Goal: Task Accomplishment & Management: Complete application form

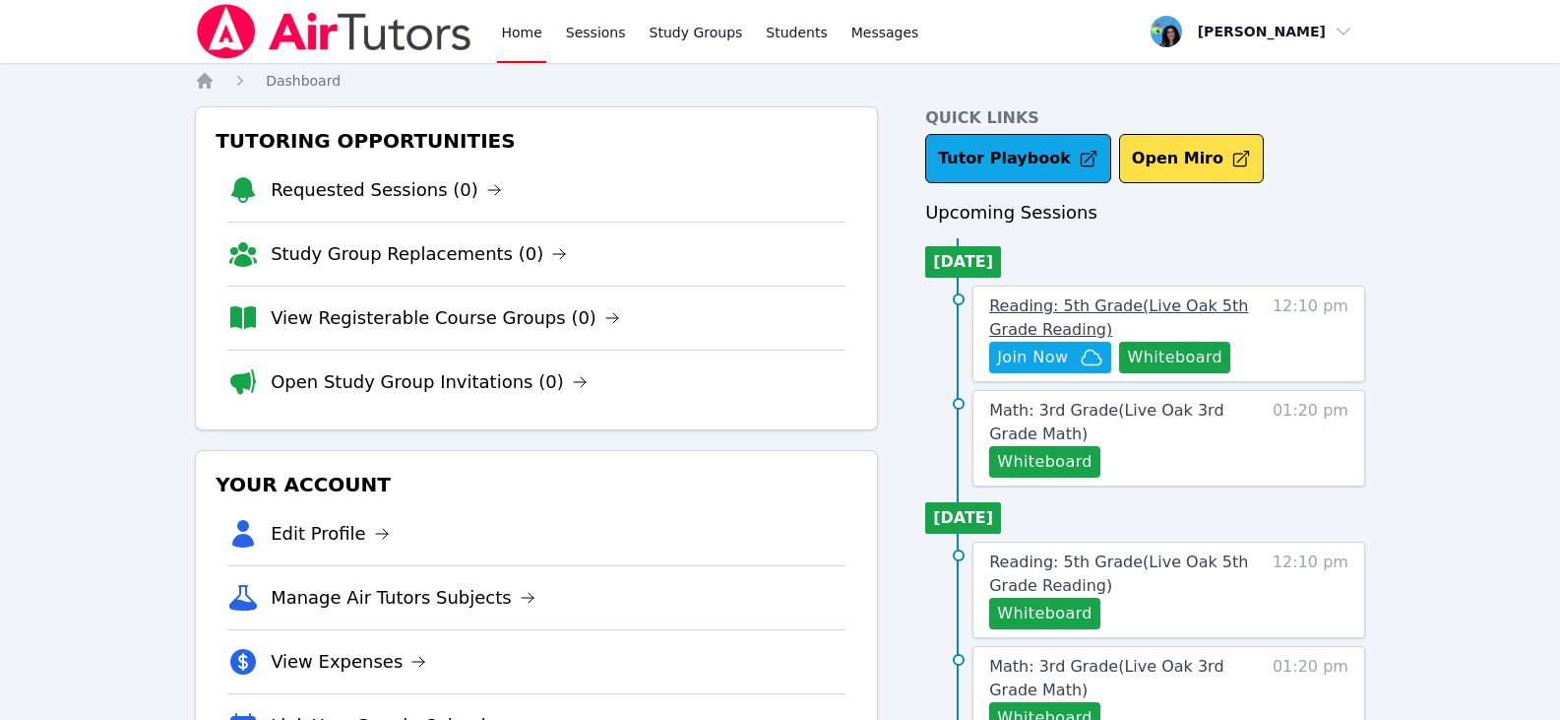
click at [1023, 302] on span "Reading: 5th Grade ( Live Oak 5th Grade Reading )" at bounding box center [1118, 317] width 259 height 42
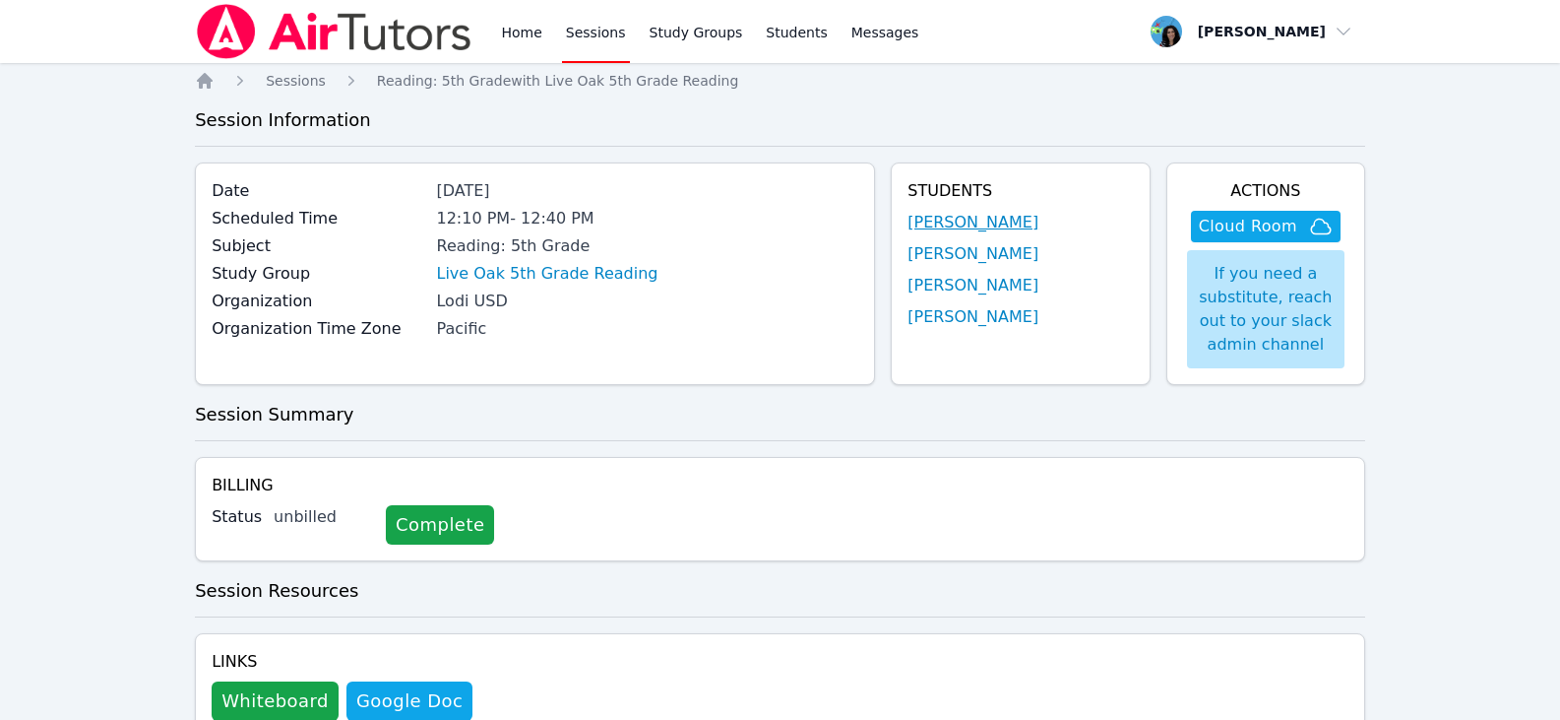
click at [1009, 220] on link "[PERSON_NAME]" at bounding box center [973, 223] width 131 height 24
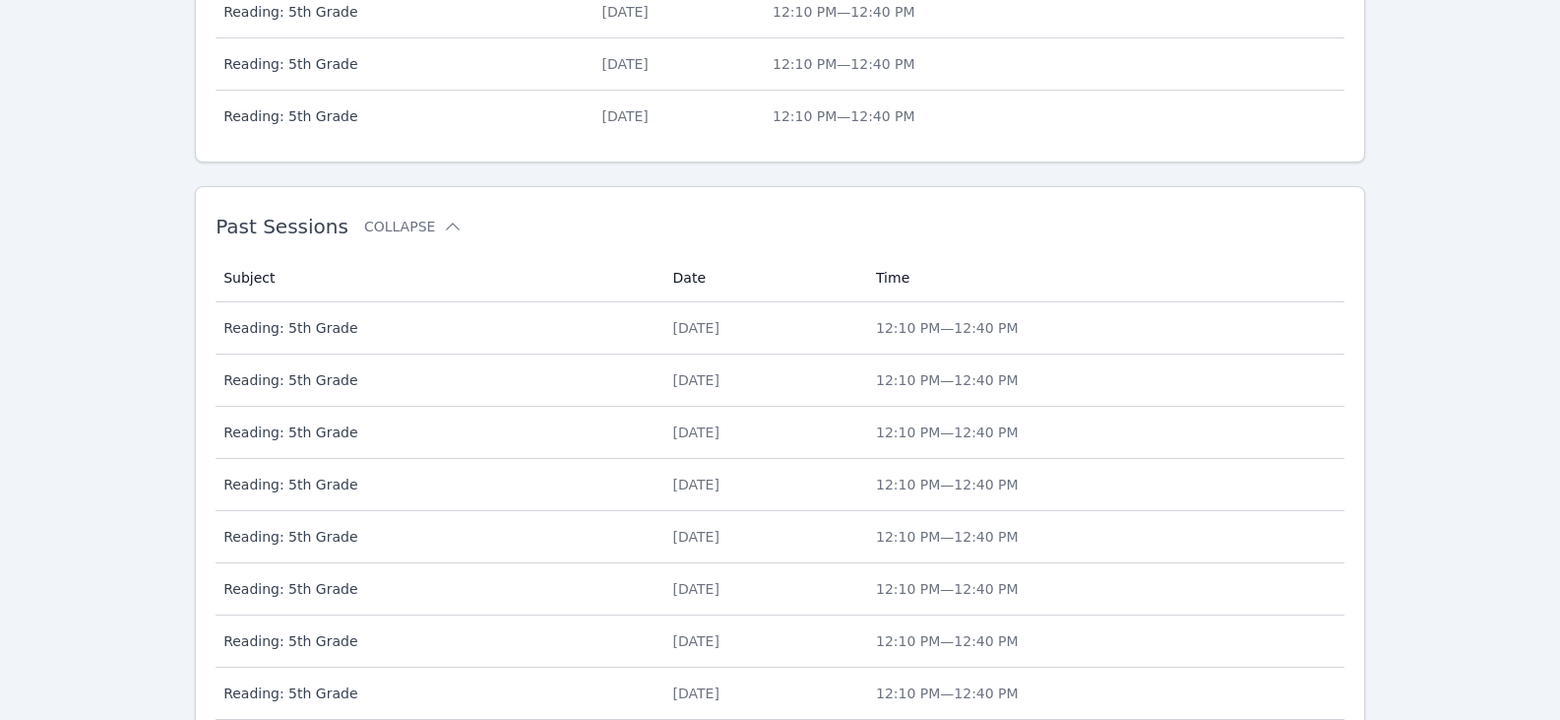
scroll to position [1071, 0]
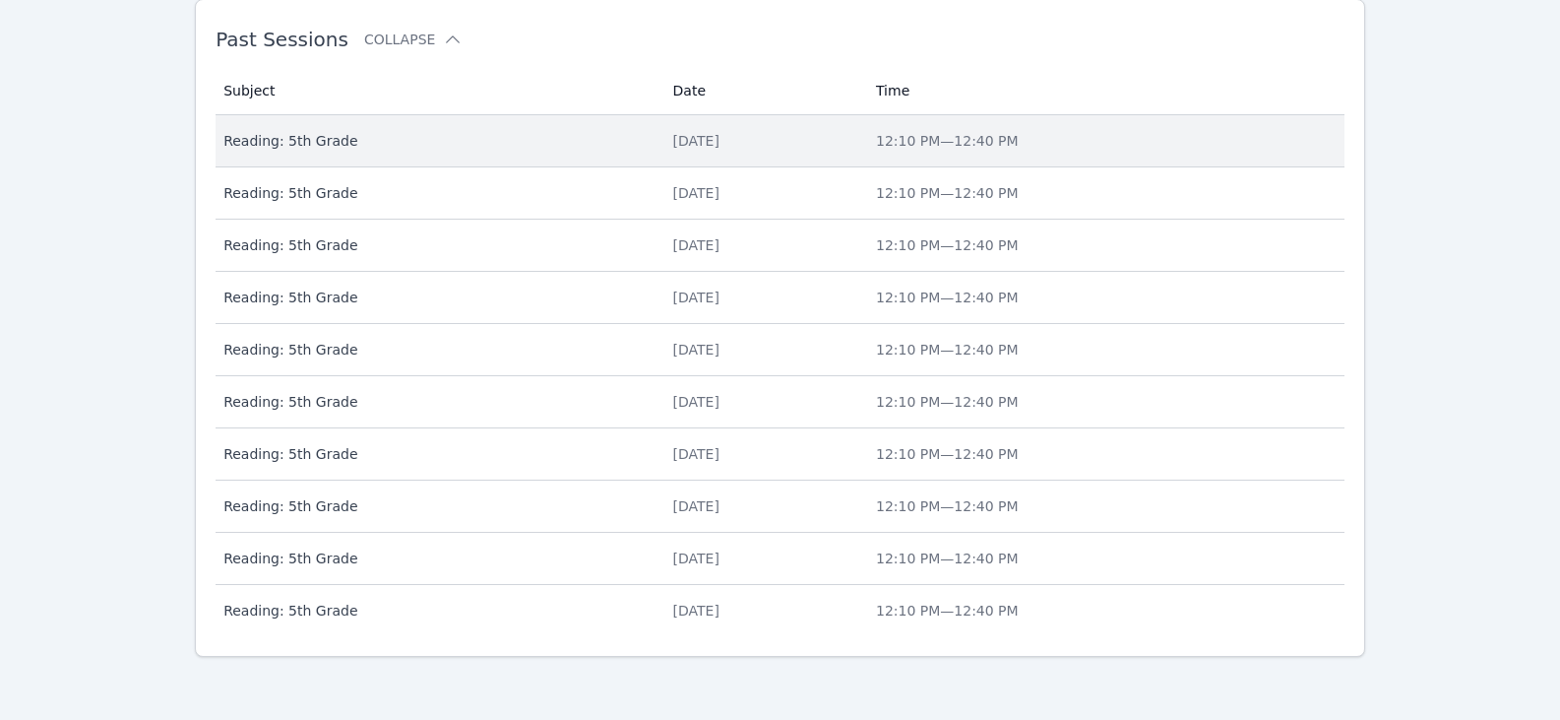
click at [673, 131] on div "Fri Aug 29" at bounding box center [762, 141] width 179 height 20
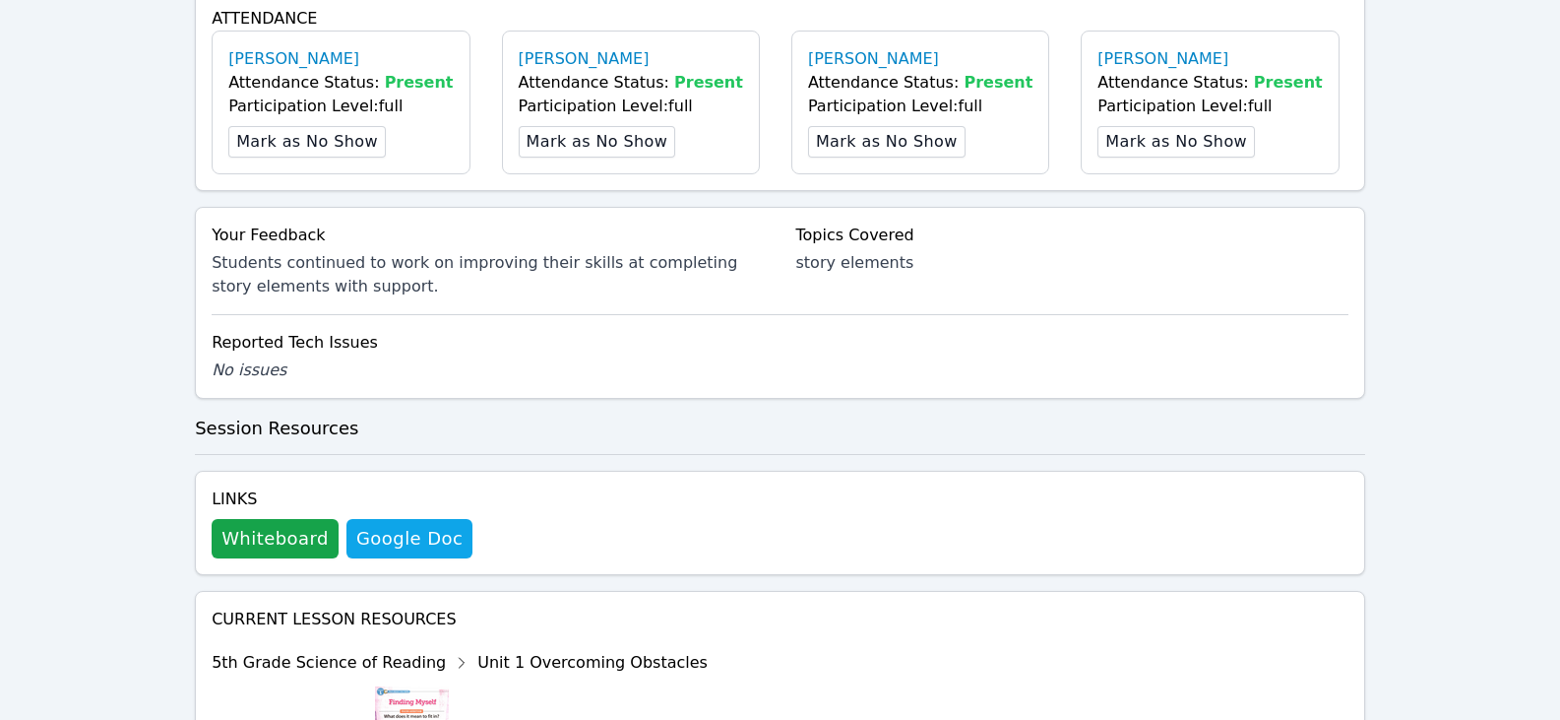
scroll to position [591, 0]
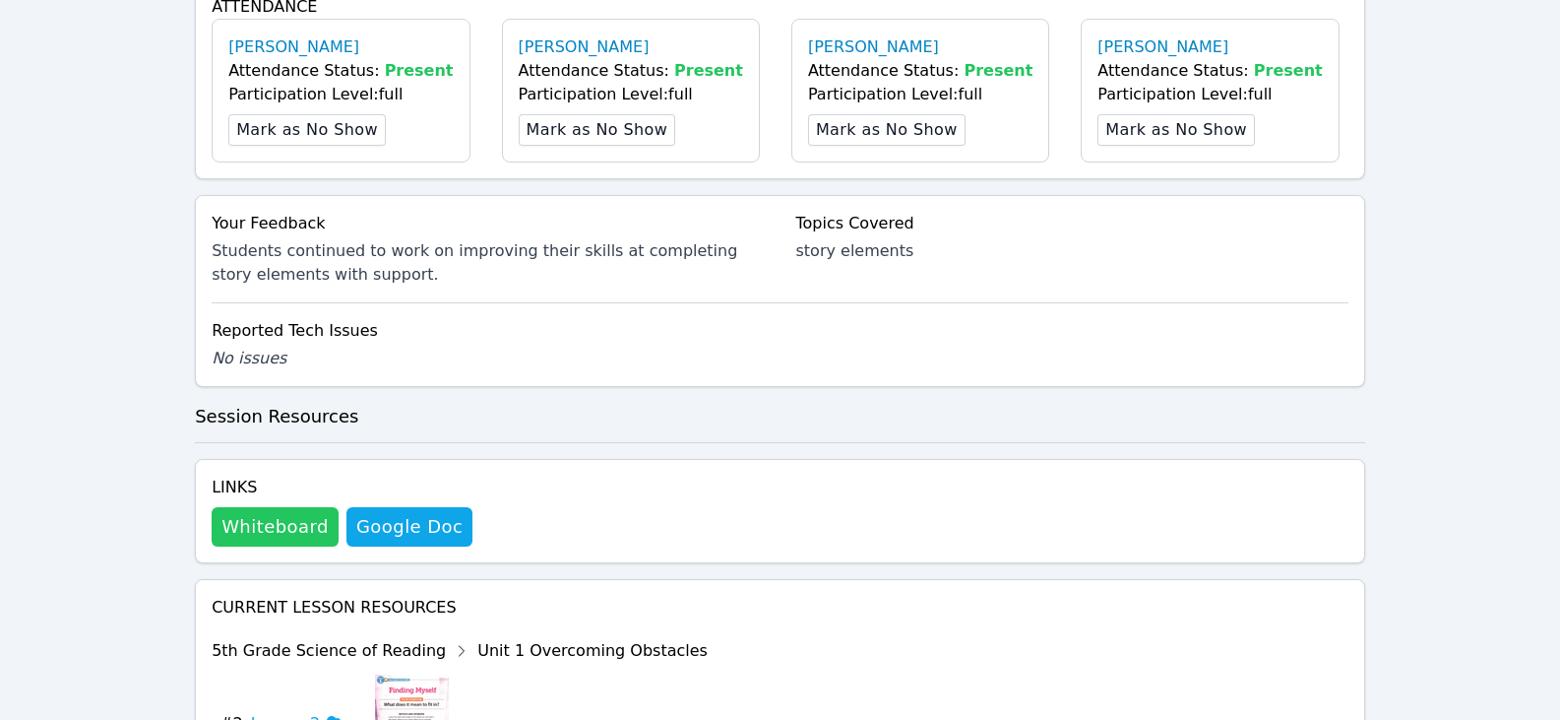
click at [271, 542] on button "Whiteboard" at bounding box center [275, 526] width 127 height 39
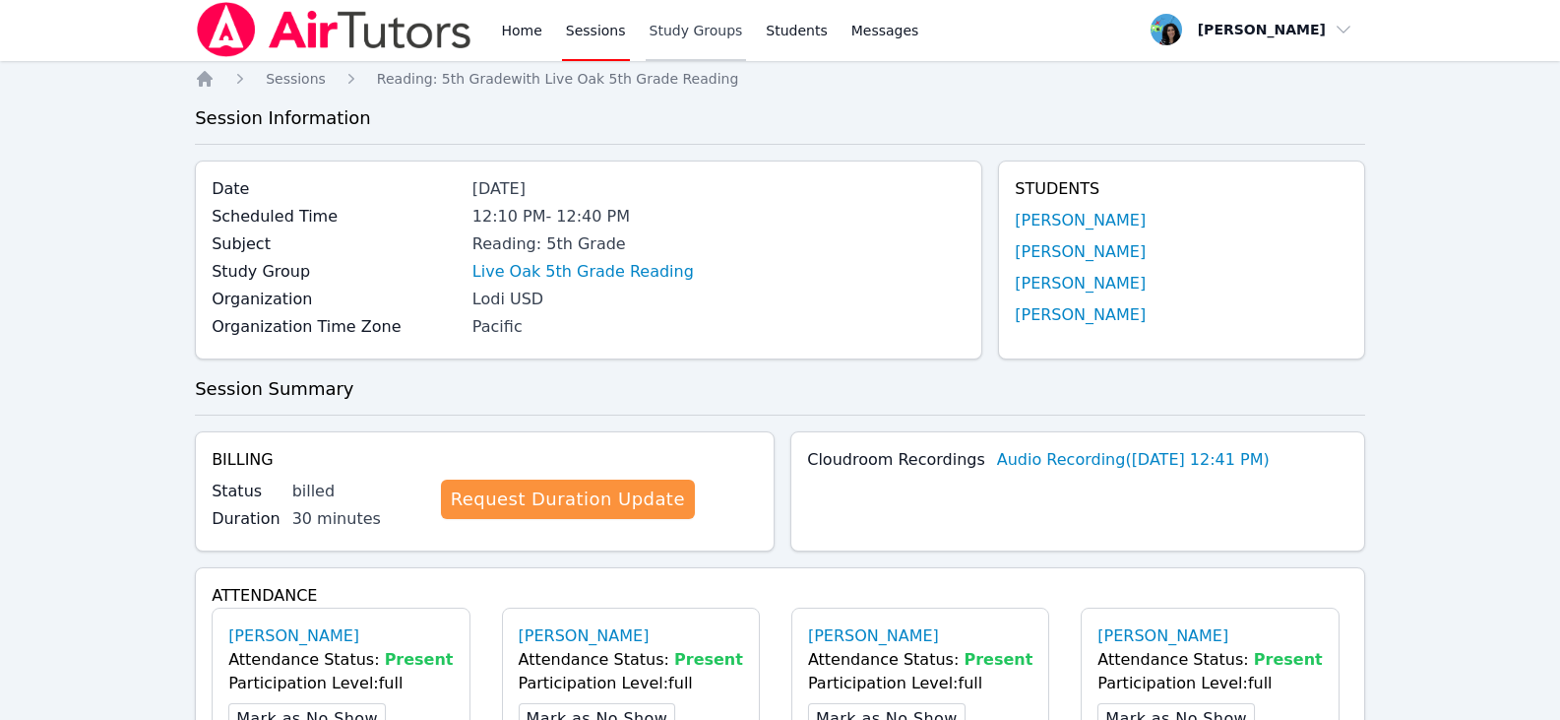
scroll to position [0, 0]
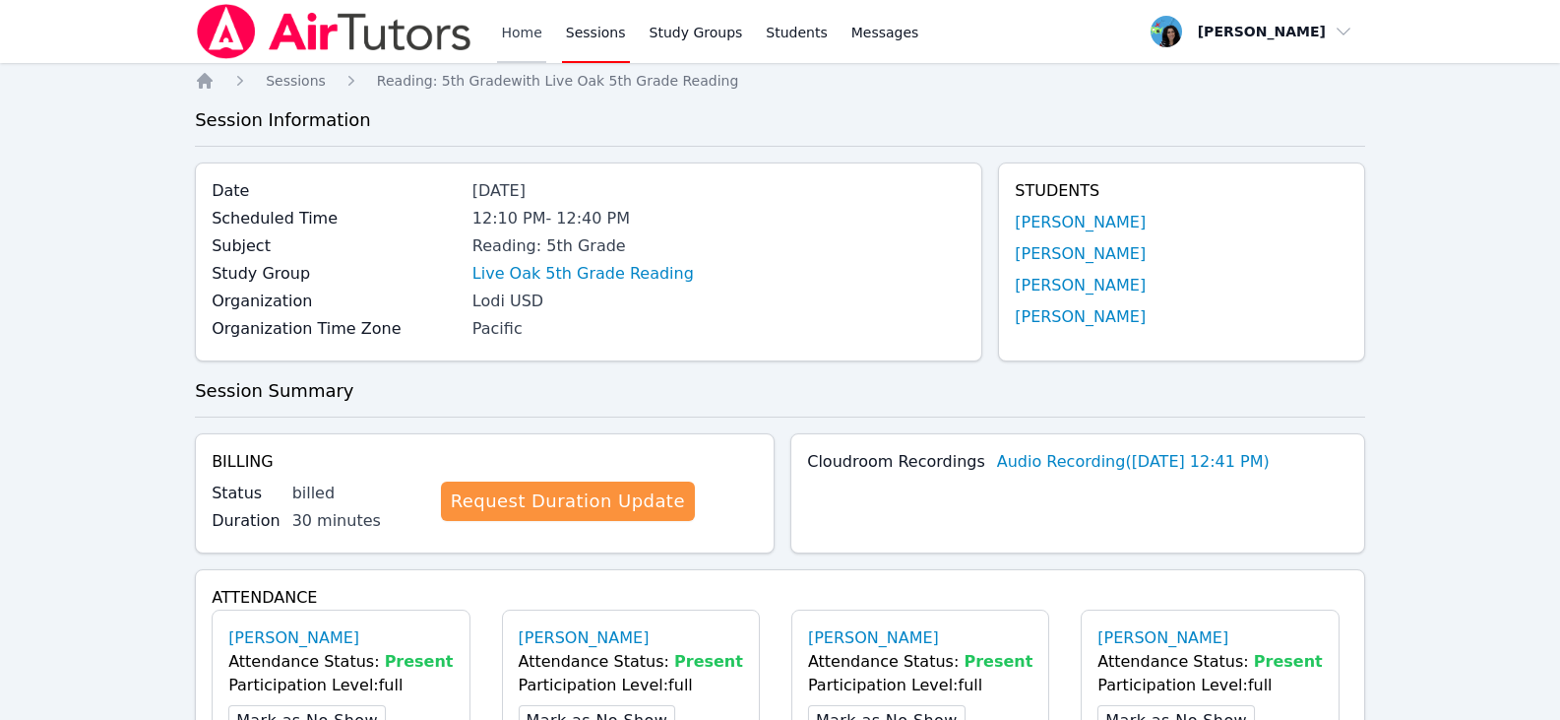
click at [515, 26] on link "Home" at bounding box center [521, 31] width 48 height 63
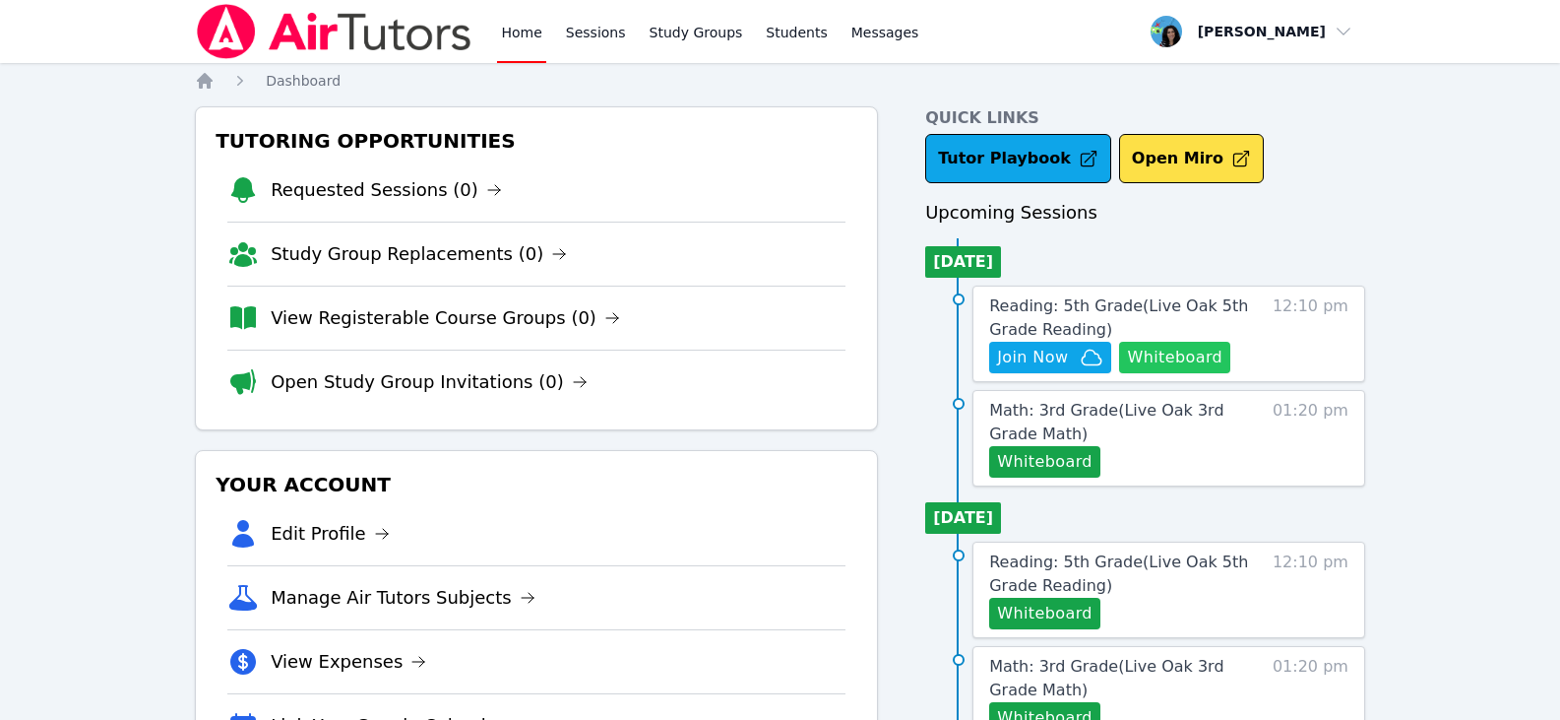
click at [1198, 356] on button "Whiteboard" at bounding box center [1174, 357] width 111 height 31
click at [1049, 364] on span "Join Now" at bounding box center [1032, 358] width 71 height 24
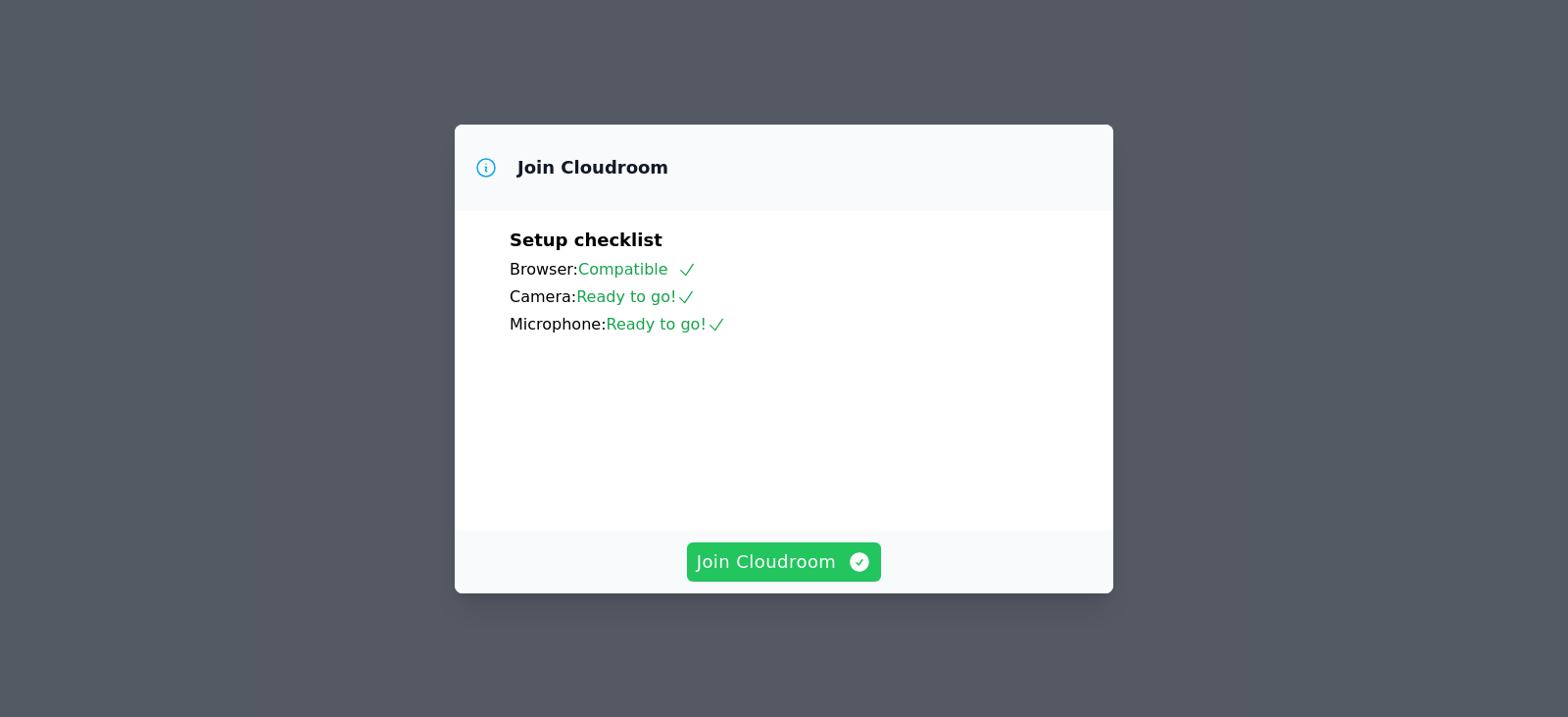
click at [854, 572] on icon "button" at bounding box center [860, 562] width 20 height 20
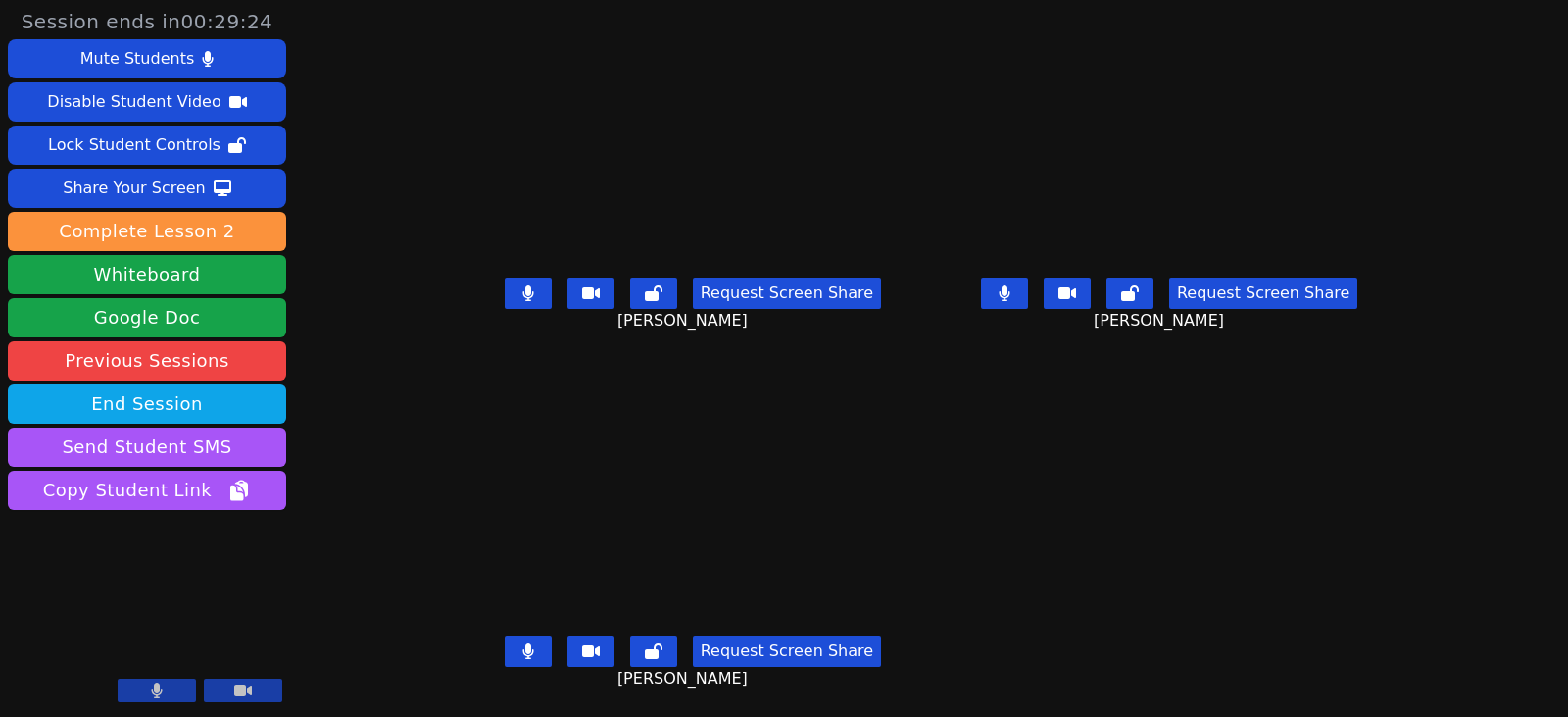
click at [1490, 189] on div "Session ends in 00:29:24 Mute Students Disable Student Video Lock Student Contr…" at bounding box center [784, 358] width 1568 height 717
click at [1056, 478] on main "[PERSON_NAME] Request Screen Share [PERSON_NAME] [PERSON_NAME] Request Screen S…" at bounding box center [931, 358] width 937 height 717
click at [1033, 487] on main "[PERSON_NAME] Request Screen Share [PERSON_NAME] [PERSON_NAME] Request Screen S…" at bounding box center [931, 358] width 937 height 717
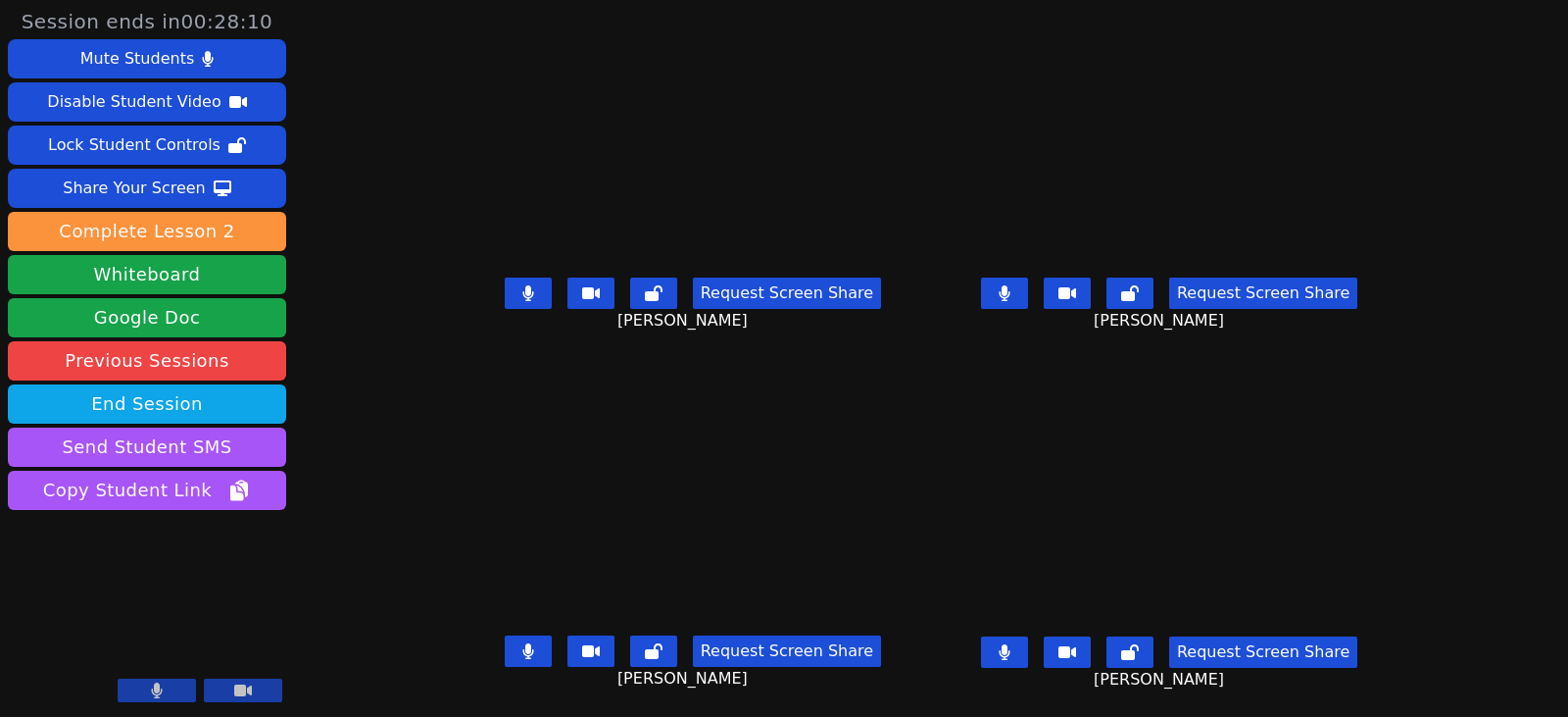
click at [520, 287] on button at bounding box center [528, 293] width 47 height 31
click at [533, 657] on div "Request Screen Share" at bounding box center [693, 650] width 376 height 31
click at [518, 657] on button at bounding box center [528, 650] width 47 height 31
click at [1028, 659] on button at bounding box center [1004, 651] width 47 height 31
drag, startPoint x: 1041, startPoint y: 292, endPoint x: 1011, endPoint y: 311, distance: 35.5
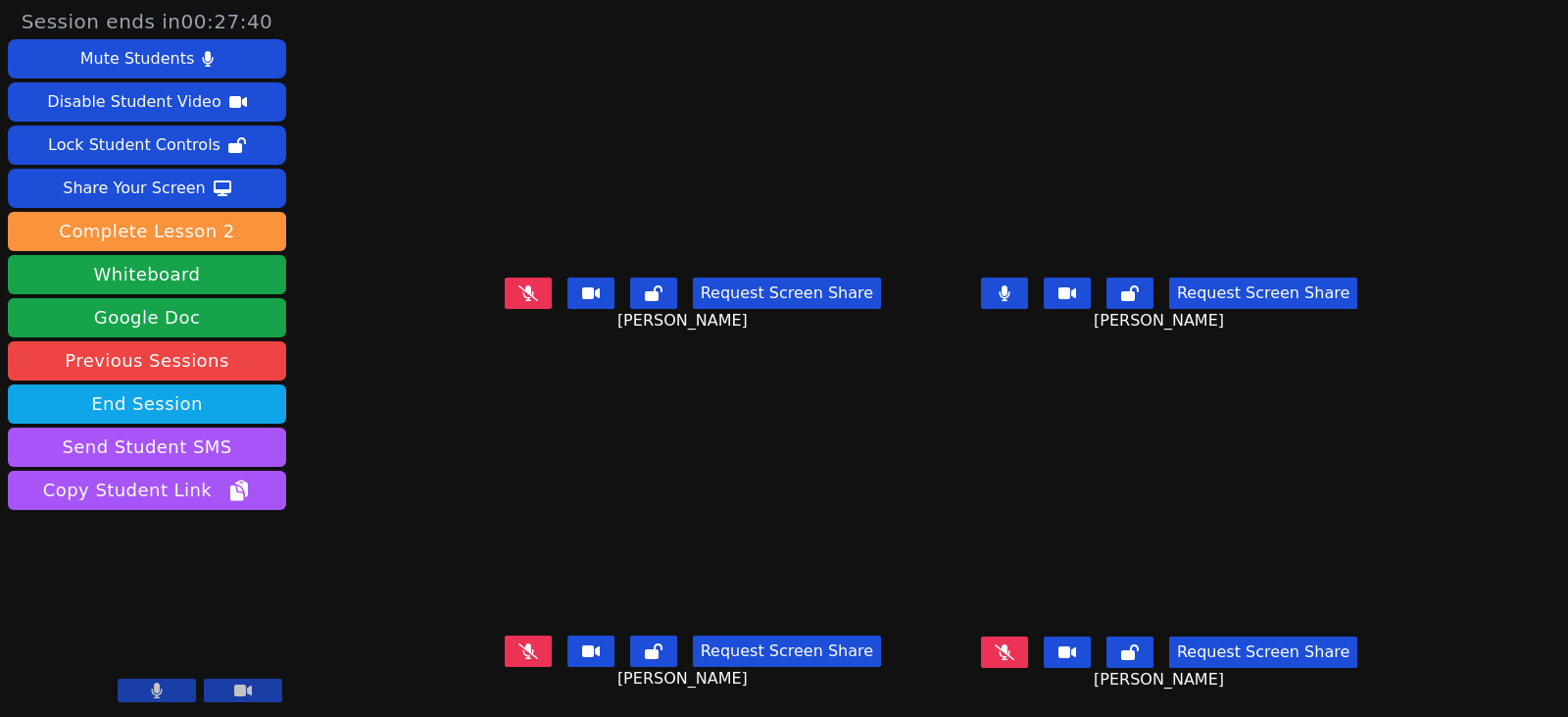
click at [1010, 292] on icon at bounding box center [1005, 293] width 12 height 16
click at [519, 295] on icon at bounding box center [529, 293] width 20 height 16
drag, startPoint x: 503, startPoint y: 291, endPoint x: 514, endPoint y: 304, distance: 17.0
click at [523, 291] on icon at bounding box center [528, 293] width 11 height 16
click at [519, 650] on icon at bounding box center [529, 651] width 20 height 16
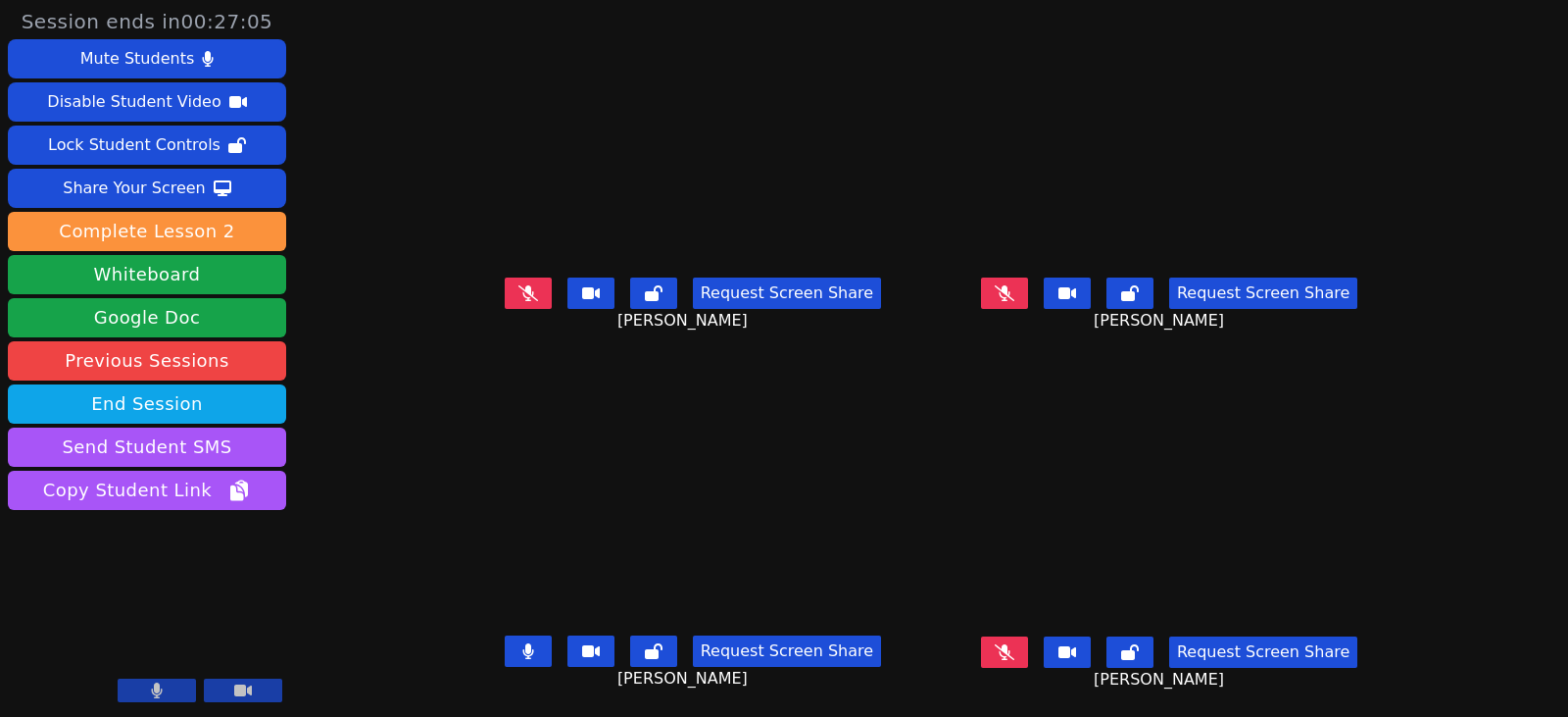
click at [514, 653] on button at bounding box center [528, 650] width 47 height 31
click at [1014, 658] on icon at bounding box center [1005, 652] width 20 height 16
click at [1028, 647] on button at bounding box center [1004, 651] width 47 height 31
click at [1019, 294] on button at bounding box center [1004, 293] width 47 height 31
drag, startPoint x: 511, startPoint y: 652, endPoint x: 227, endPoint y: 520, distance: 313.2
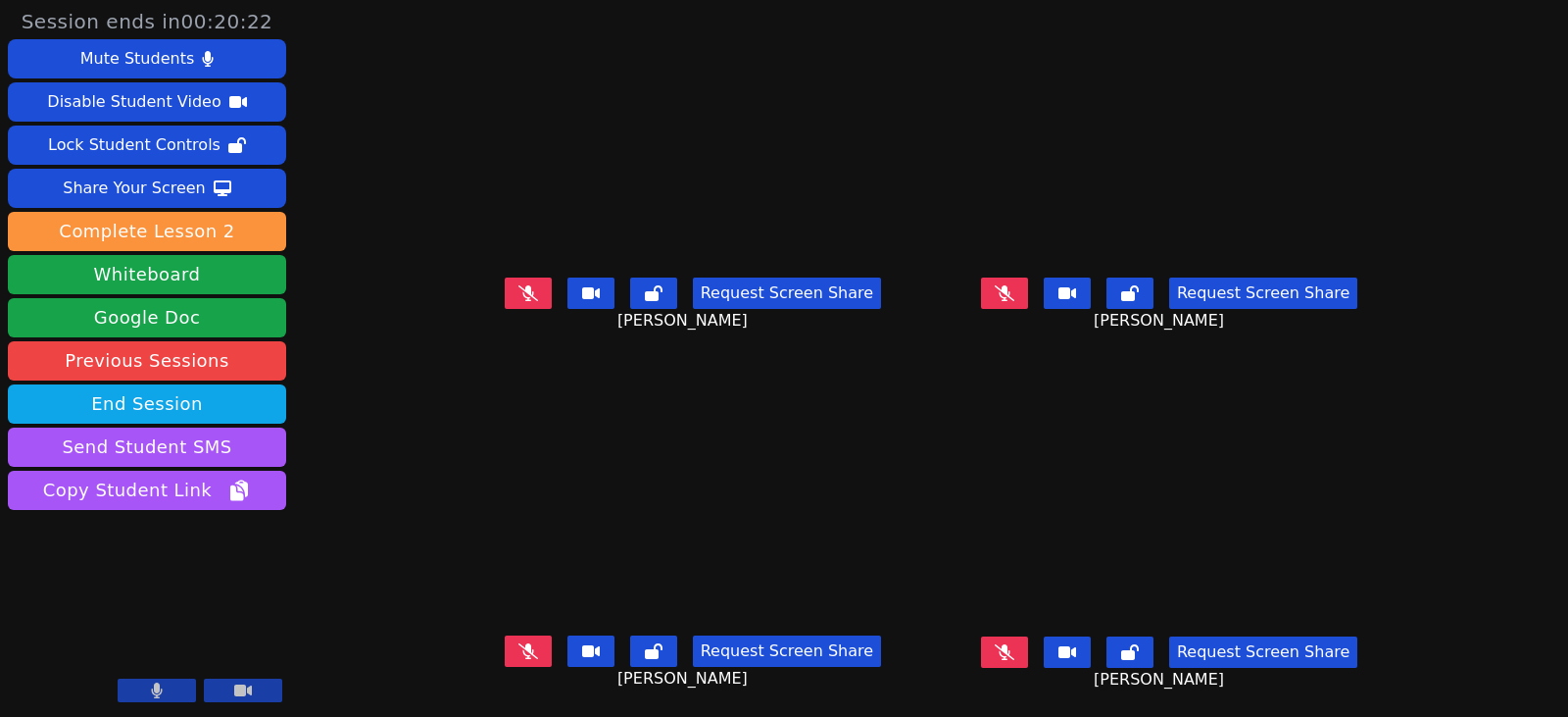
click at [519, 652] on icon at bounding box center [529, 651] width 20 height 16
click at [523, 656] on icon at bounding box center [528, 651] width 11 height 16
click at [1023, 661] on button at bounding box center [1004, 651] width 47 height 31
click at [1009, 654] on icon at bounding box center [1004, 652] width 11 height 16
drag, startPoint x: 515, startPoint y: 299, endPoint x: 597, endPoint y: 328, distance: 87.0
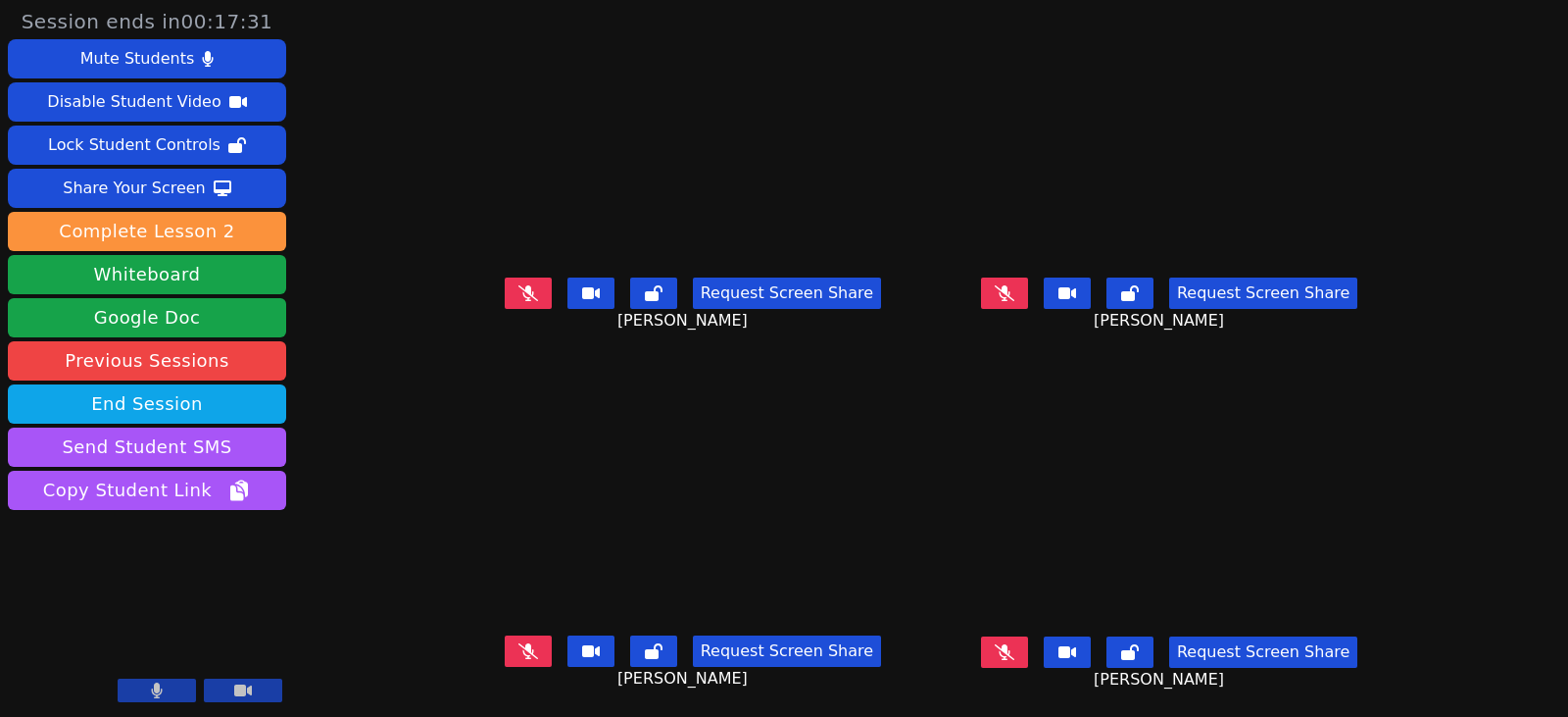
click at [519, 299] on icon at bounding box center [529, 293] width 20 height 16
click at [523, 300] on icon at bounding box center [529, 293] width 12 height 16
click at [1014, 289] on icon at bounding box center [1005, 293] width 20 height 16
drag, startPoint x: 1045, startPoint y: 286, endPoint x: 993, endPoint y: 310, distance: 57.3
click at [1028, 286] on button at bounding box center [1004, 293] width 47 height 31
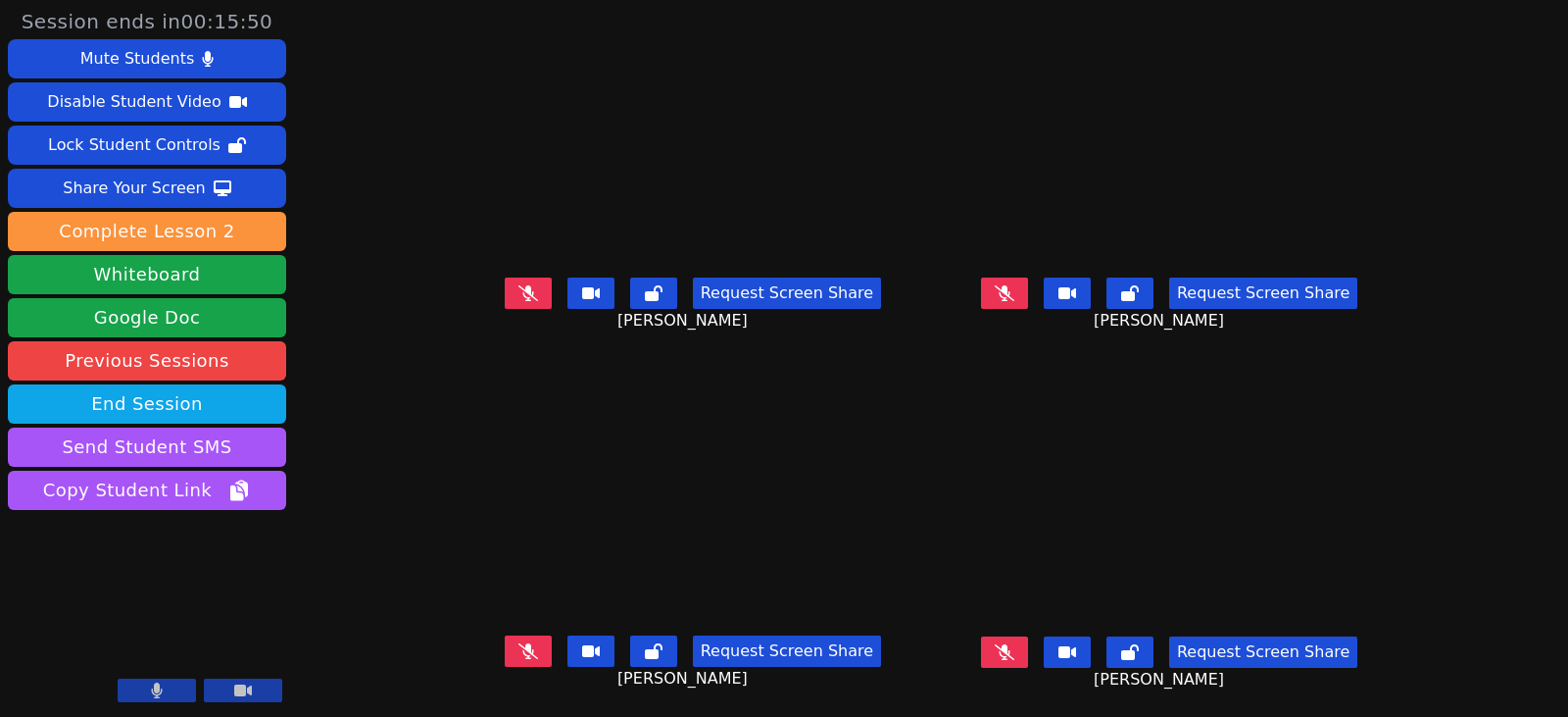
drag, startPoint x: 929, startPoint y: 550, endPoint x: 925, endPoint y: 527, distance: 23.3
drag, startPoint x: 925, startPoint y: 527, endPoint x: 909, endPoint y: 653, distance: 127.0
click at [909, 658] on div "Request Screen Share Isabella Archundia" at bounding box center [693, 666] width 461 height 79
click at [505, 302] on button at bounding box center [528, 293] width 47 height 31
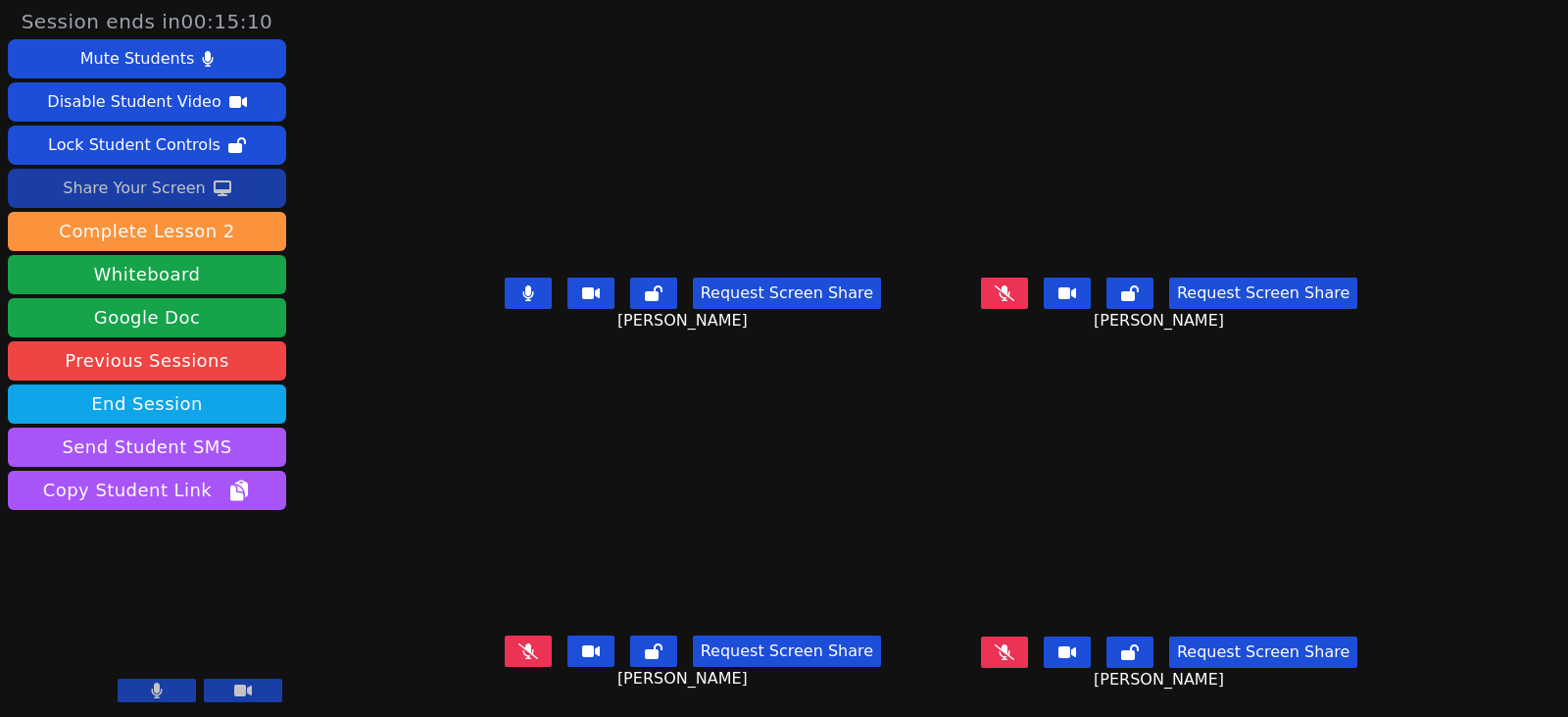
drag, startPoint x: 497, startPoint y: 290, endPoint x: 8, endPoint y: 188, distance: 499.5
click at [505, 290] on button at bounding box center [528, 293] width 47 height 31
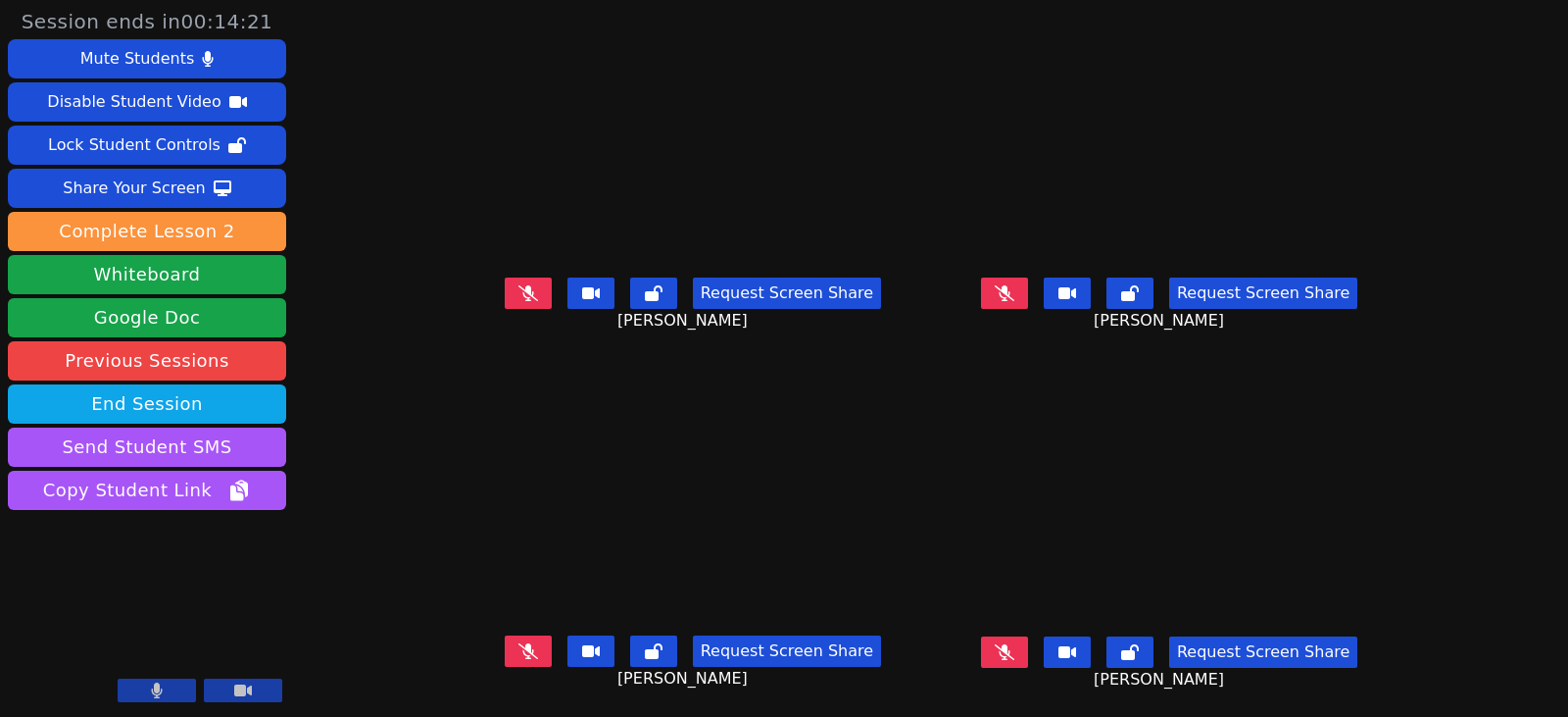
click at [1014, 655] on icon at bounding box center [1005, 652] width 20 height 16
click at [1028, 653] on button at bounding box center [1004, 651] width 47 height 31
click at [1014, 296] on icon at bounding box center [1005, 293] width 20 height 16
click at [1014, 655] on icon at bounding box center [1005, 652] width 20 height 16
click at [1028, 658] on button at bounding box center [1004, 651] width 47 height 31
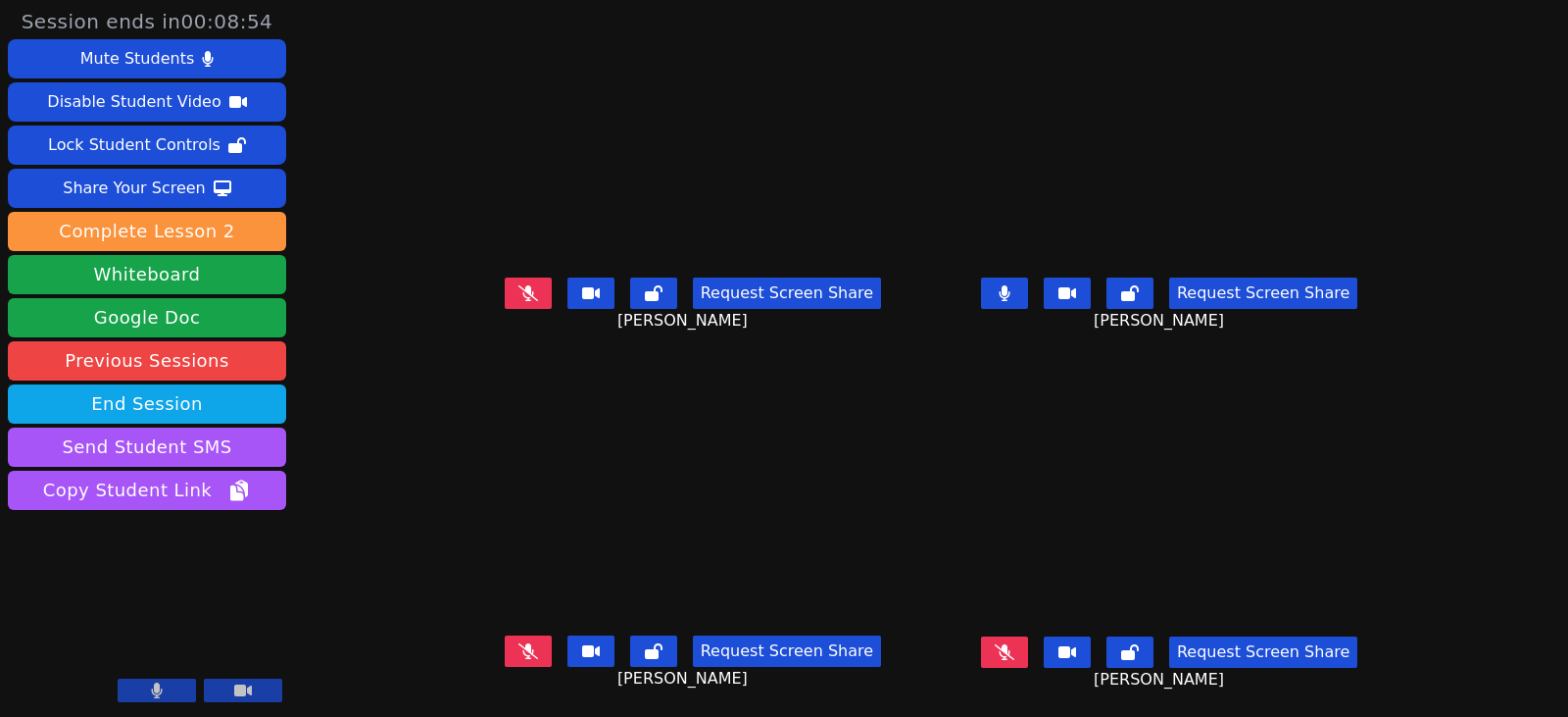
click at [1010, 294] on icon at bounding box center [1005, 293] width 12 height 16
click at [519, 651] on icon at bounding box center [529, 651] width 20 height 16
drag, startPoint x: 502, startPoint y: 652, endPoint x: 420, endPoint y: 628, distance: 85.4
click at [523, 652] on icon at bounding box center [529, 651] width 12 height 16
click at [519, 657] on icon at bounding box center [529, 651] width 20 height 16
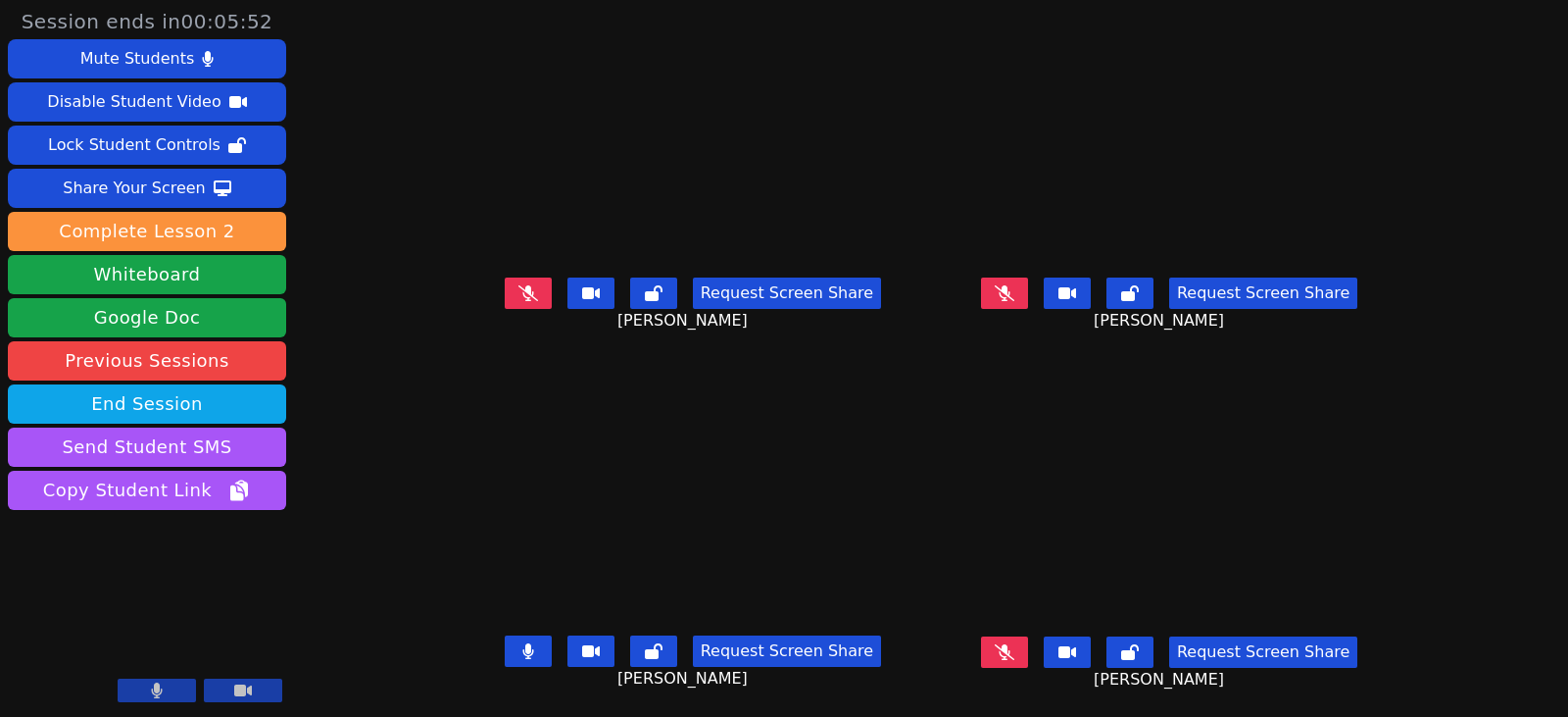
click at [505, 289] on button at bounding box center [528, 293] width 47 height 31
click at [1028, 278] on button at bounding box center [1004, 293] width 47 height 31
click at [1014, 655] on icon at bounding box center [1005, 652] width 20 height 16
click at [514, 305] on button at bounding box center [528, 293] width 47 height 31
click at [505, 644] on button at bounding box center [528, 650] width 47 height 31
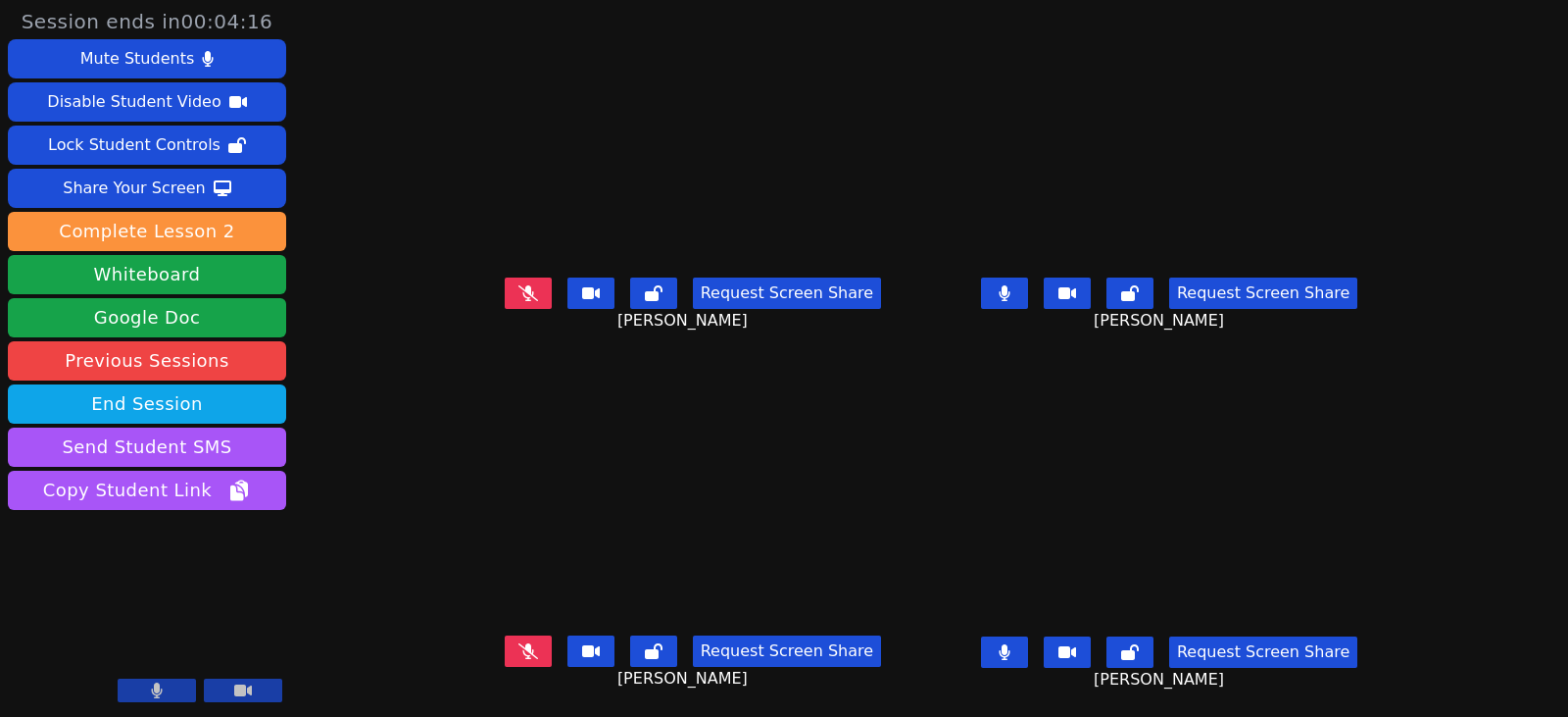
click at [1009, 649] on icon at bounding box center [1004, 652] width 11 height 16
click at [519, 288] on icon at bounding box center [529, 293] width 20 height 16
click at [519, 651] on icon at bounding box center [529, 651] width 20 height 16
click at [1028, 659] on button at bounding box center [1004, 651] width 47 height 31
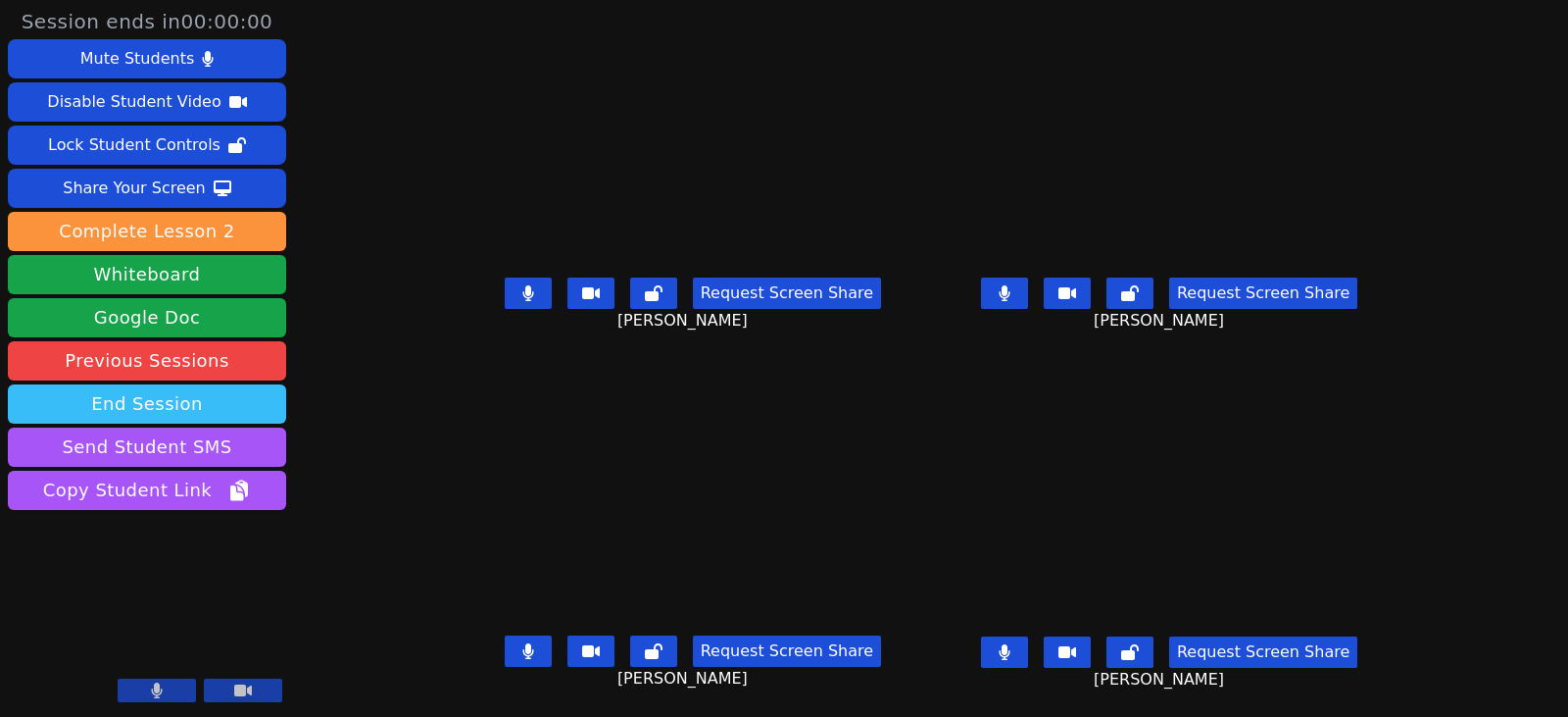
click at [281, 407] on button "End Session" at bounding box center [147, 403] width 279 height 39
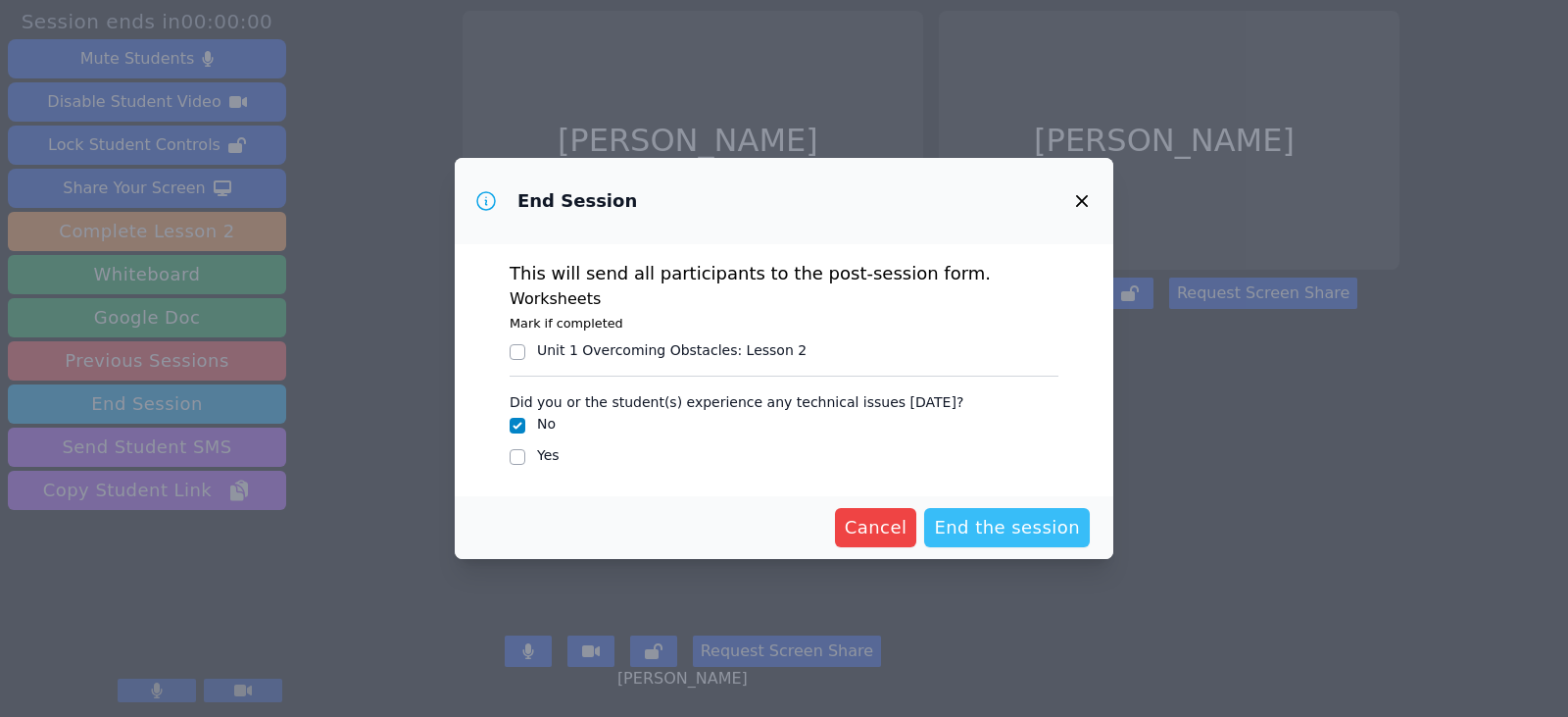
click at [960, 516] on span "End the session" at bounding box center [1007, 528] width 146 height 28
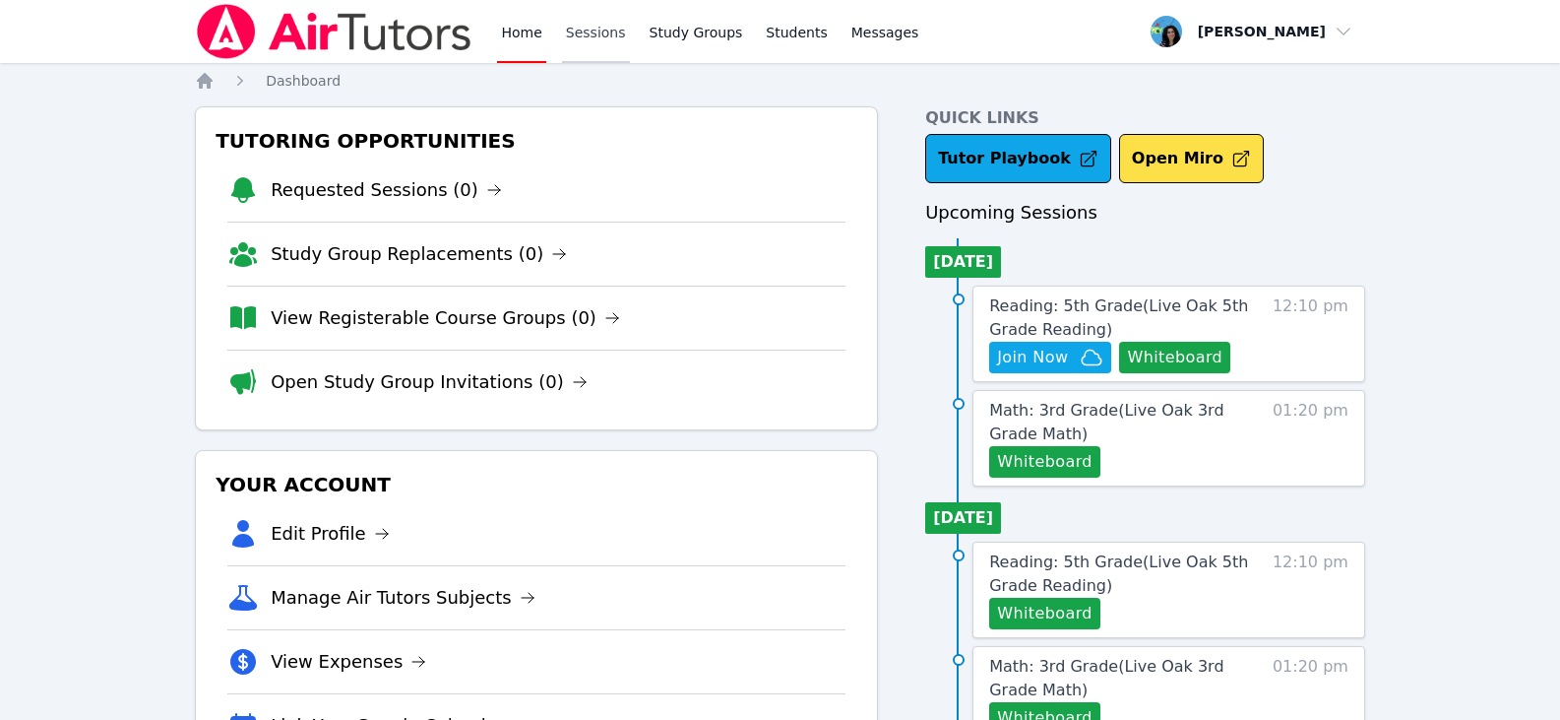
click at [563, 41] on link "Sessions" at bounding box center [596, 31] width 68 height 63
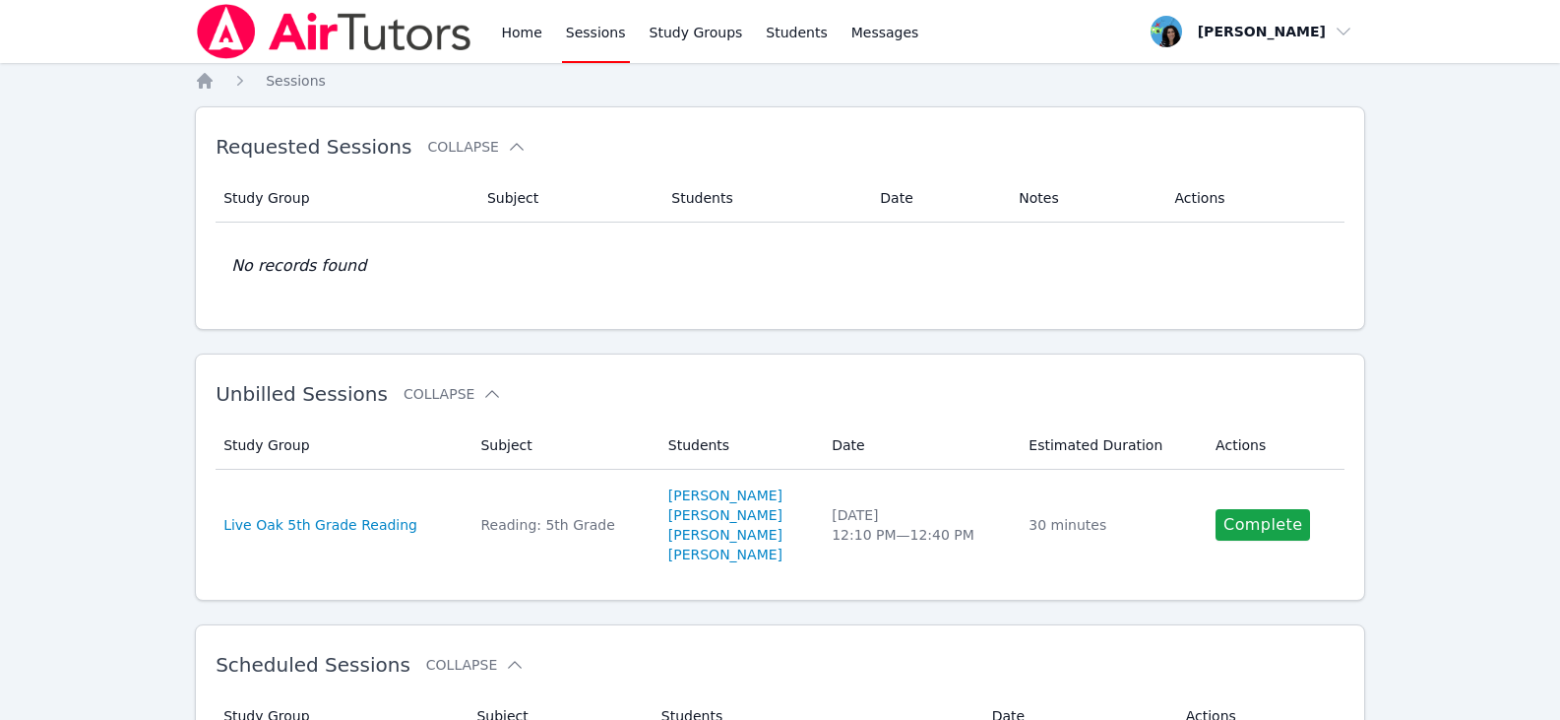
click at [599, 25] on link "Sessions" at bounding box center [596, 31] width 68 height 63
click at [489, 34] on div "Home Sessions Study Groups Students Messages" at bounding box center [558, 31] width 727 height 63
click at [509, 33] on link "Home" at bounding box center [521, 31] width 48 height 63
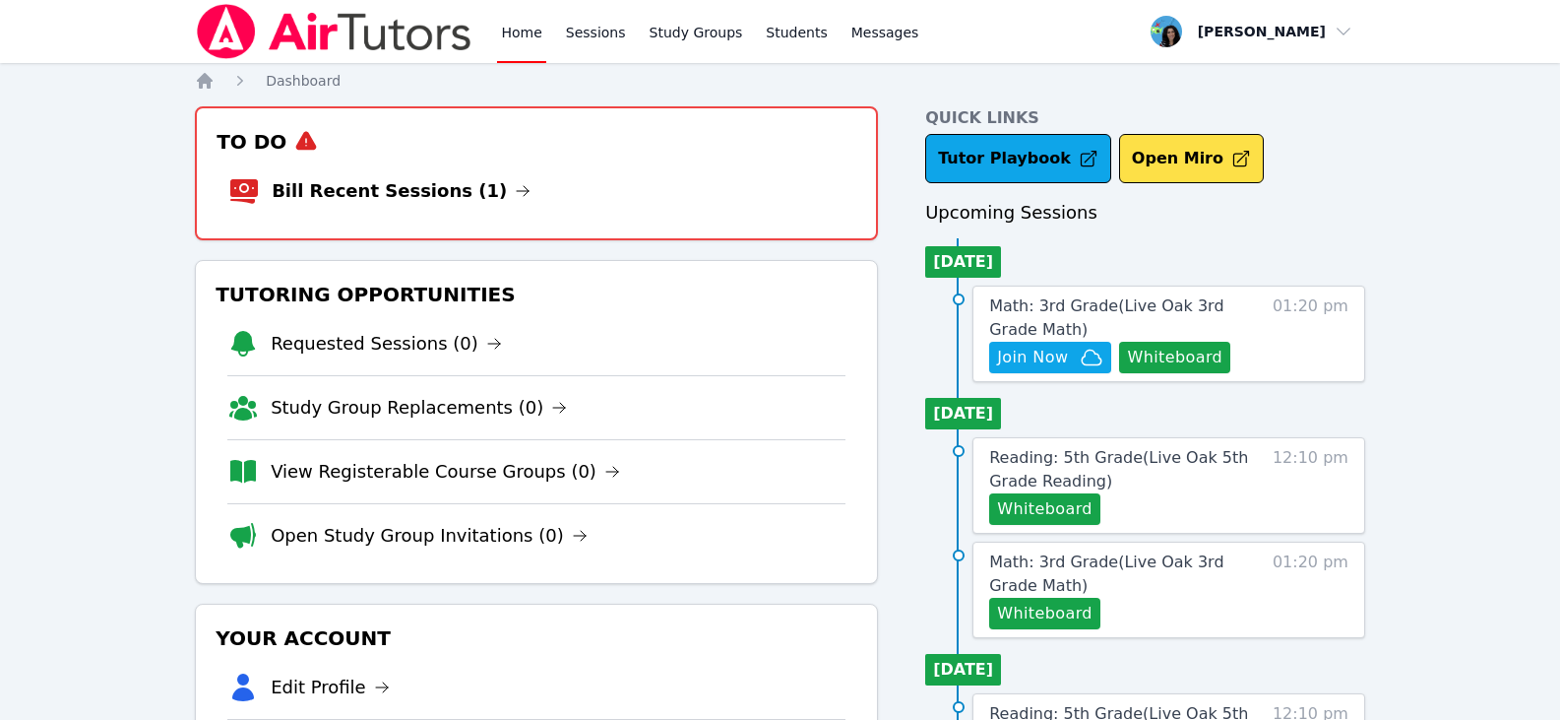
click at [497, 30] on link "Home" at bounding box center [521, 31] width 48 height 63
click at [600, 22] on link "Sessions" at bounding box center [596, 31] width 68 height 63
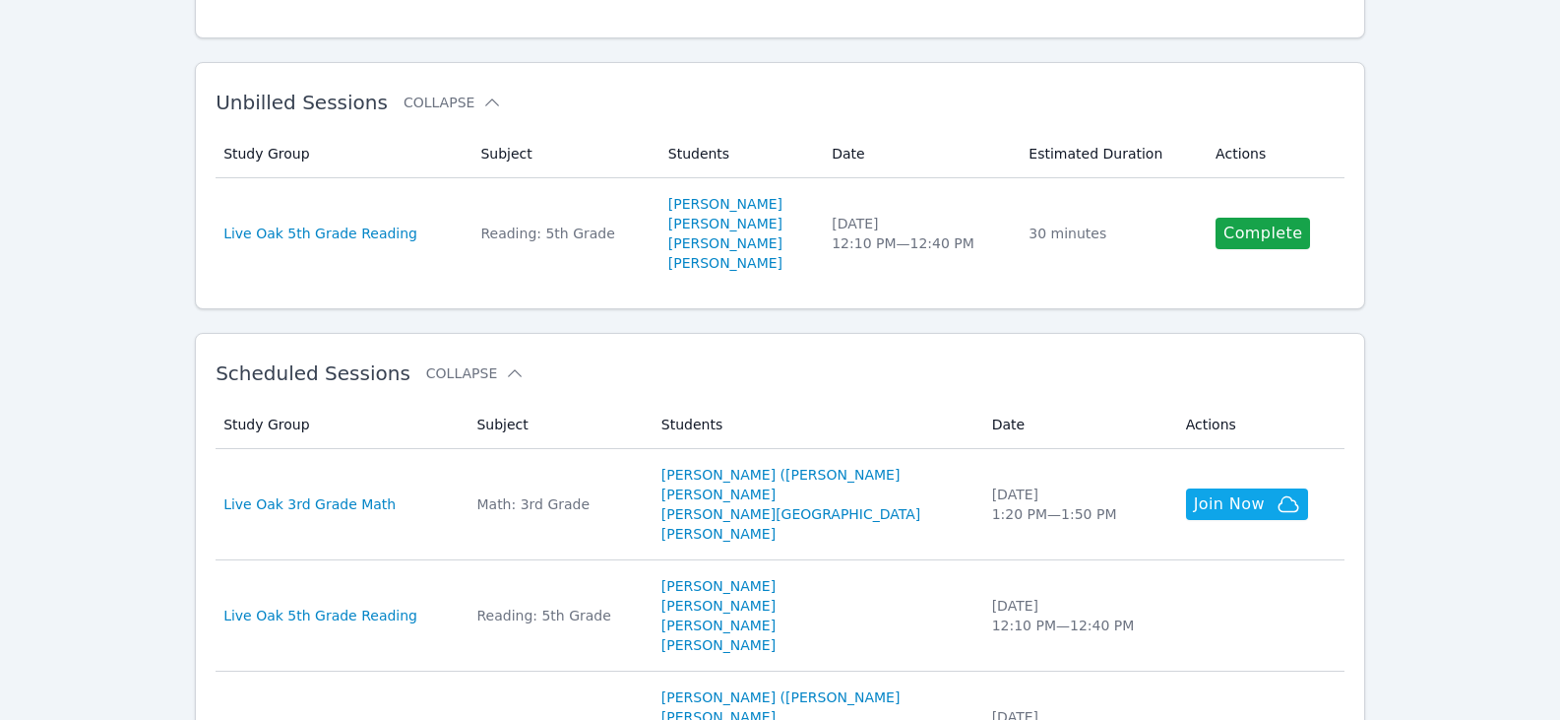
scroll to position [394, 0]
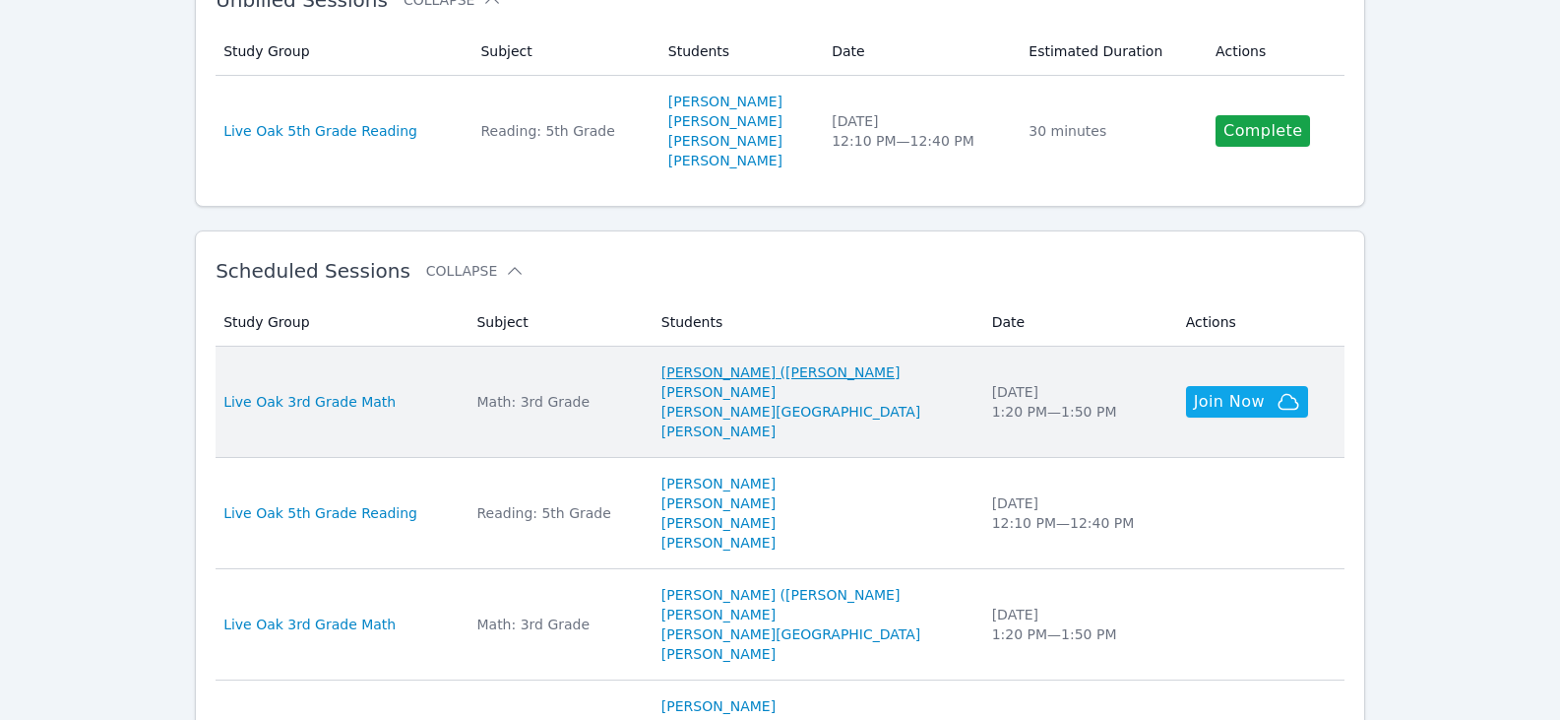
click at [788, 374] on link "[PERSON_NAME] ([PERSON_NAME]" at bounding box center [780, 372] width 239 height 20
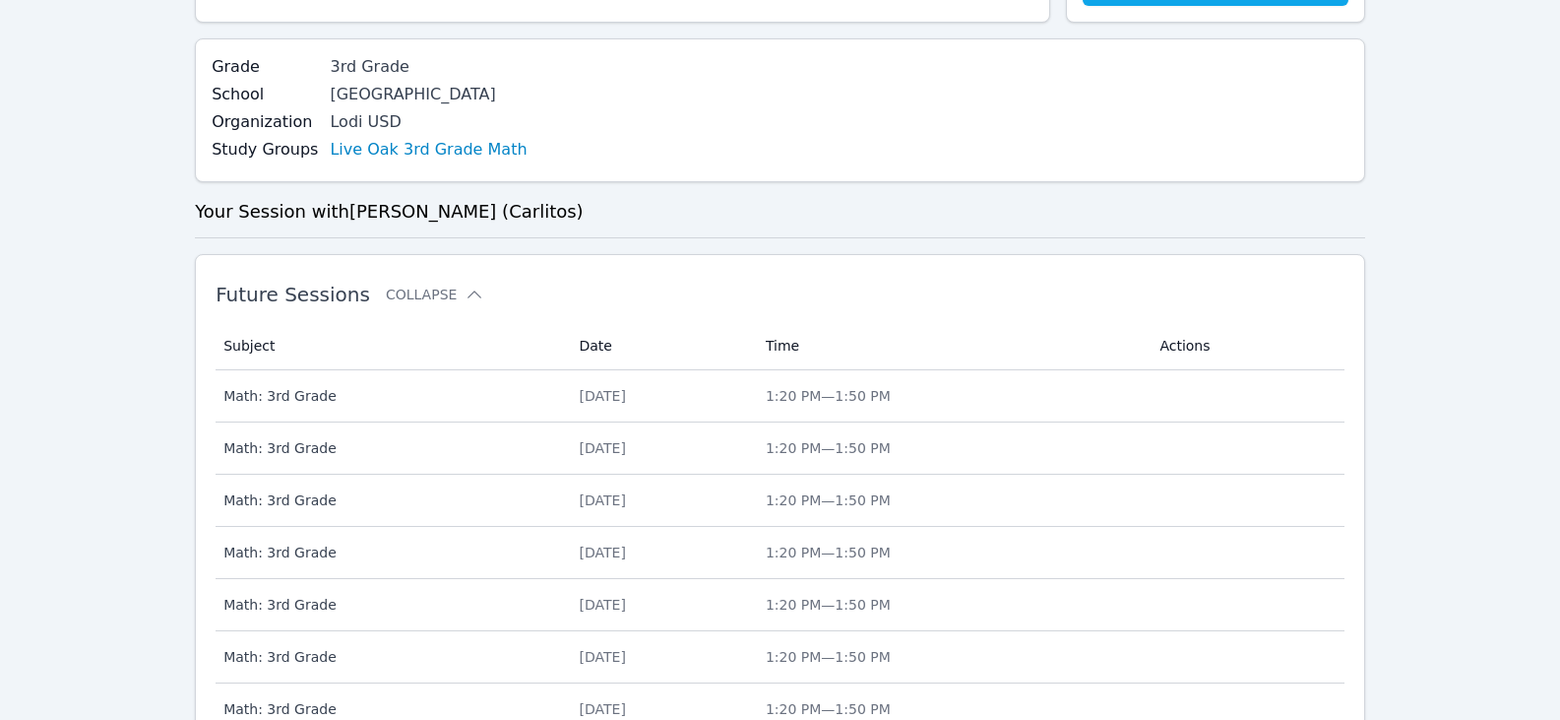
scroll to position [295, 0]
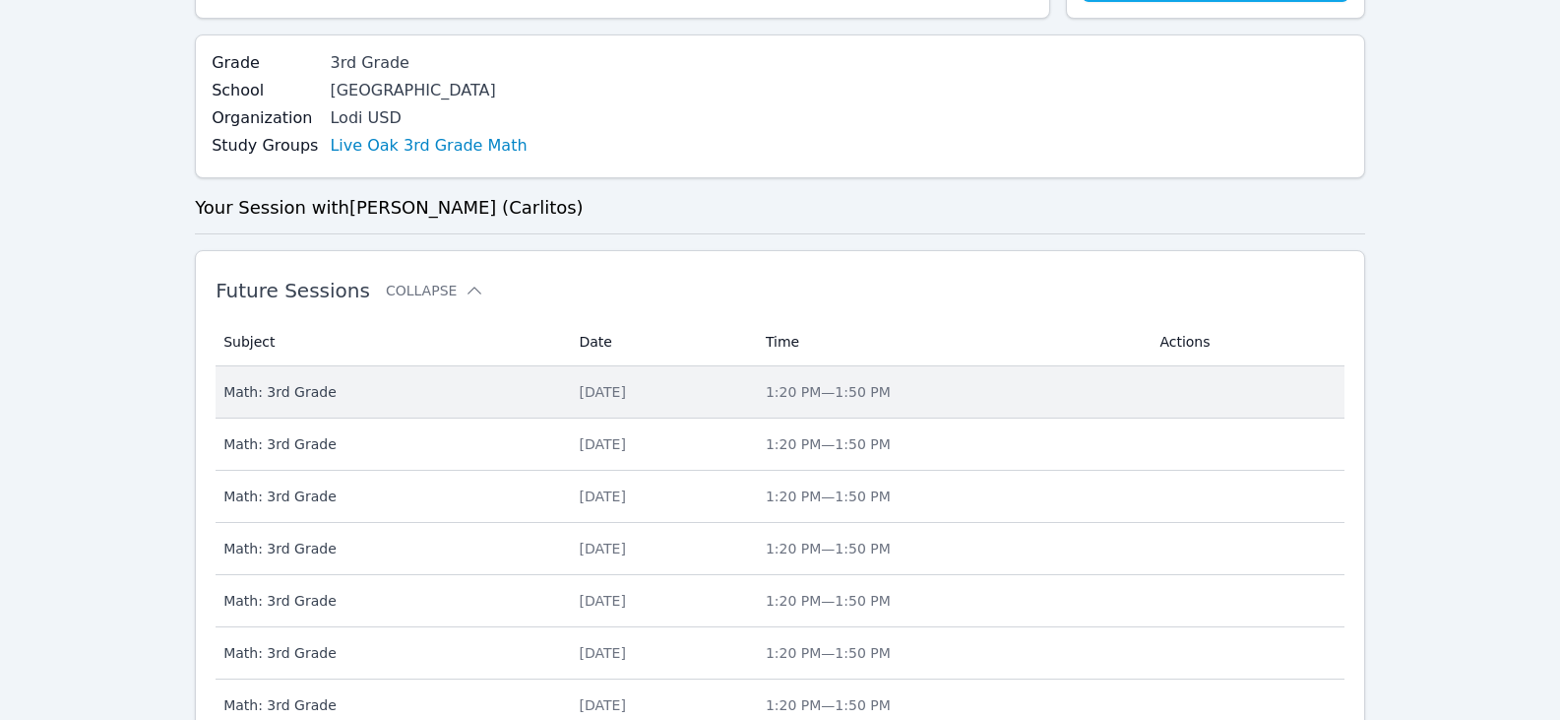
click at [605, 386] on div "Fri Sep 12" at bounding box center [661, 392] width 162 height 20
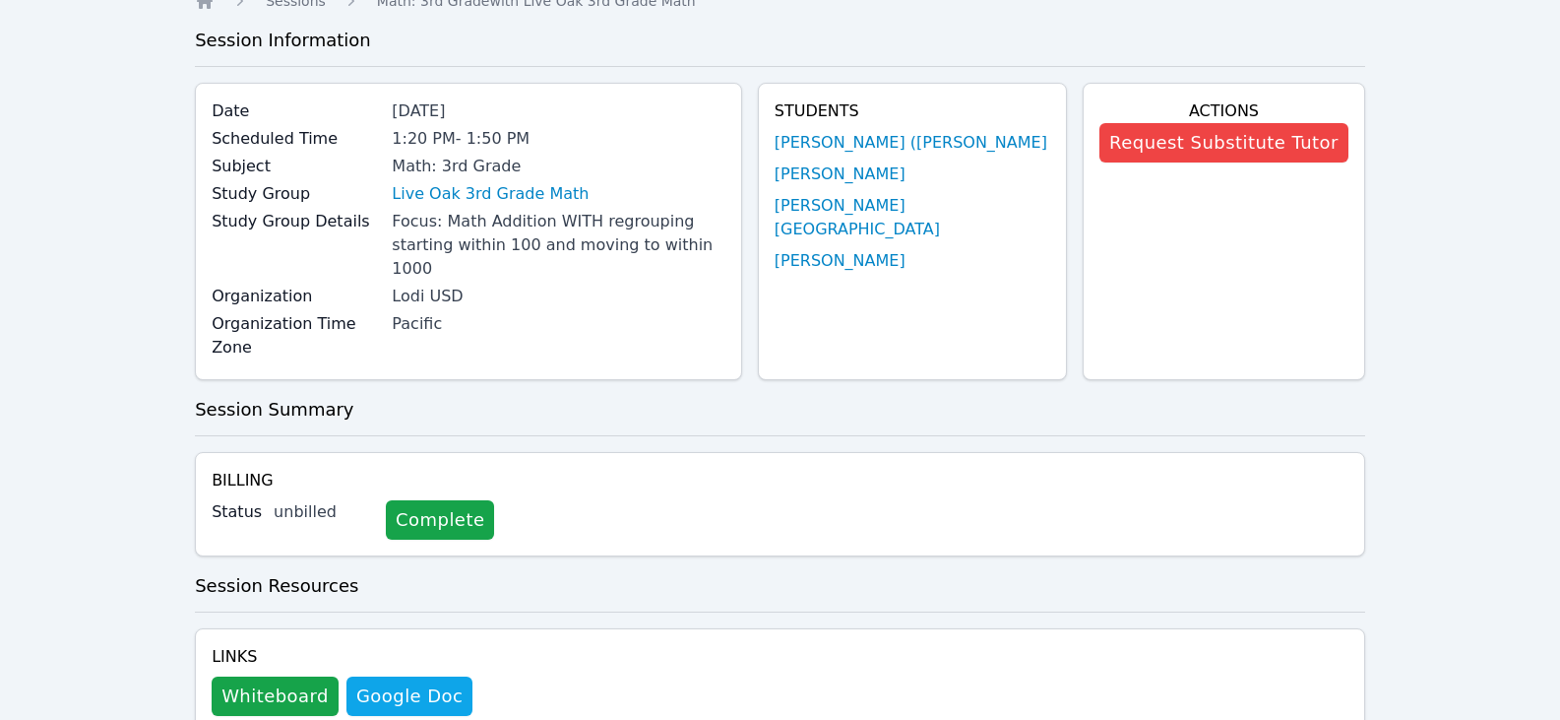
scroll to position [197, 0]
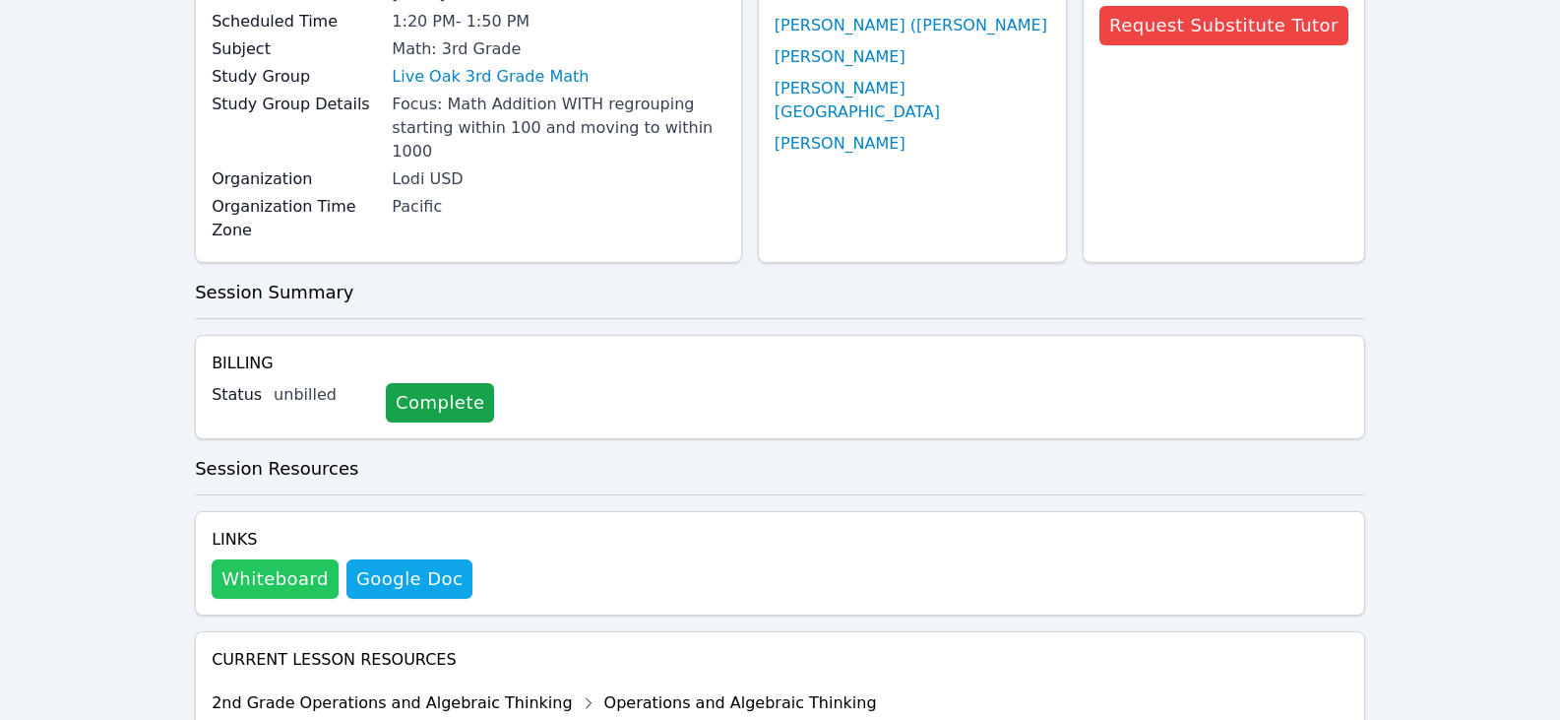
click at [292, 559] on button "Whiteboard" at bounding box center [275, 578] width 127 height 39
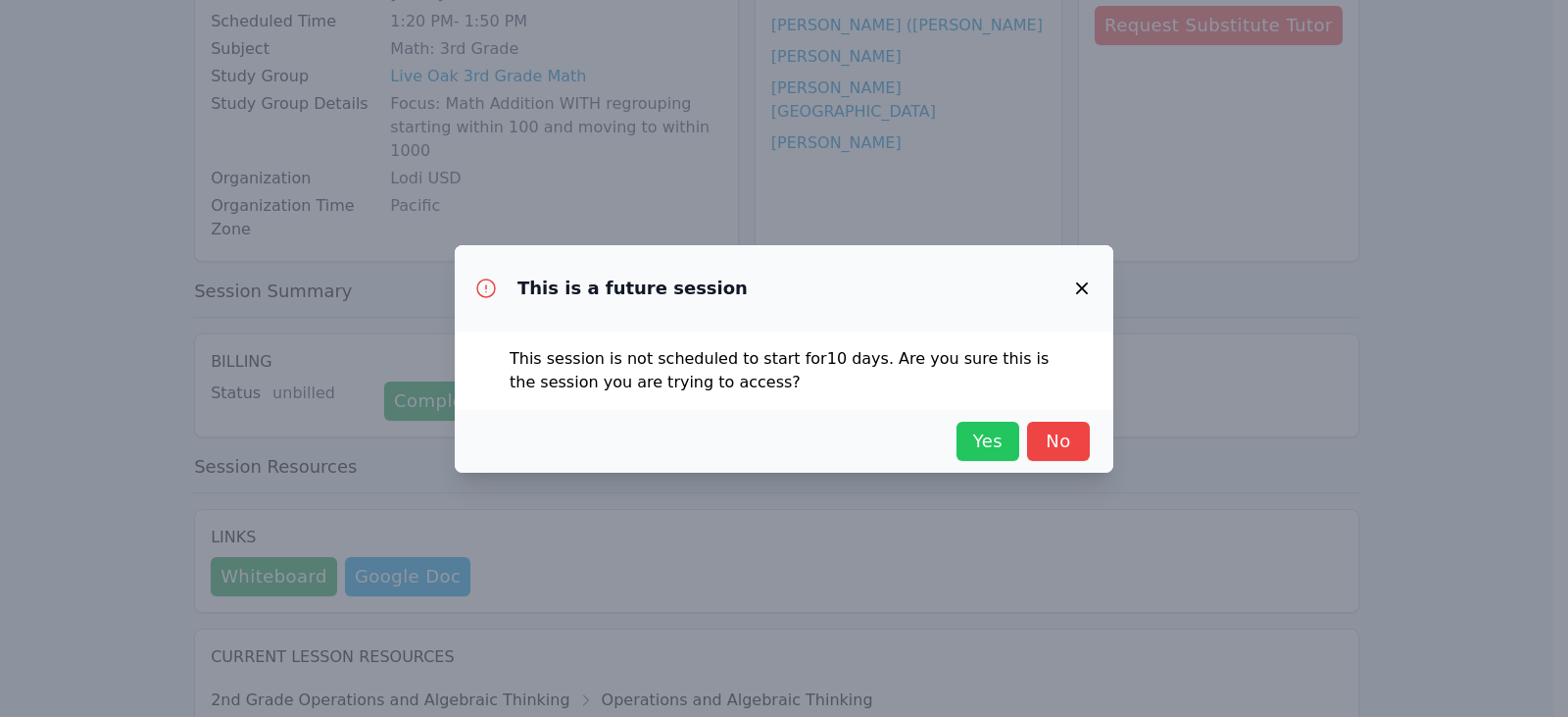
click at [990, 443] on span "Yes" at bounding box center [988, 441] width 43 height 28
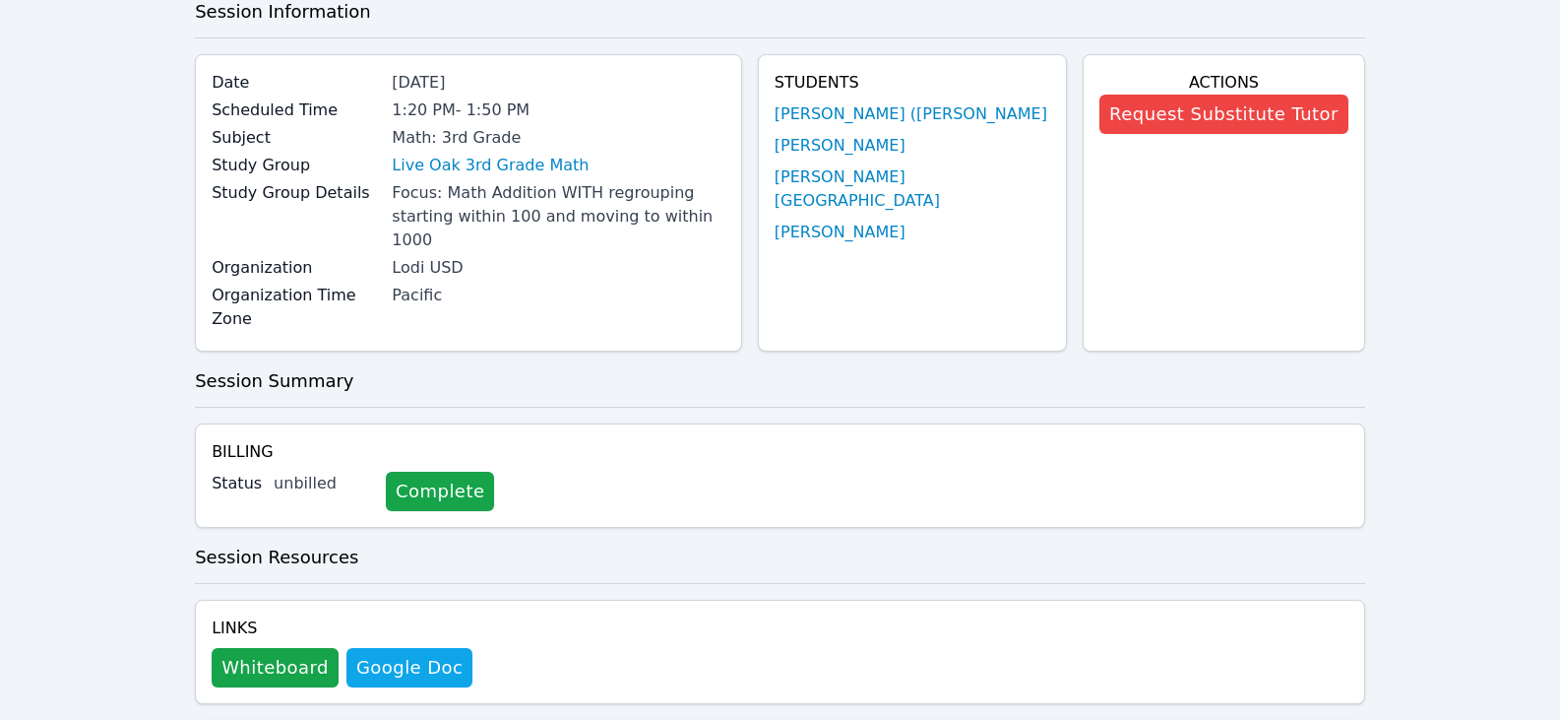
scroll to position [0, 0]
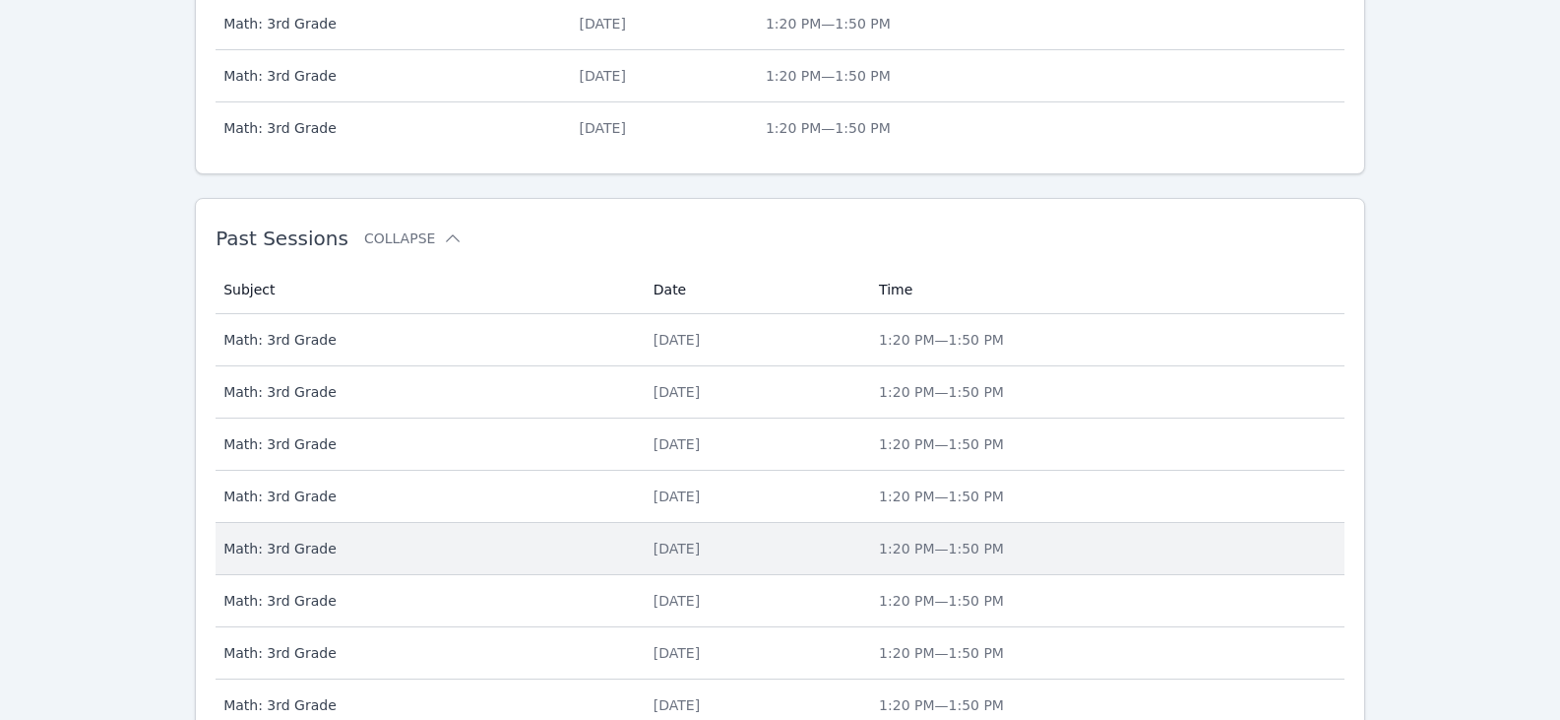
scroll to position [1071, 0]
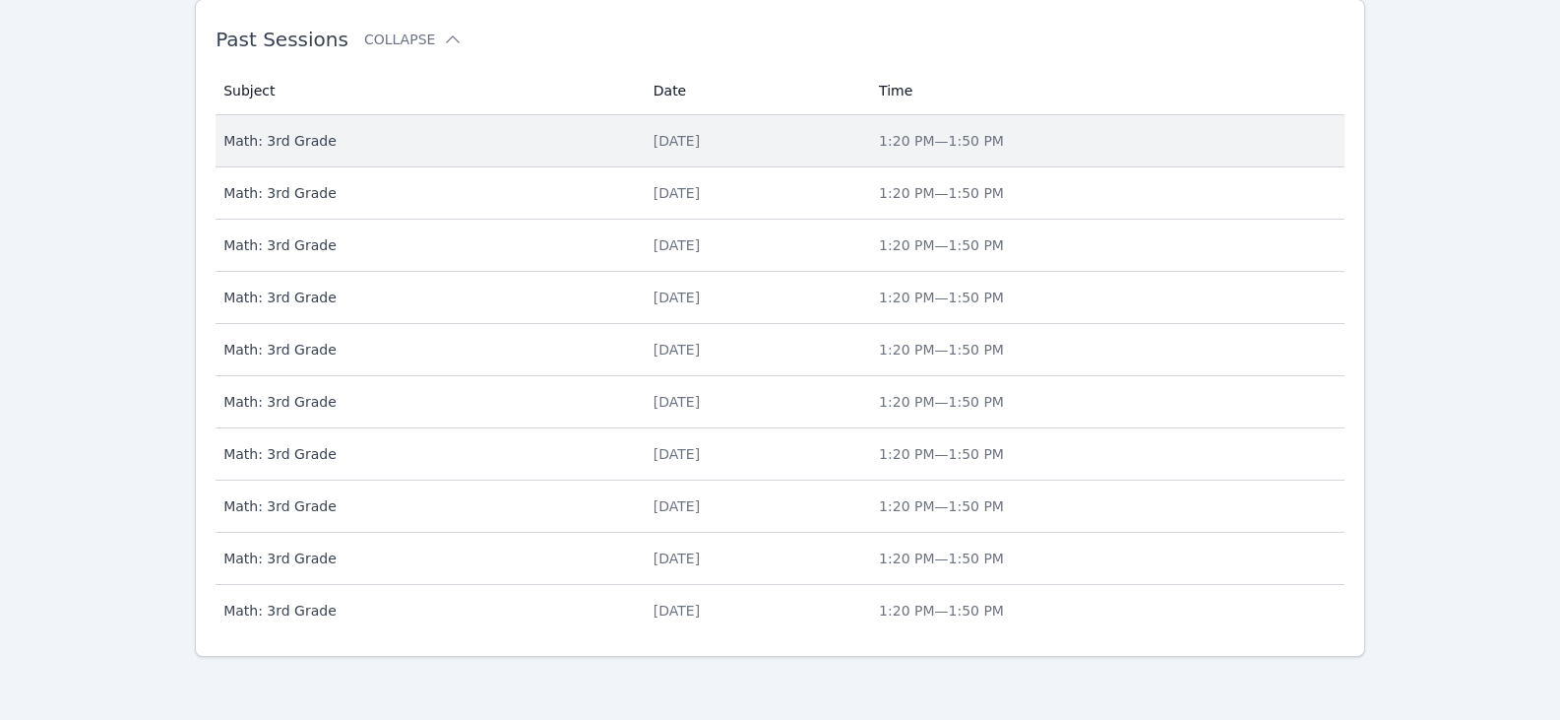
click at [664, 151] on td "Date Fri Aug 29" at bounding box center [754, 141] width 225 height 52
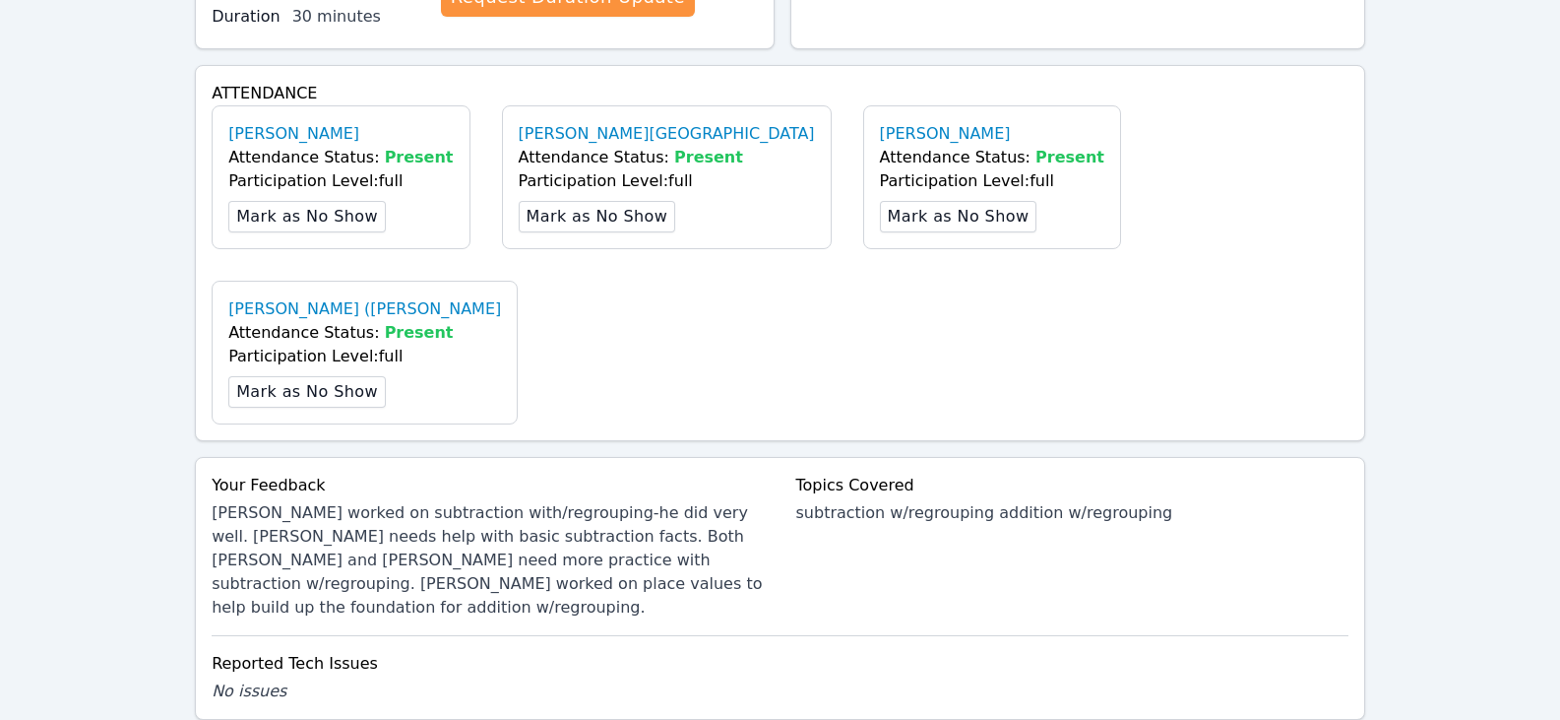
scroll to position [591, 0]
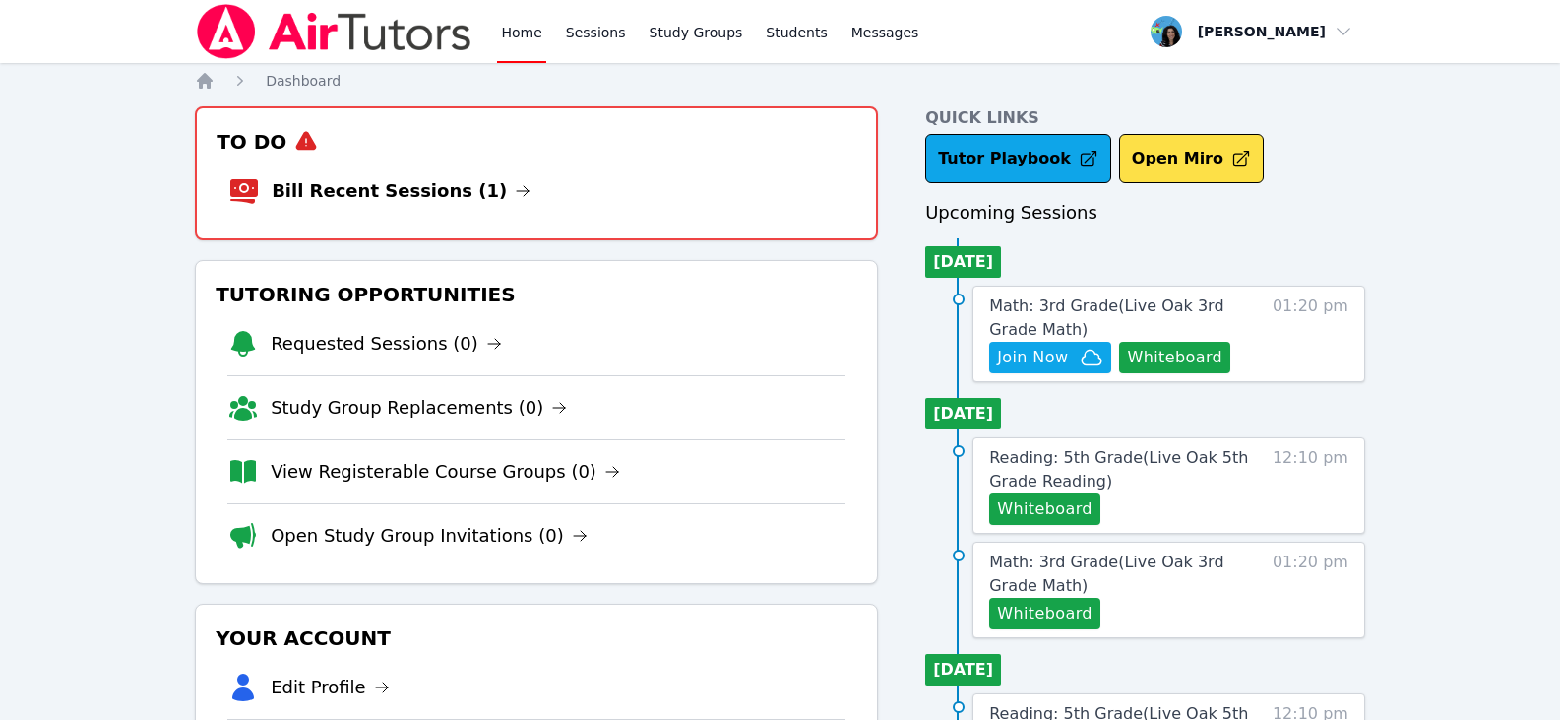
click at [1219, 361] on button "Whiteboard" at bounding box center [1174, 357] width 111 height 31
click at [1027, 364] on span "Join Now" at bounding box center [1032, 358] width 71 height 24
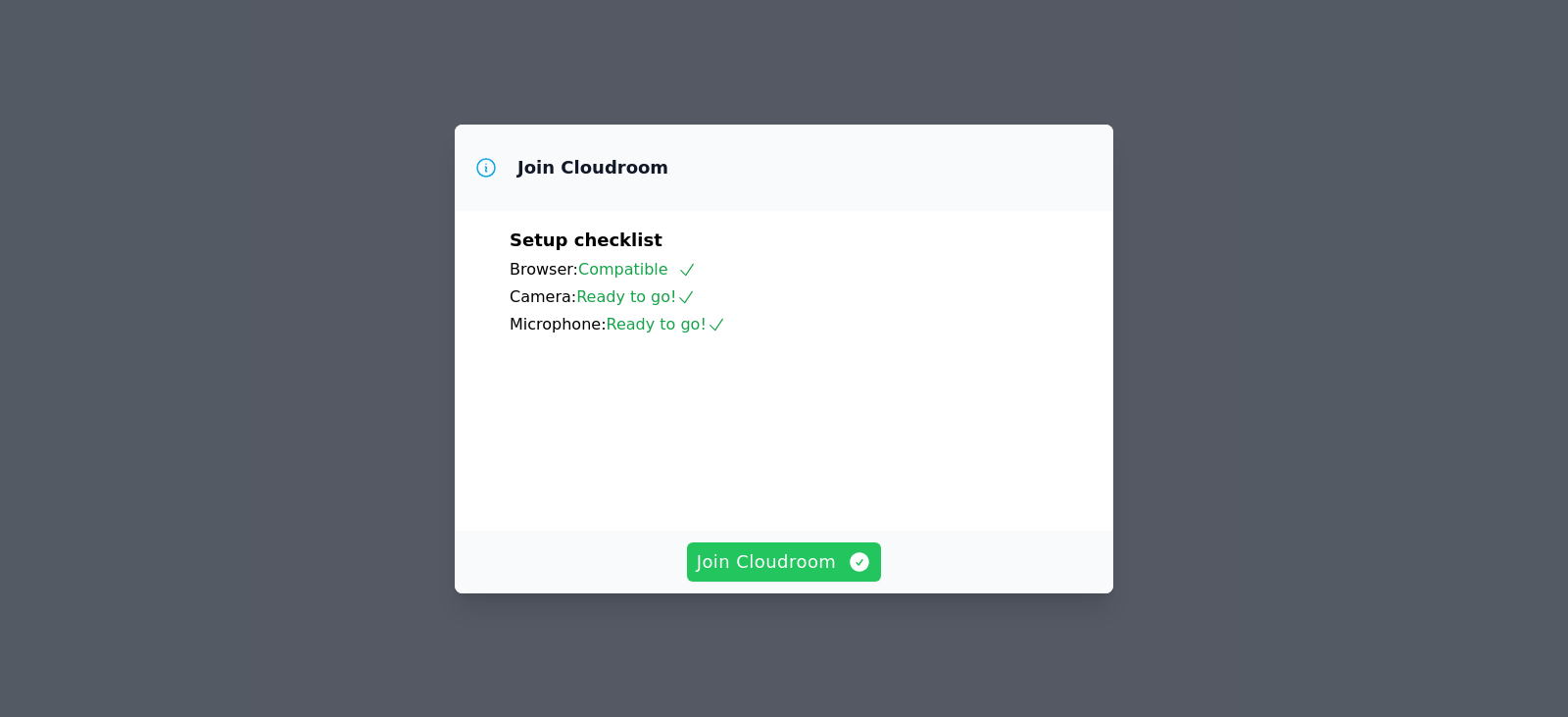
click at [854, 574] on icon "button" at bounding box center [859, 562] width 24 height 24
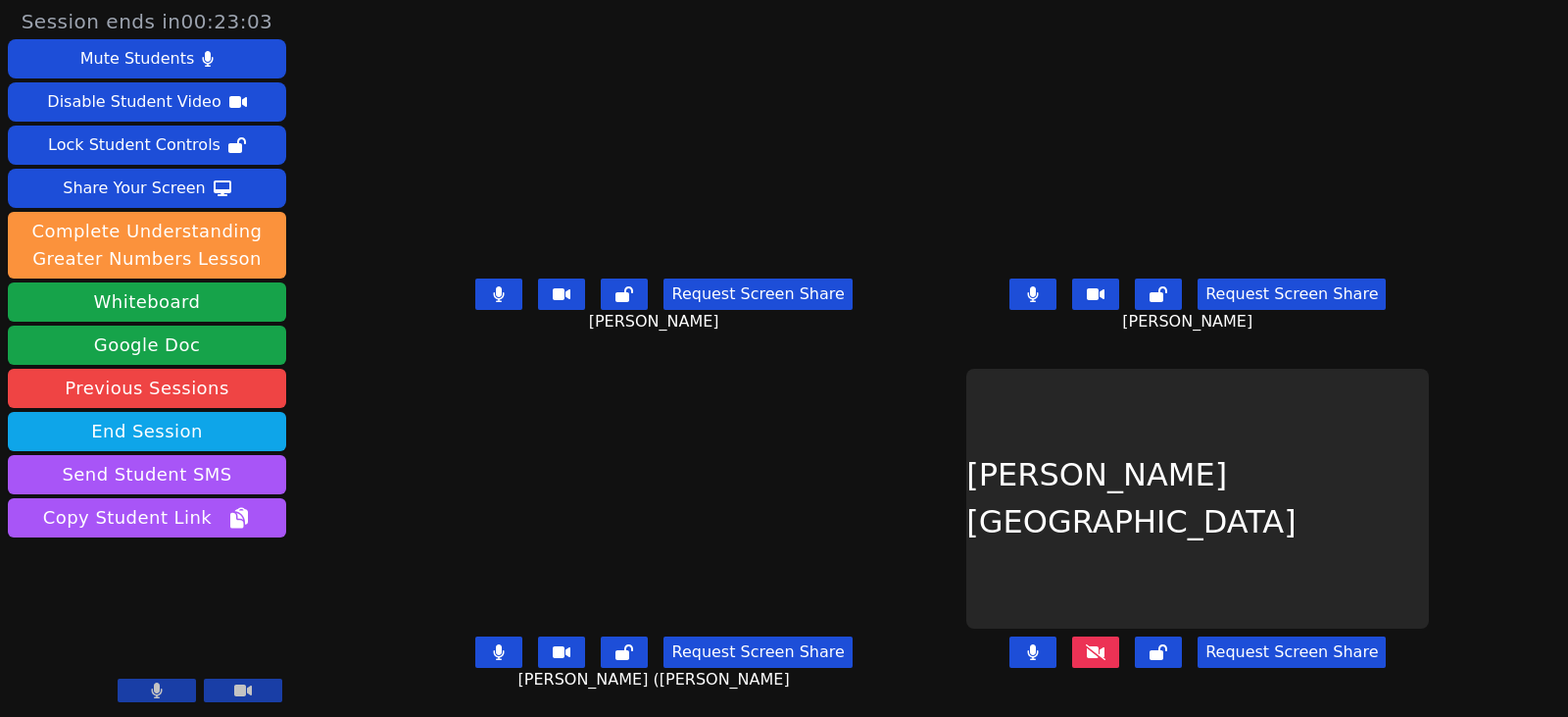
click at [488, 307] on button at bounding box center [498, 294] width 47 height 31
click at [501, 655] on icon at bounding box center [499, 652] width 11 height 16
click at [1045, 297] on button at bounding box center [1032, 294] width 47 height 31
click at [499, 295] on icon at bounding box center [499, 294] width 20 height 16
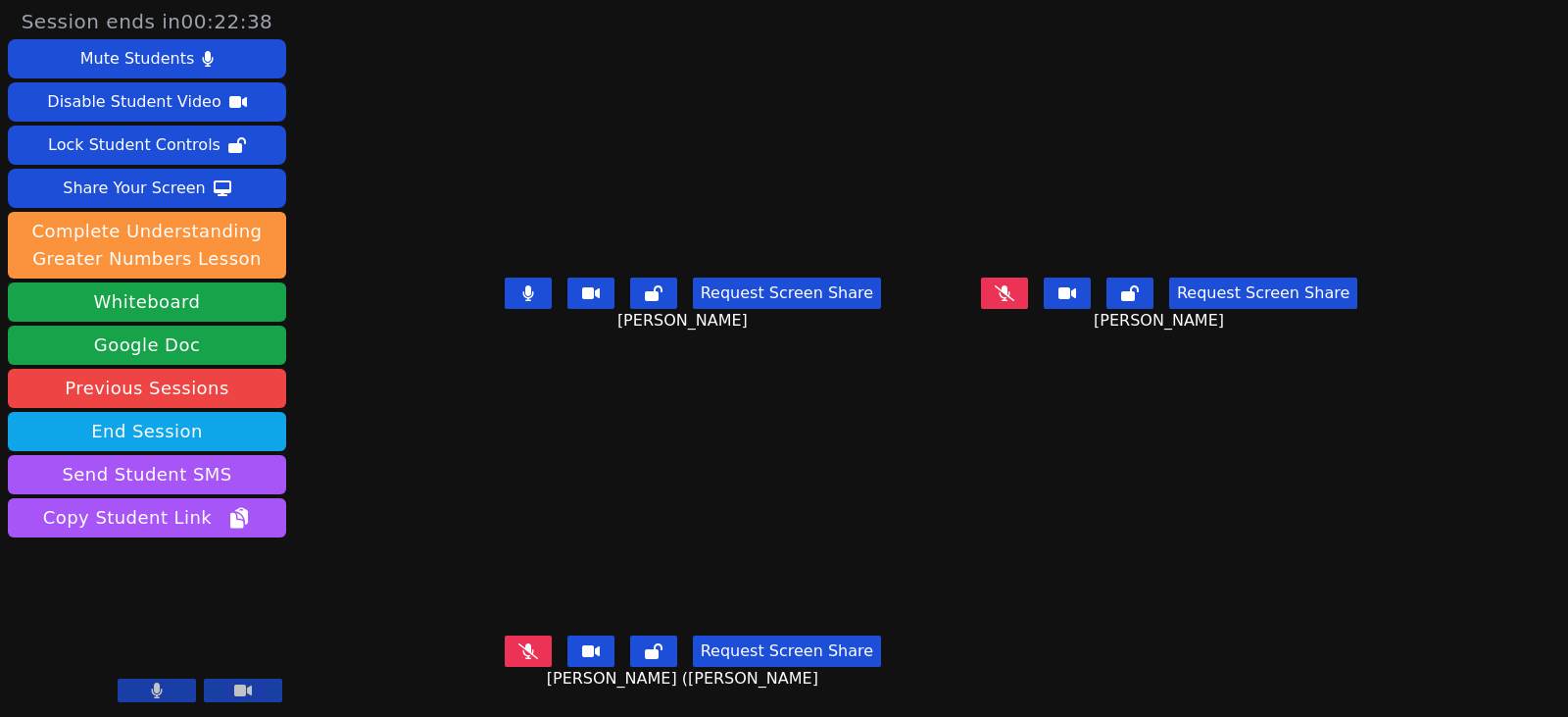
click at [519, 653] on icon at bounding box center [529, 651] width 20 height 16
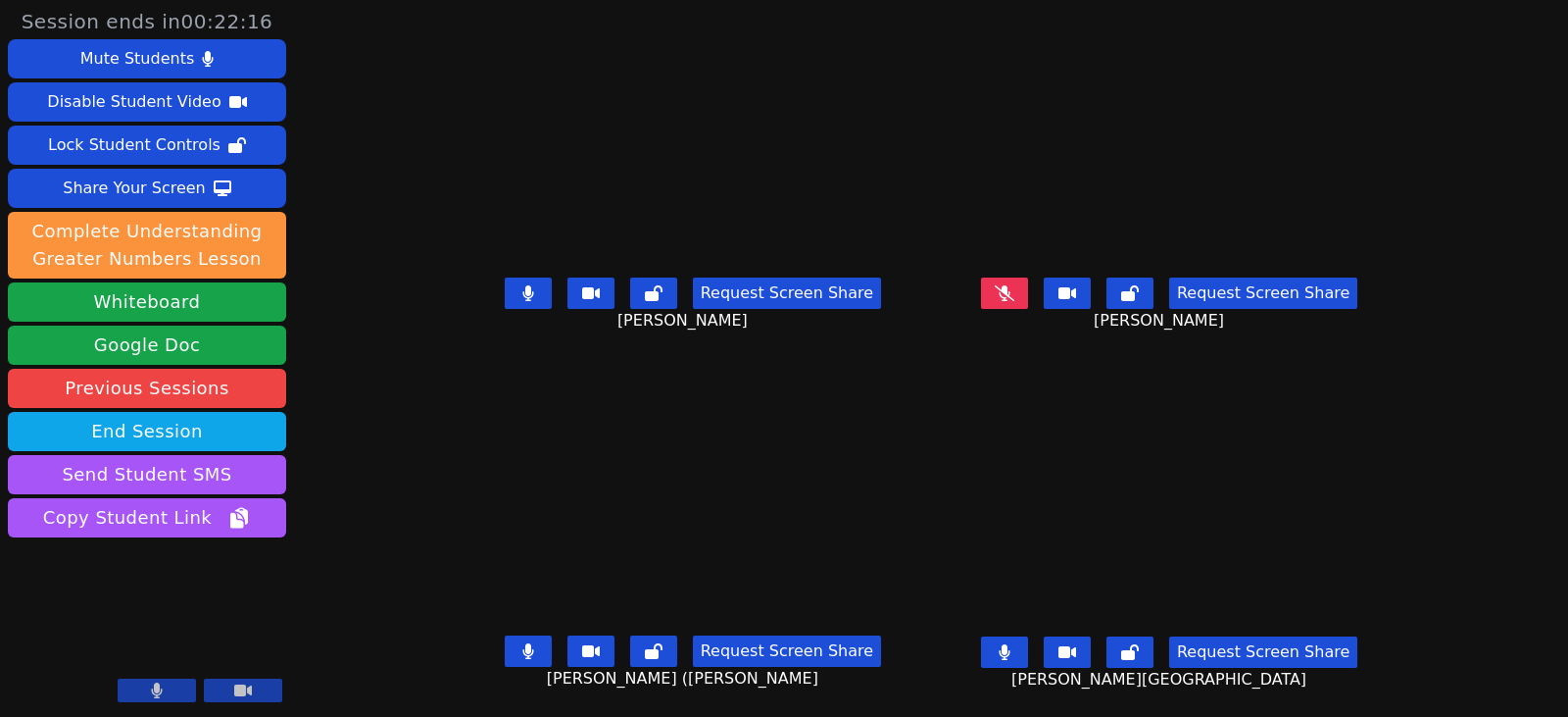
click at [519, 649] on button at bounding box center [528, 650] width 47 height 31
click at [523, 296] on icon at bounding box center [529, 293] width 12 height 16
click at [1028, 658] on button at bounding box center [1004, 651] width 47 height 31
click at [519, 656] on icon at bounding box center [529, 651] width 20 height 16
click at [1014, 658] on icon at bounding box center [1005, 652] width 20 height 16
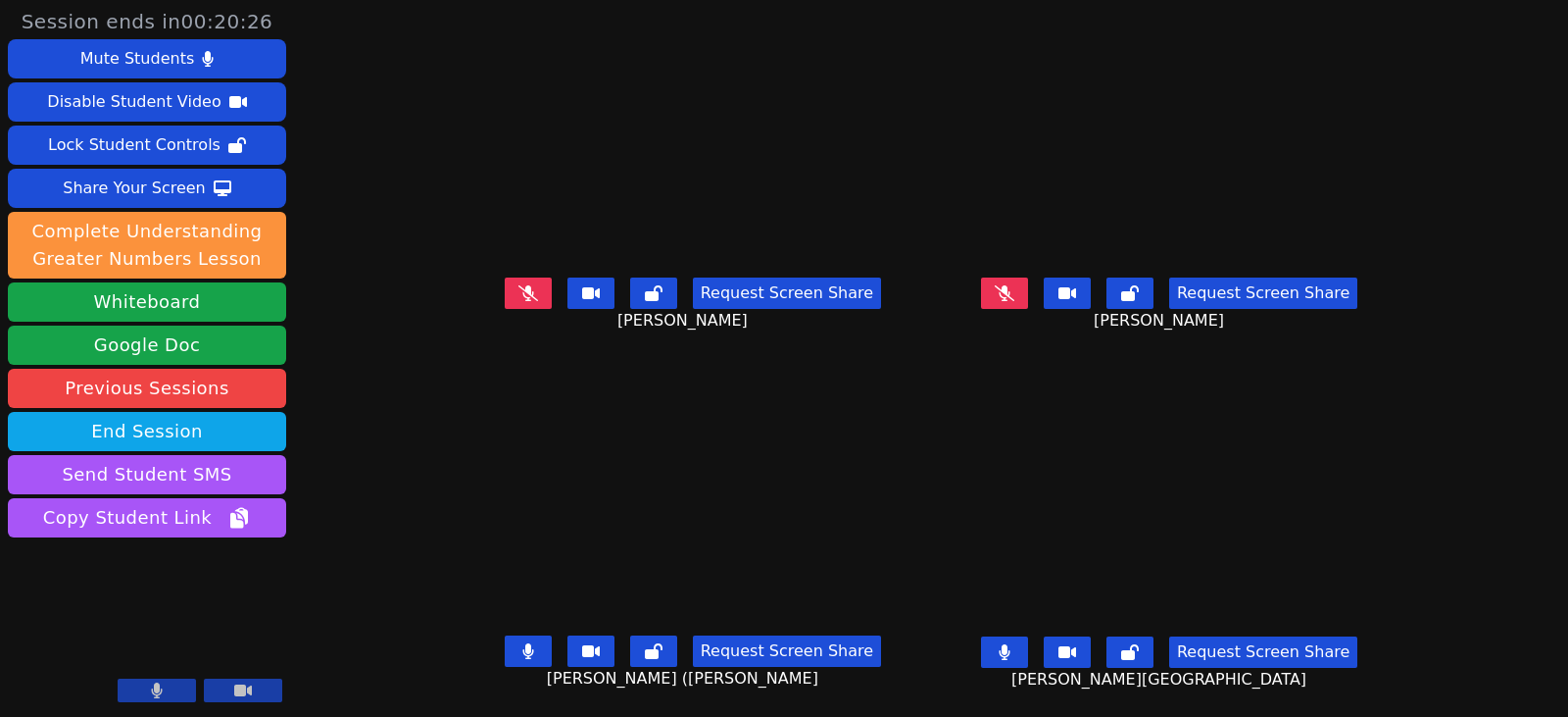
click at [517, 650] on button at bounding box center [528, 650] width 47 height 31
click at [519, 297] on icon at bounding box center [529, 293] width 20 height 16
drag, startPoint x: 1044, startPoint y: 652, endPoint x: 970, endPoint y: 615, distance: 82.7
click at [1028, 652] on button at bounding box center [1004, 651] width 47 height 31
click at [515, 298] on button at bounding box center [528, 293] width 47 height 31
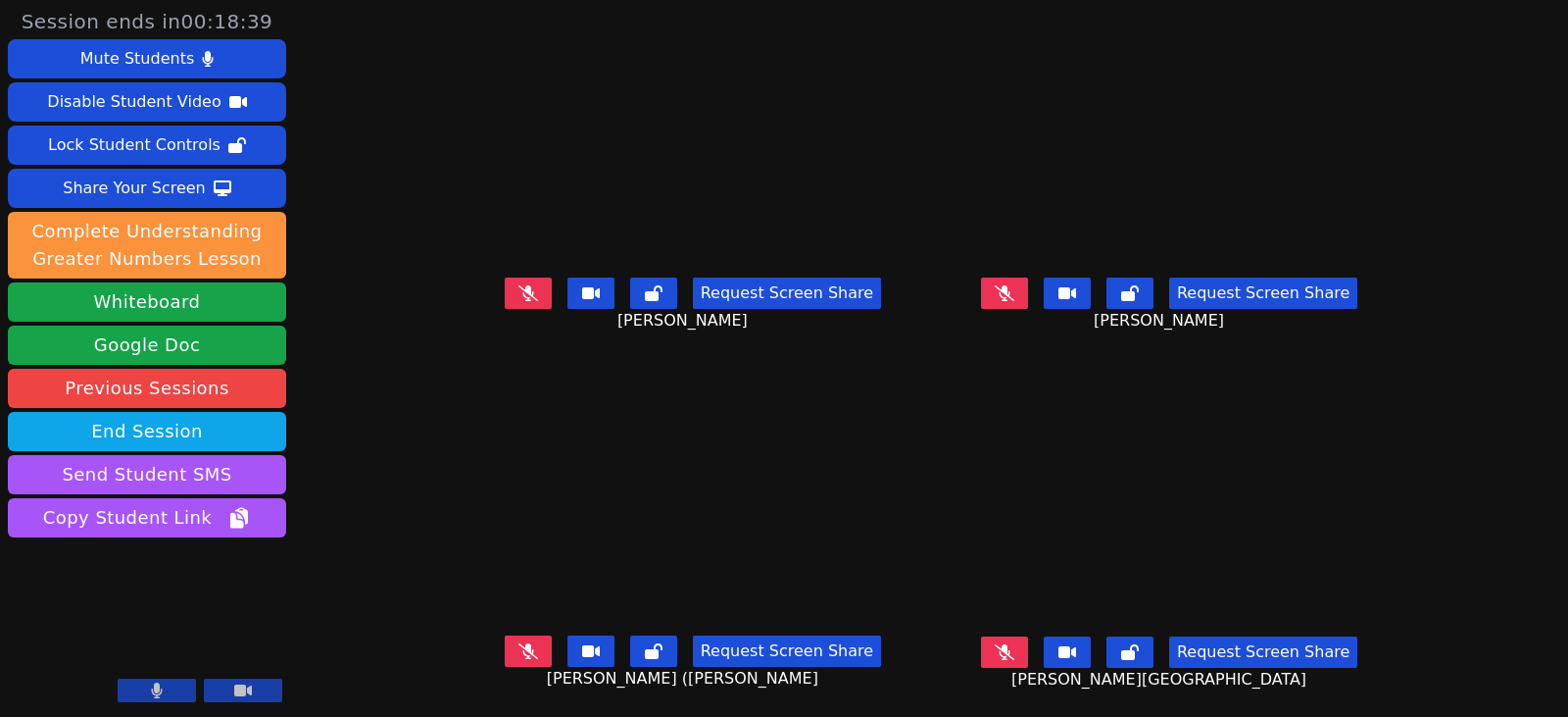
click at [1014, 295] on icon at bounding box center [1005, 293] width 20 height 16
click at [1010, 292] on icon at bounding box center [1005, 293] width 12 height 16
click at [1014, 648] on icon at bounding box center [1005, 652] width 20 height 16
click at [519, 648] on icon at bounding box center [529, 651] width 20 height 16
click at [518, 656] on button at bounding box center [528, 650] width 47 height 31
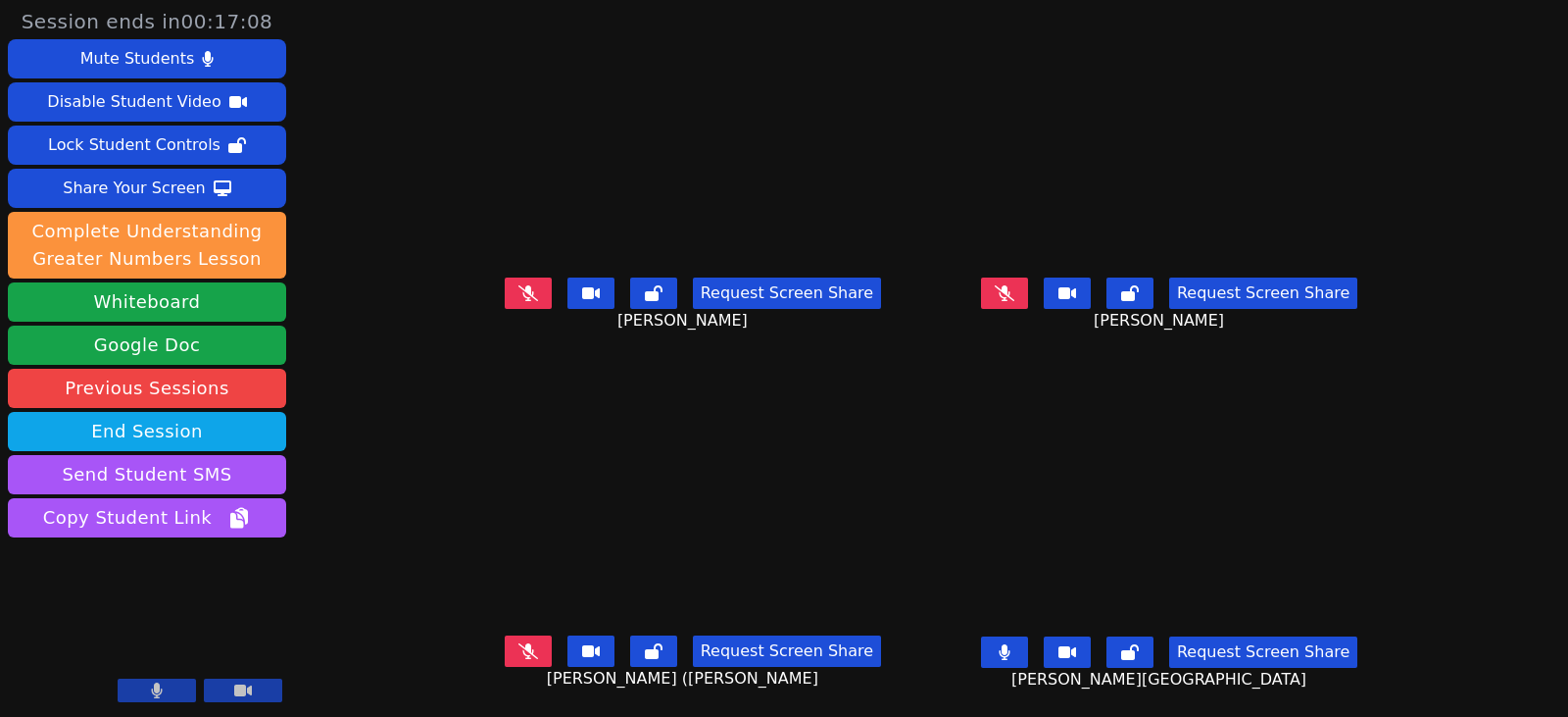
click at [1009, 652] on icon at bounding box center [1004, 652] width 11 height 16
click at [519, 654] on icon at bounding box center [529, 651] width 20 height 16
click at [1014, 653] on icon at bounding box center [1005, 652] width 20 height 16
click at [1028, 650] on button at bounding box center [1004, 651] width 47 height 31
click at [505, 655] on button at bounding box center [528, 650] width 47 height 31
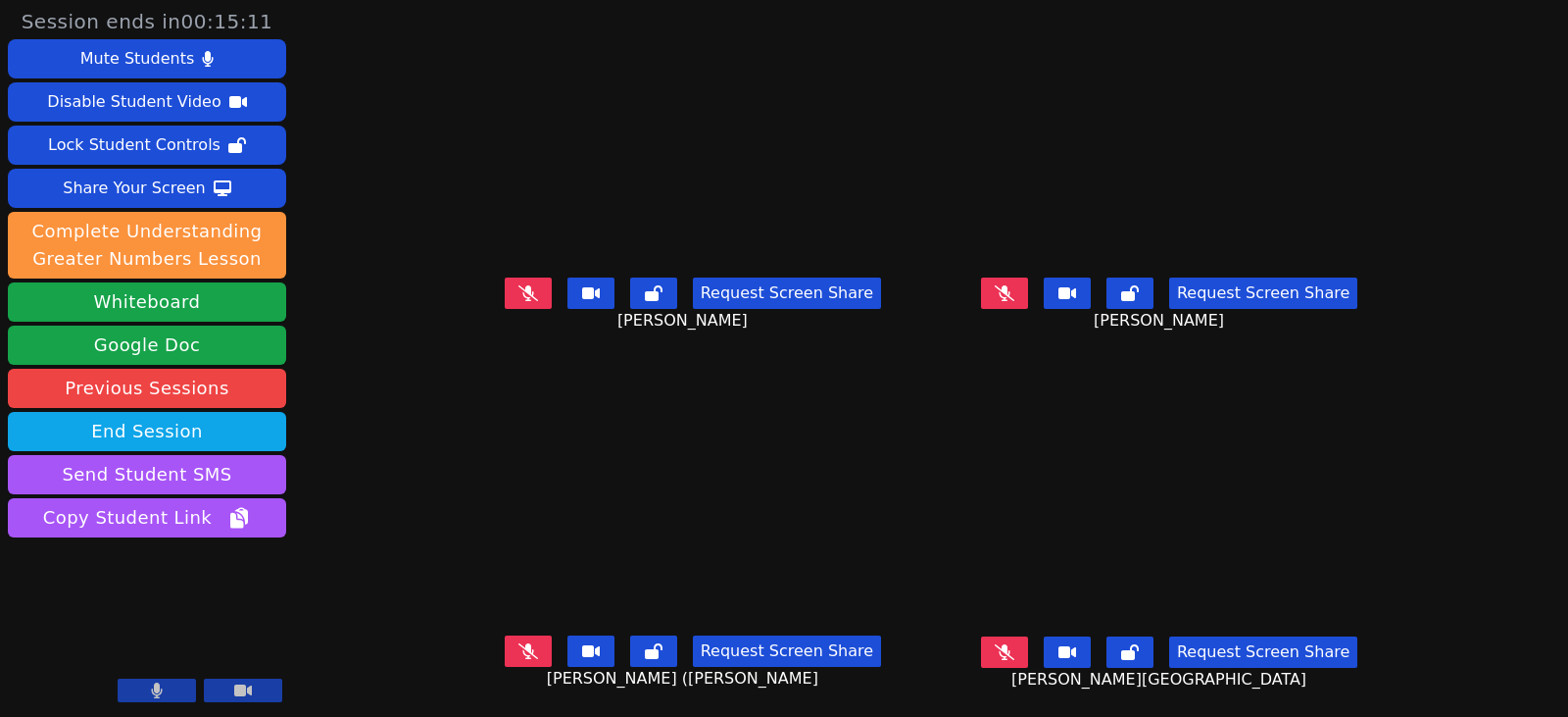
click at [519, 650] on icon at bounding box center [529, 651] width 20 height 16
click at [1028, 297] on button at bounding box center [1004, 293] width 47 height 31
click at [1009, 296] on icon at bounding box center [1004, 293] width 11 height 16
drag, startPoint x: 1033, startPoint y: 655, endPoint x: 699, endPoint y: 639, distance: 334.4
click at [1014, 655] on icon at bounding box center [1005, 652] width 20 height 16
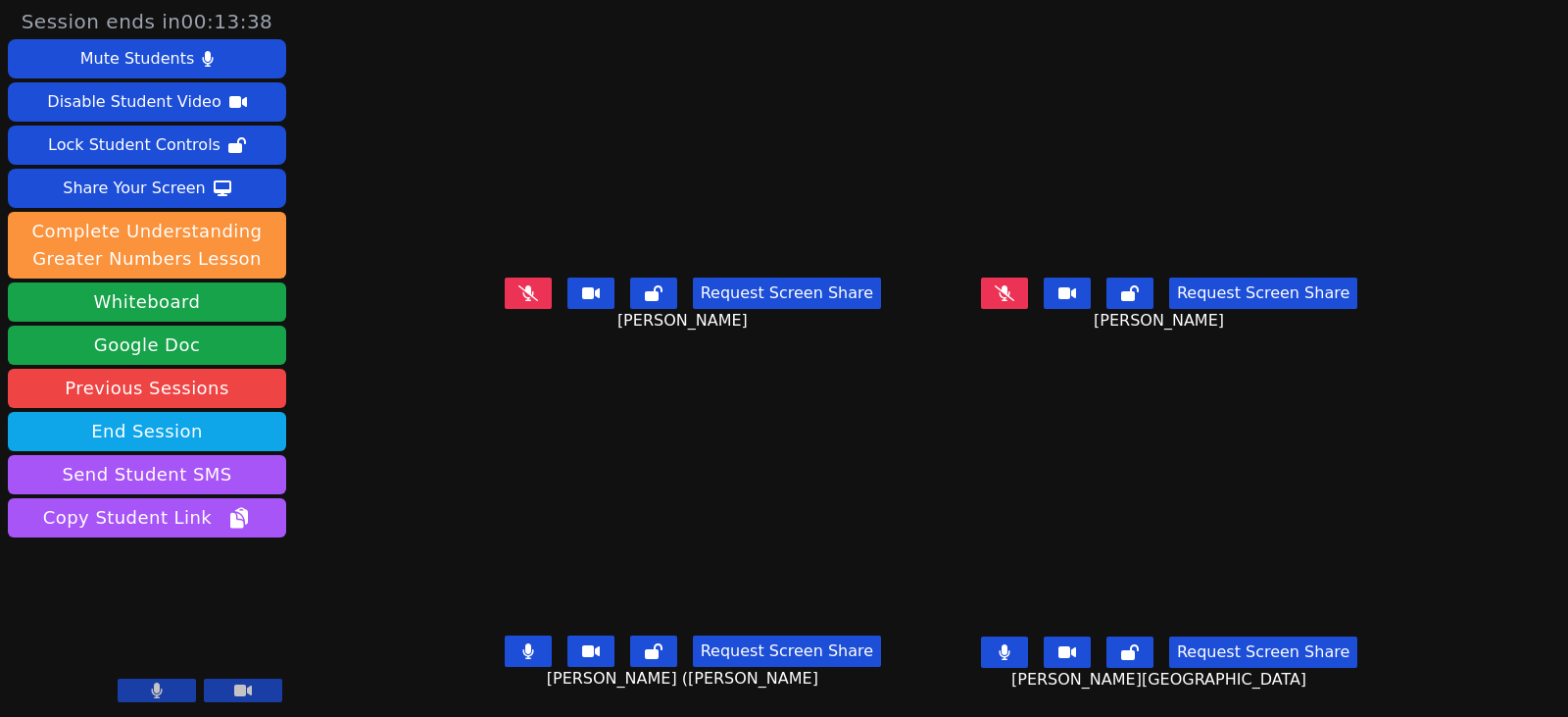
click at [517, 658] on button at bounding box center [528, 650] width 47 height 31
click at [519, 653] on icon at bounding box center [529, 651] width 20 height 16
drag, startPoint x: 511, startPoint y: 650, endPoint x: 557, endPoint y: 658, distance: 46.7
click at [515, 652] on button at bounding box center [528, 650] width 47 height 31
click at [1009, 651] on icon at bounding box center [1004, 652] width 11 height 16
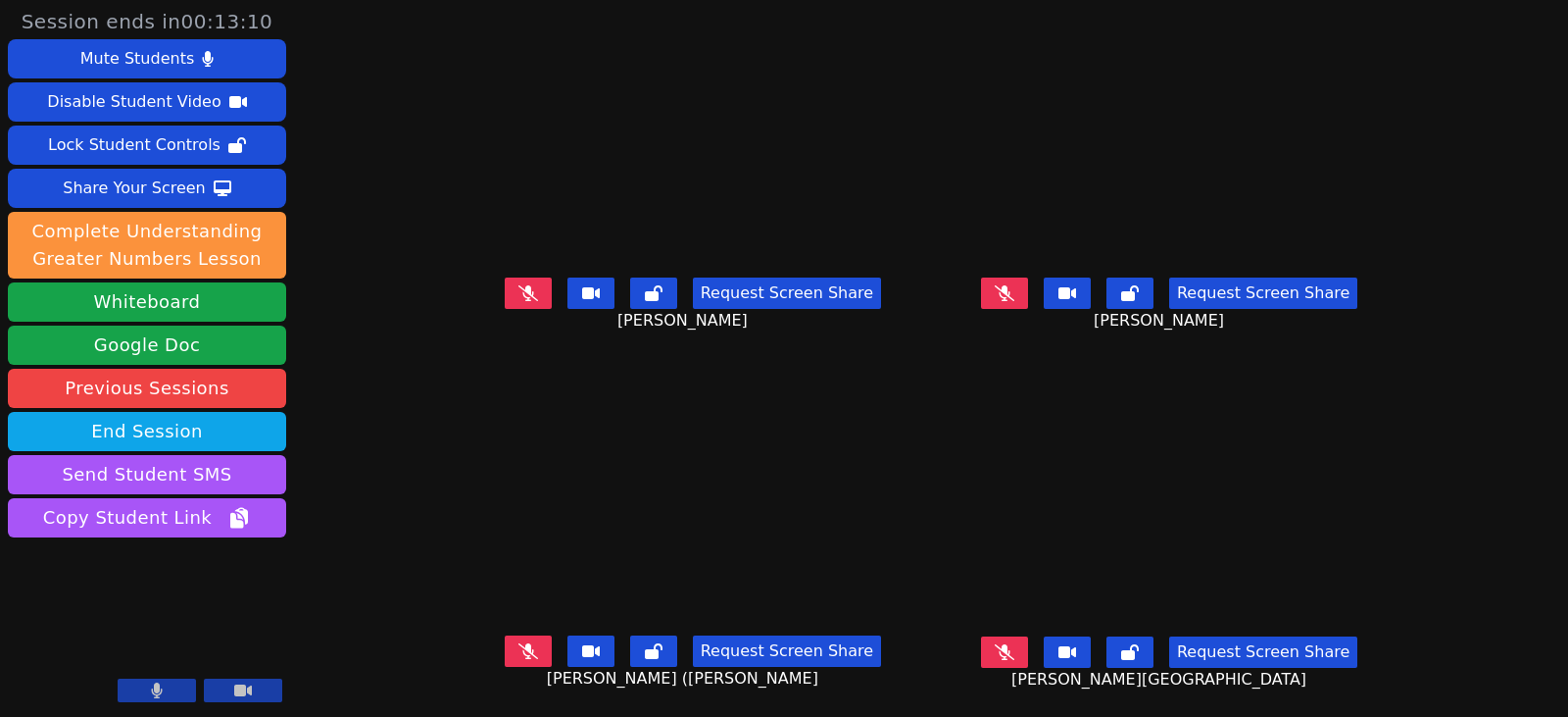
click at [1028, 298] on button at bounding box center [1004, 293] width 47 height 31
drag, startPoint x: 1029, startPoint y: 290, endPoint x: 787, endPoint y: 322, distance: 244.1
click at [1028, 290] on button at bounding box center [1004, 293] width 47 height 31
click at [1012, 294] on button at bounding box center [1004, 293] width 47 height 31
click at [1020, 294] on button at bounding box center [1004, 293] width 47 height 31
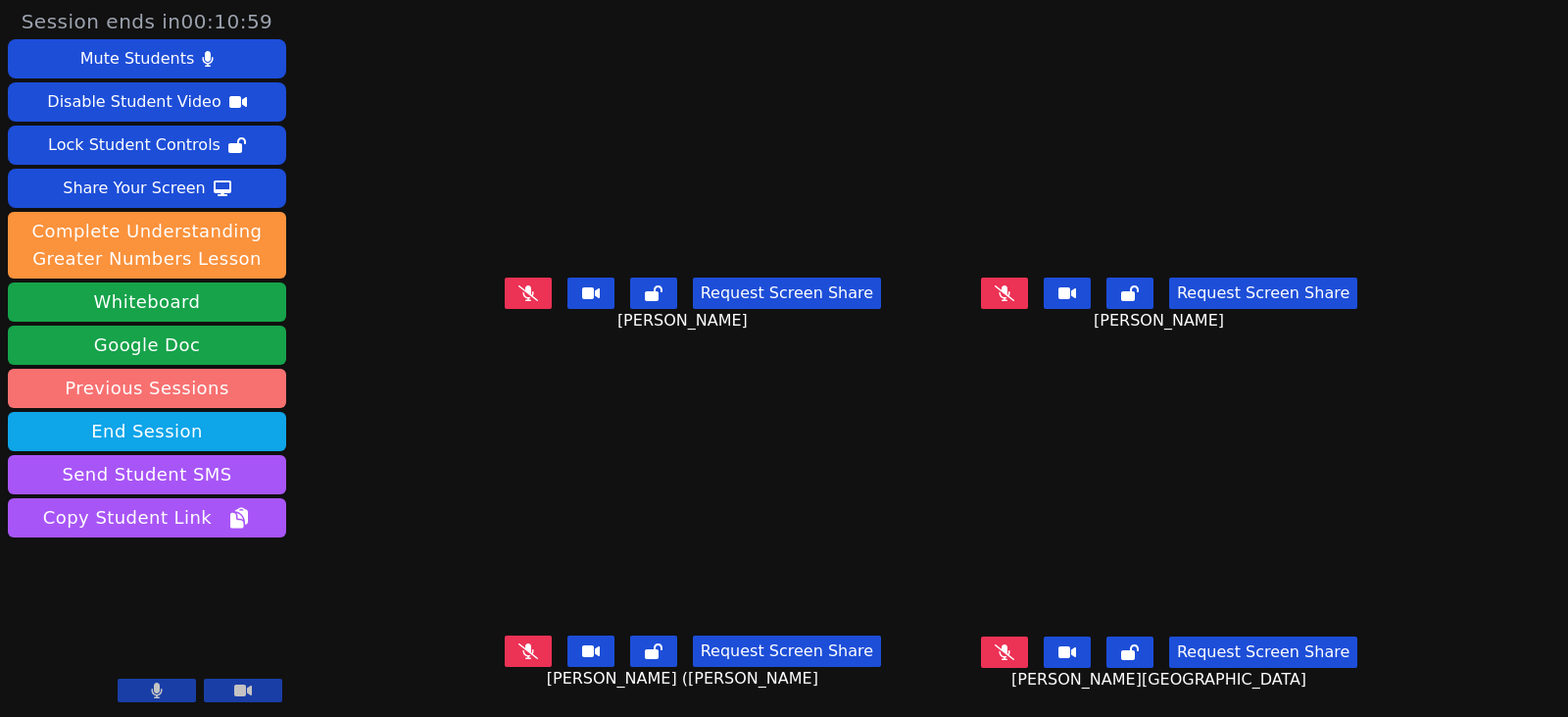
drag, startPoint x: 506, startPoint y: 294, endPoint x: 13, endPoint y: 378, distance: 500.1
click at [519, 294] on icon at bounding box center [529, 293] width 20 height 16
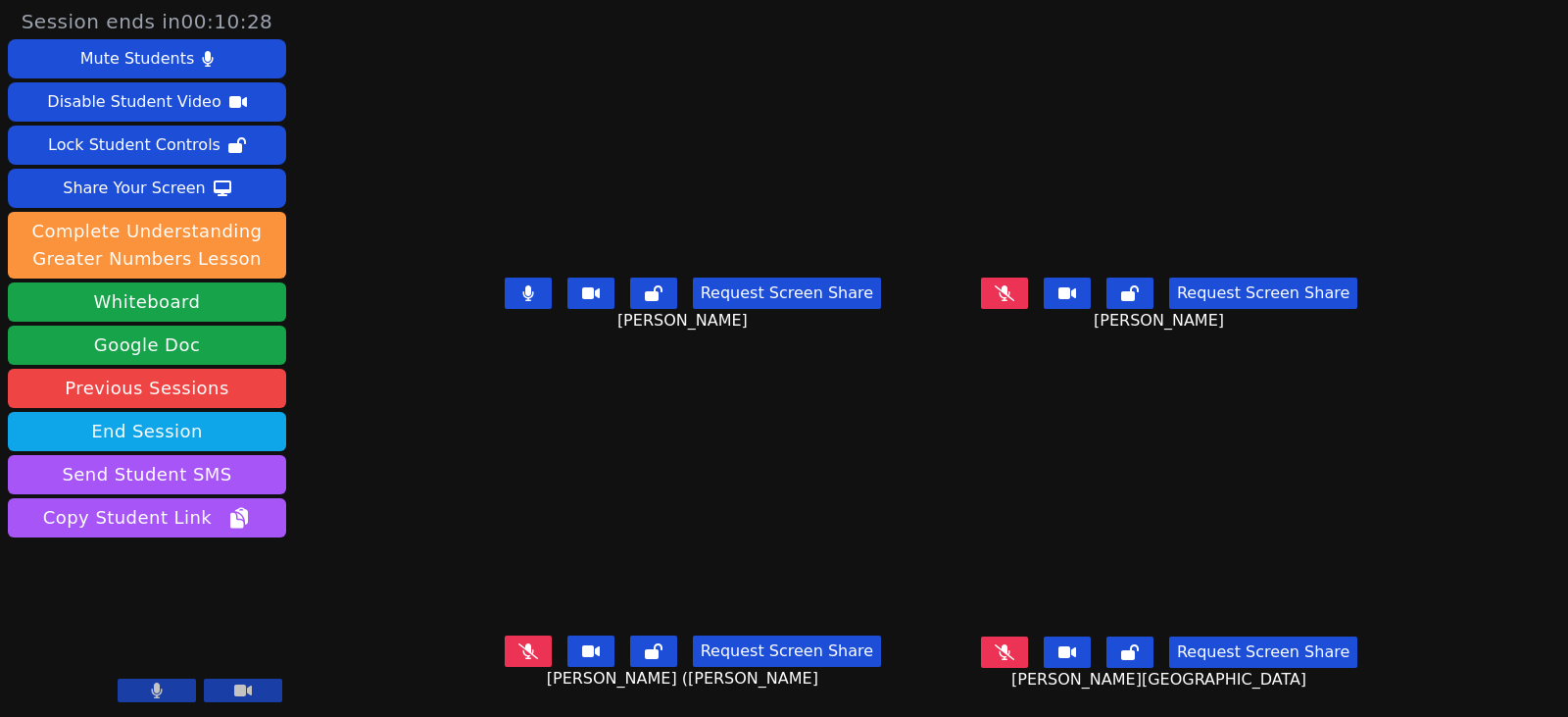
click at [511, 306] on button at bounding box center [528, 293] width 47 height 31
drag, startPoint x: 502, startPoint y: 652, endPoint x: 746, endPoint y: 652, distance: 244.0
click at [519, 652] on icon at bounding box center [529, 651] width 20 height 16
click at [1028, 644] on button at bounding box center [1004, 651] width 47 height 31
click at [523, 649] on icon at bounding box center [529, 651] width 12 height 16
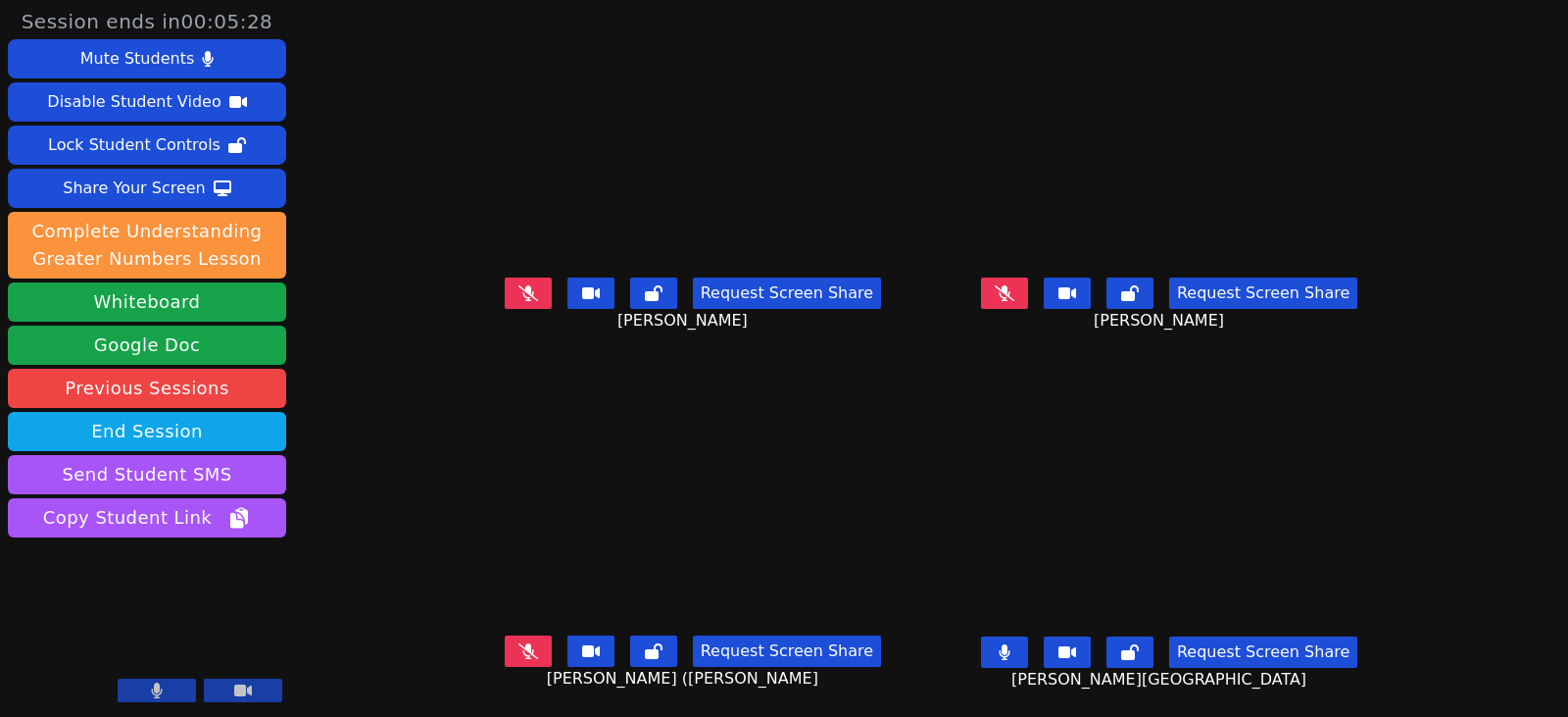
click at [505, 649] on button at bounding box center [528, 650] width 47 height 31
click at [1028, 649] on button at bounding box center [1004, 651] width 47 height 31
drag, startPoint x: 496, startPoint y: 659, endPoint x: 342, endPoint y: 630, distance: 156.7
click at [505, 658] on button at bounding box center [528, 650] width 47 height 31
click at [519, 654] on icon at bounding box center [529, 651] width 20 height 16
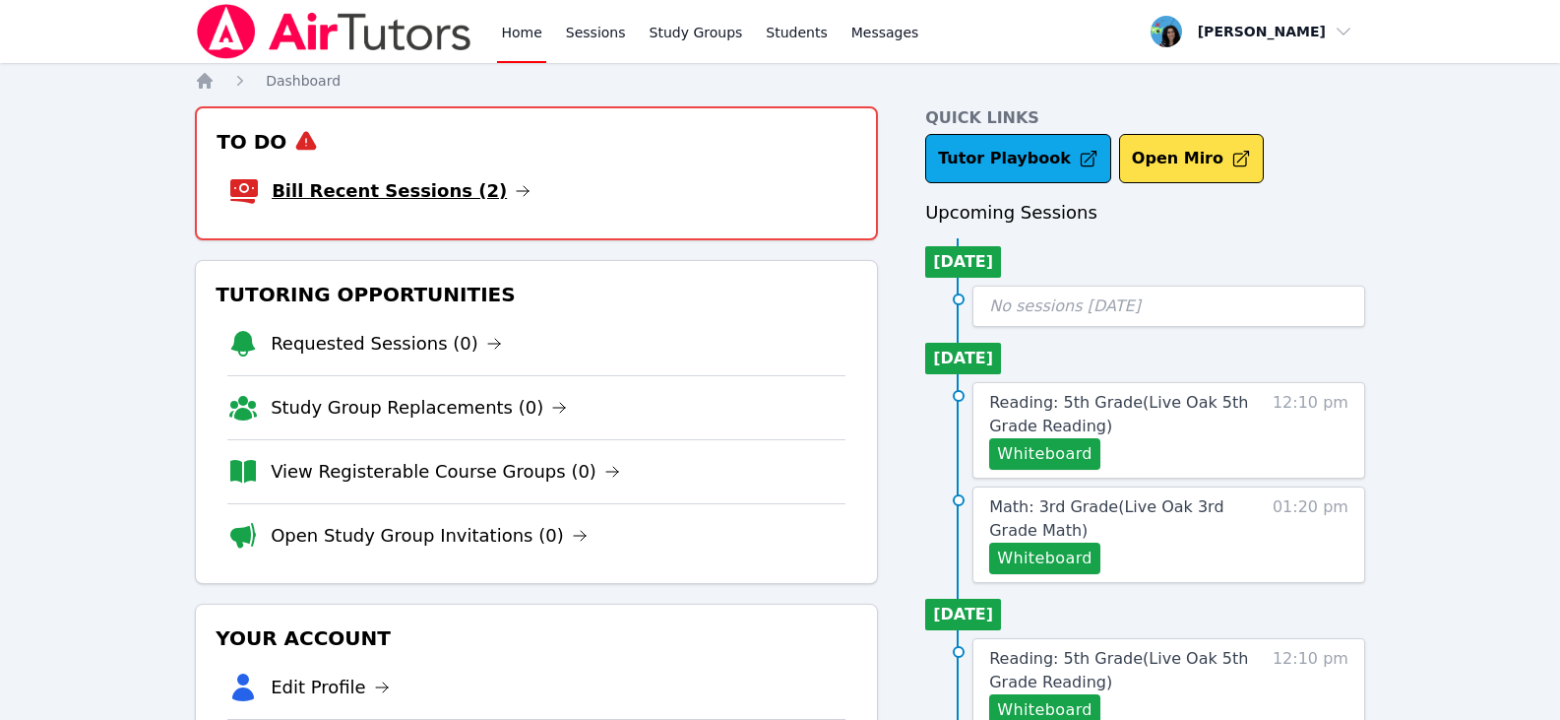
click at [515, 183] on icon at bounding box center [523, 191] width 16 height 16
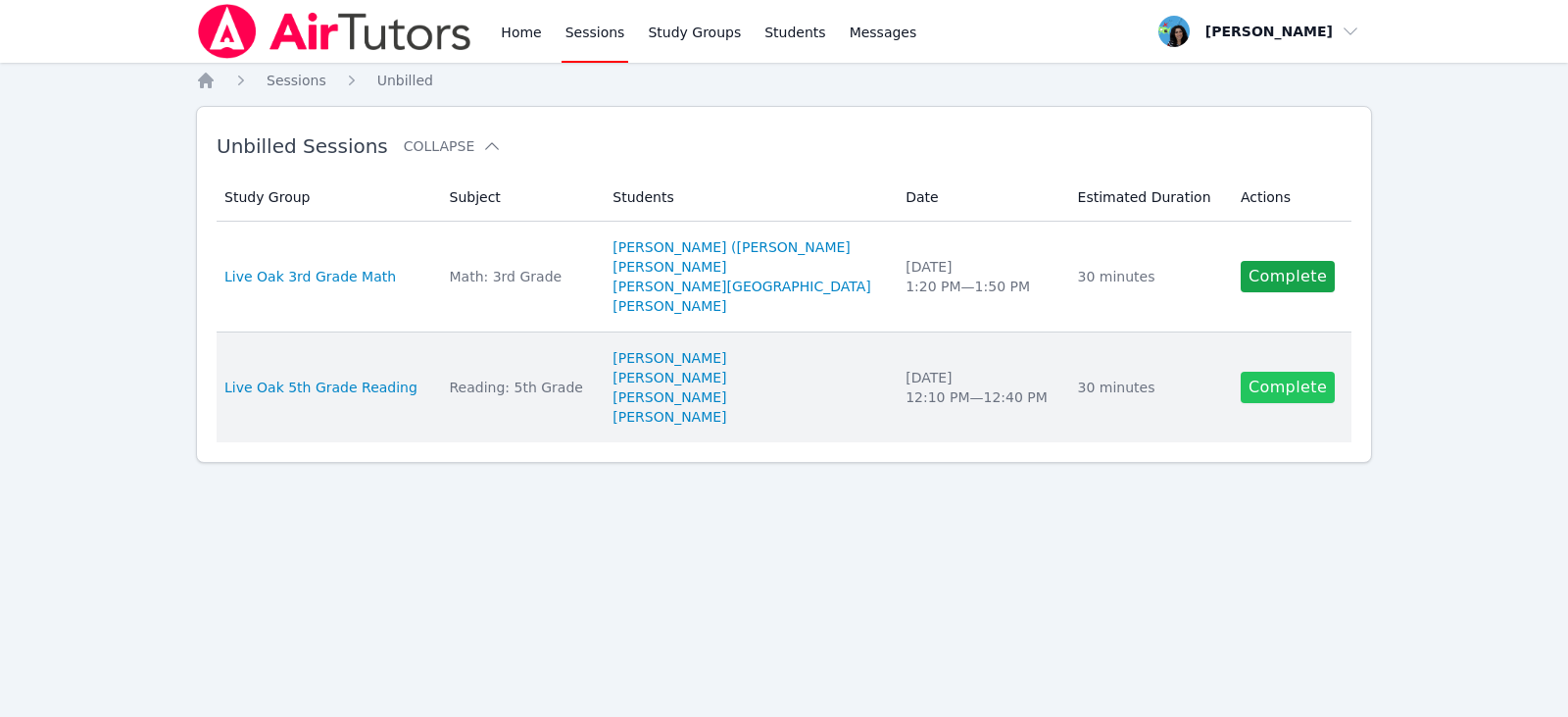
click at [1242, 397] on link "Complete" at bounding box center [1287, 386] width 94 height 31
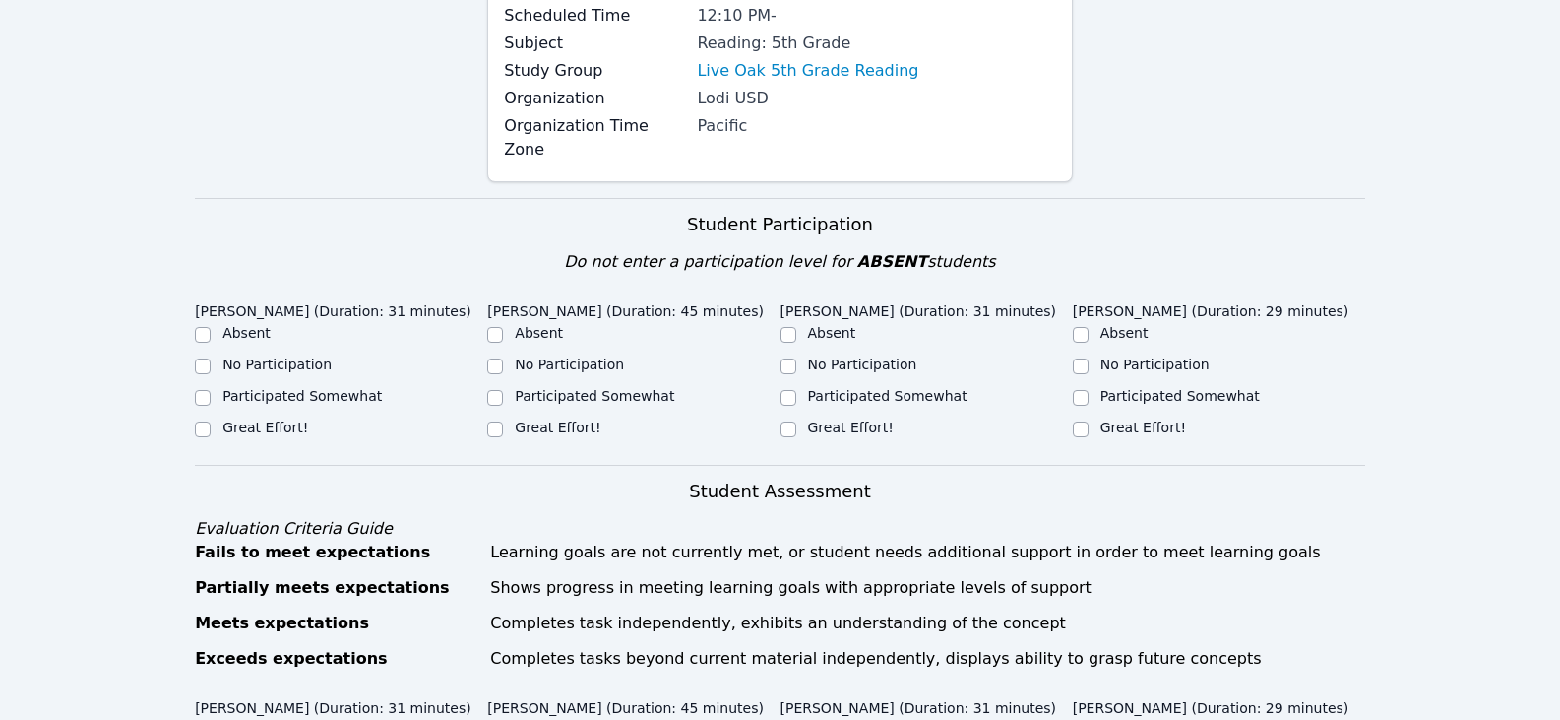
scroll to position [394, 0]
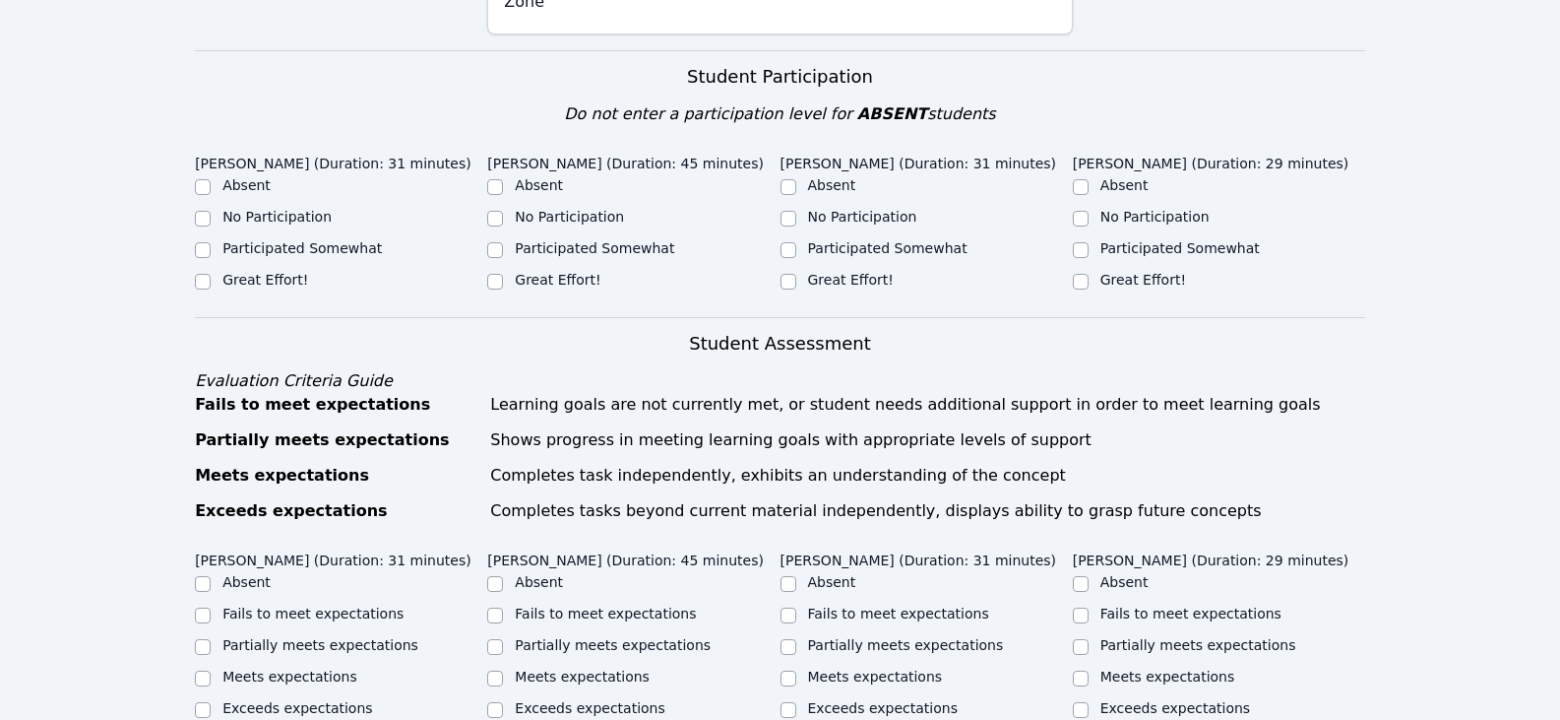
click at [224, 272] on label "Great Effort!" at bounding box center [265, 280] width 86 height 16
click at [211, 274] on input "Great Effort!" at bounding box center [203, 282] width 16 height 16
checkbox input "true"
click at [499, 274] on input "Great Effort!" at bounding box center [495, 282] width 16 height 16
checkbox input "true"
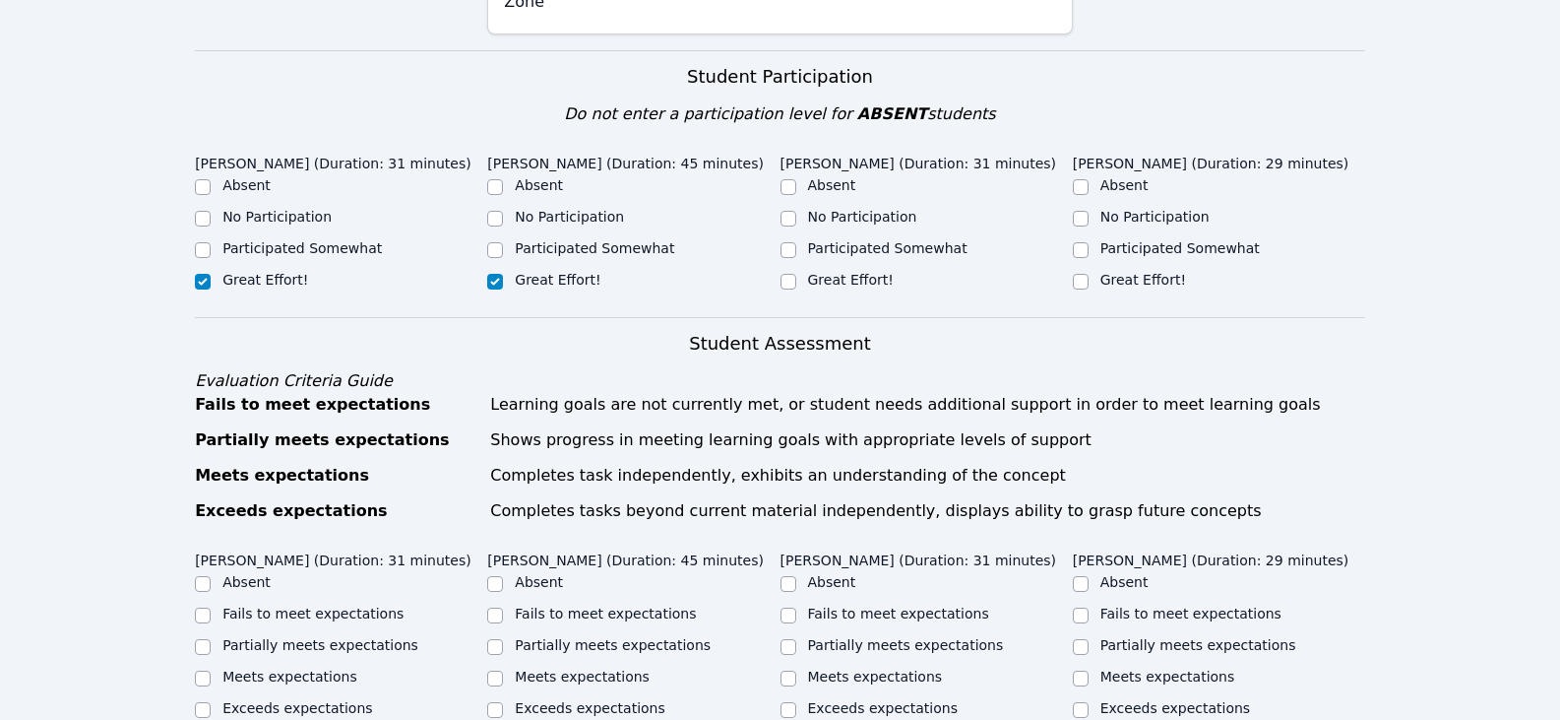
click at [847, 272] on label "Great Effort!" at bounding box center [851, 280] width 86 height 16
click at [796, 274] on input "Great Effort!" at bounding box center [789, 282] width 16 height 16
checkbox input "true"
click at [1091, 270] on div "Great Effort!" at bounding box center [1219, 282] width 292 height 24
click at [1073, 274] on input "Great Effort!" at bounding box center [1081, 282] width 16 height 16
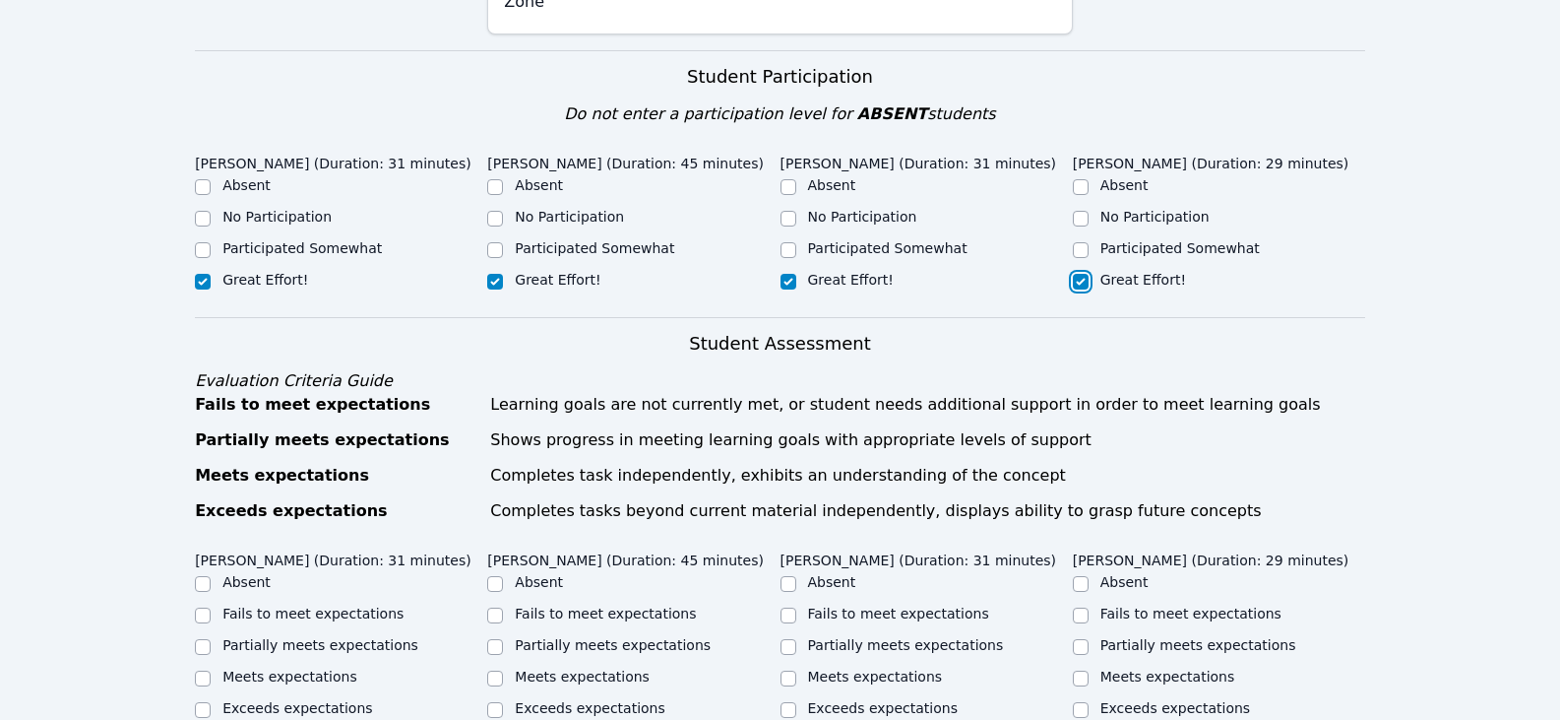
checkbox input "true"
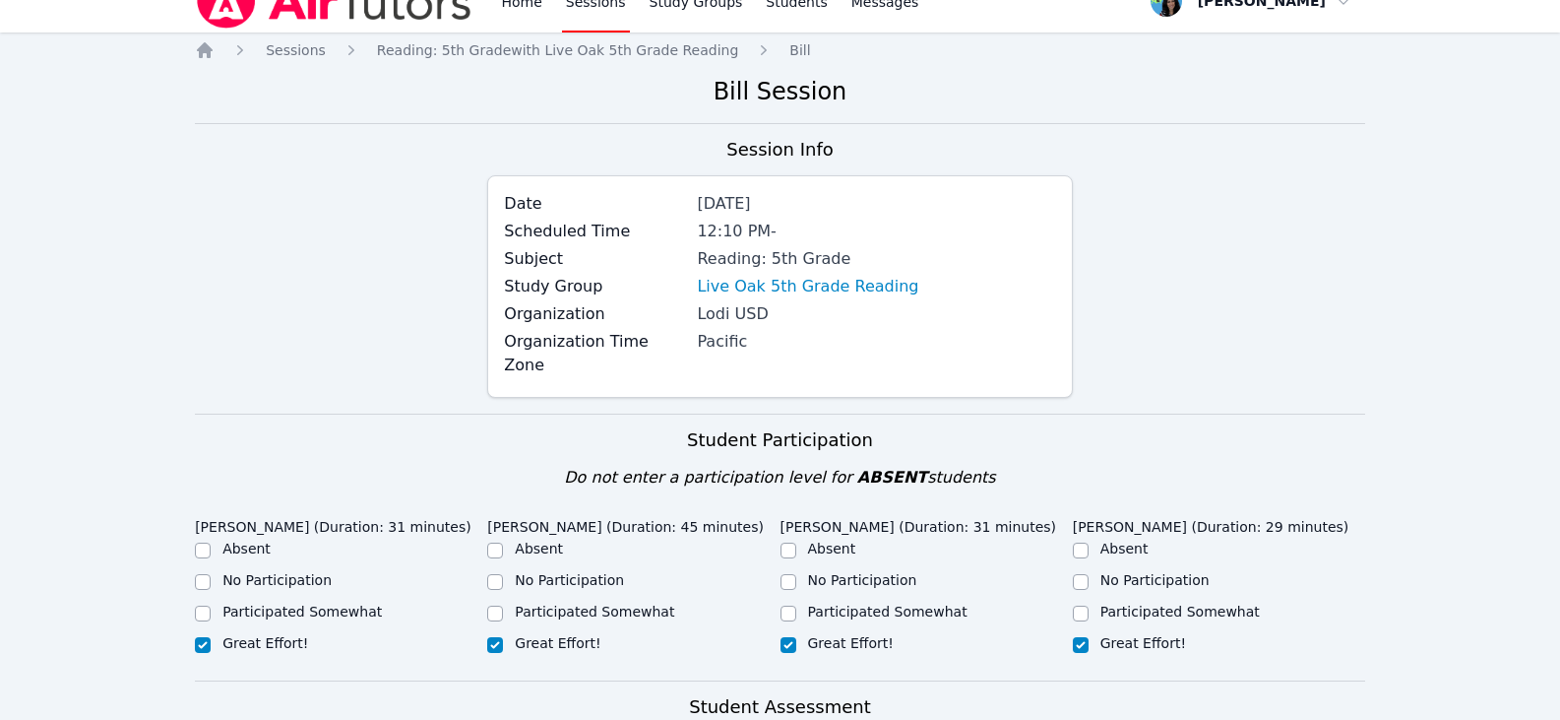
scroll to position [0, 0]
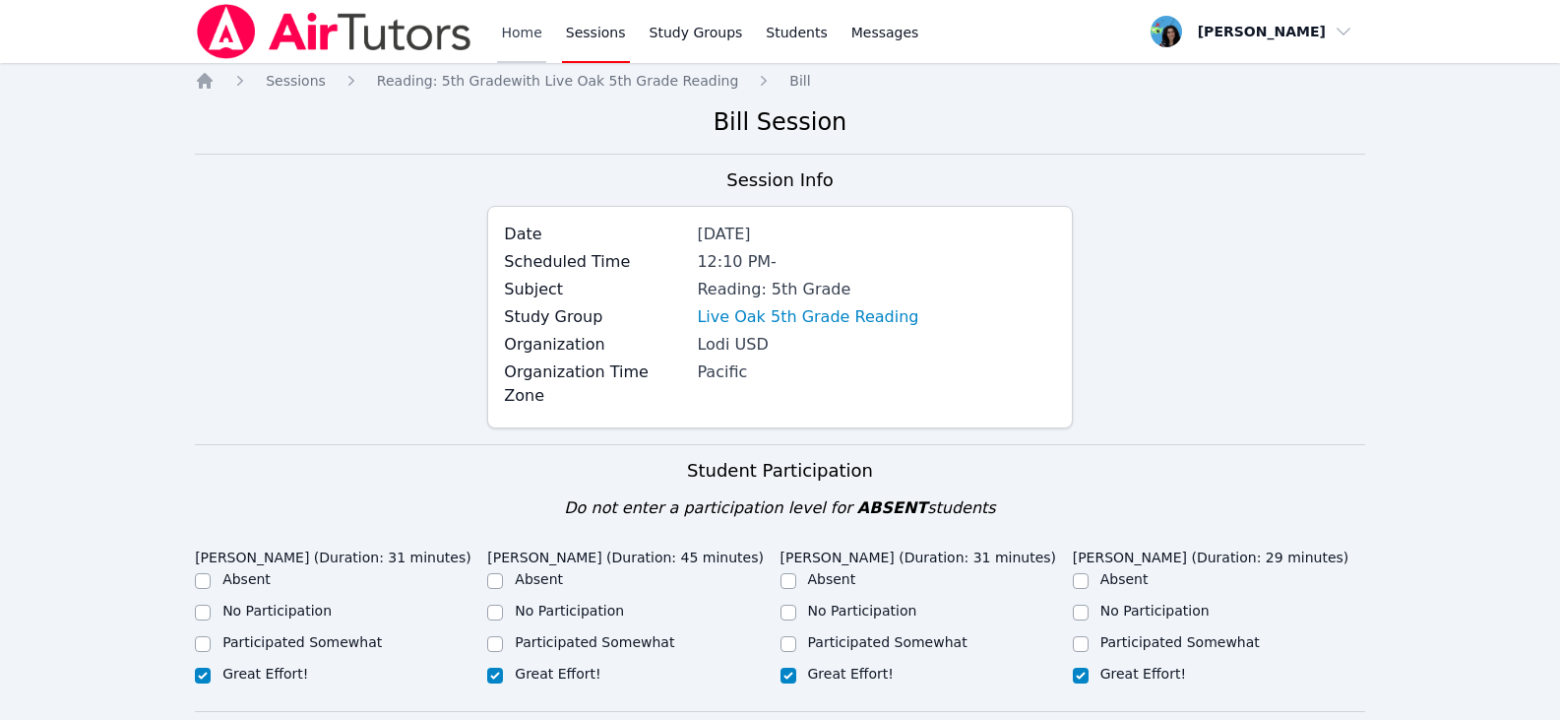
click at [527, 28] on link "Home" at bounding box center [521, 31] width 48 height 63
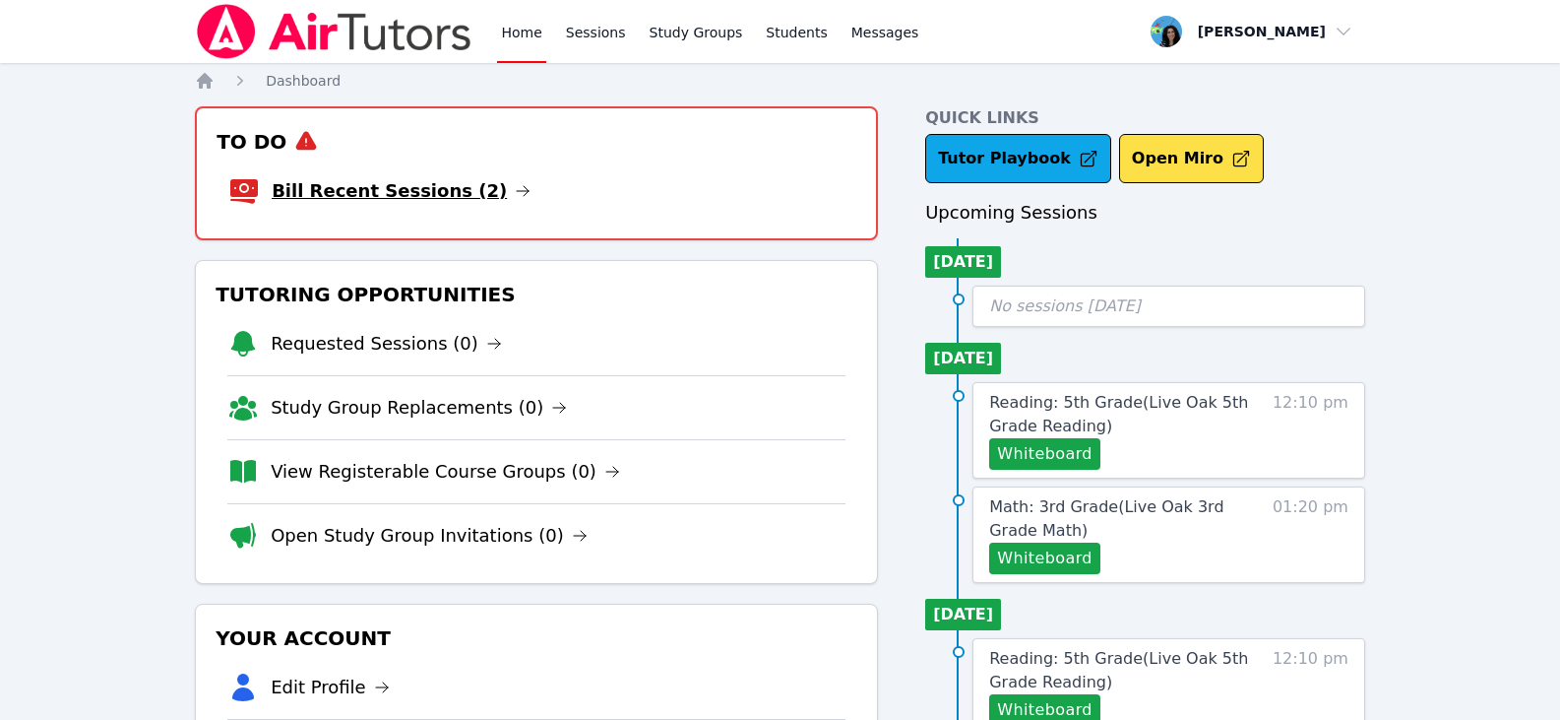
click at [455, 195] on link "Bill Recent Sessions (2)" at bounding box center [401, 191] width 259 height 28
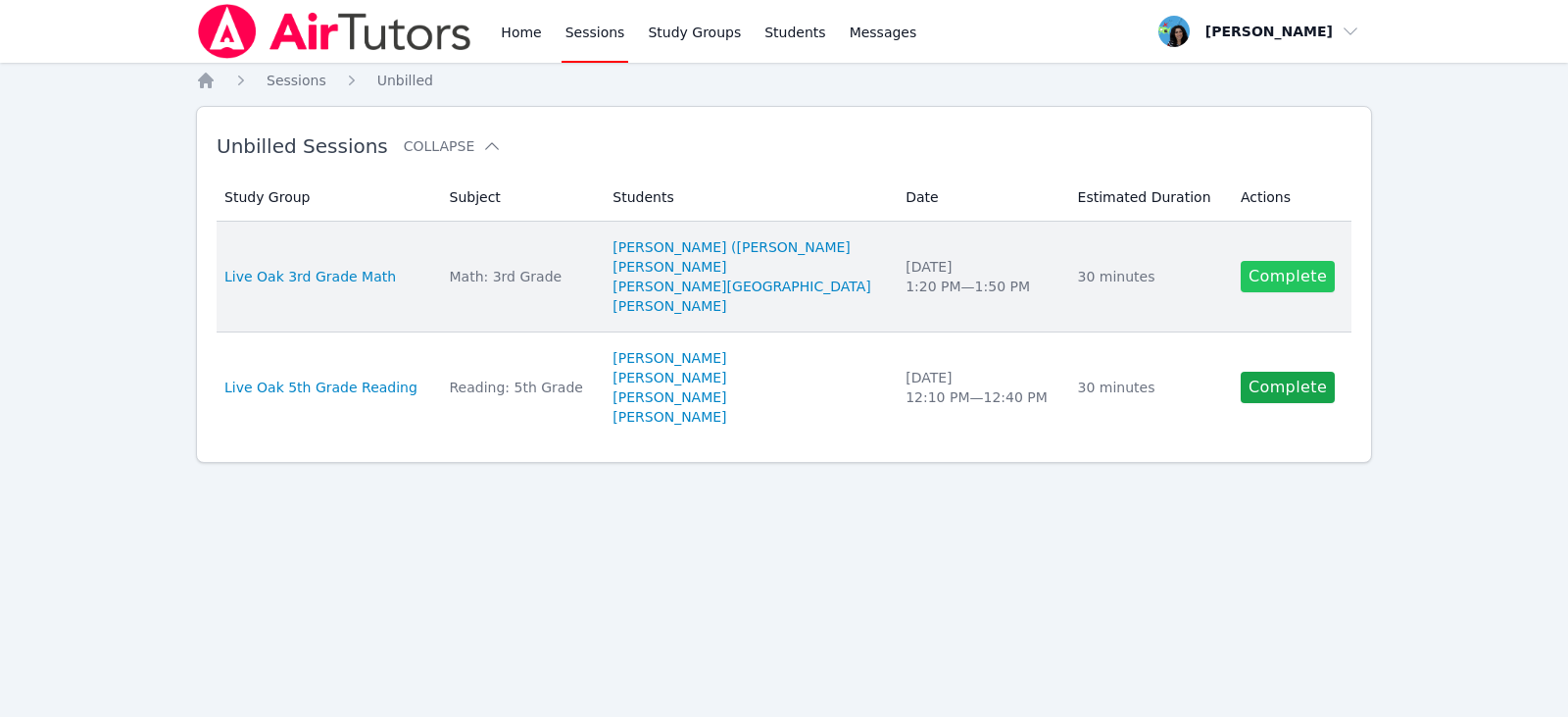
click at [1261, 273] on link "Complete" at bounding box center [1287, 276] width 94 height 31
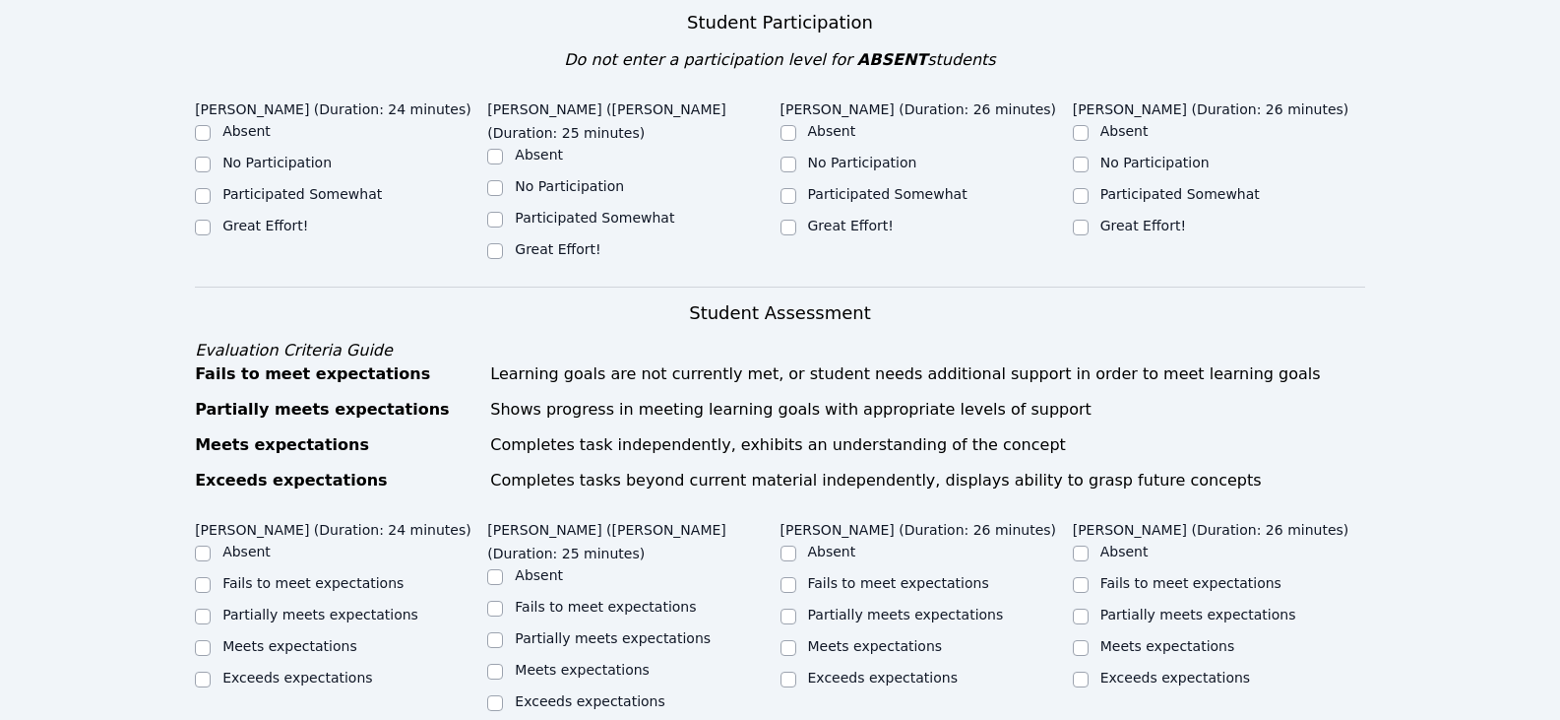
scroll to position [492, 0]
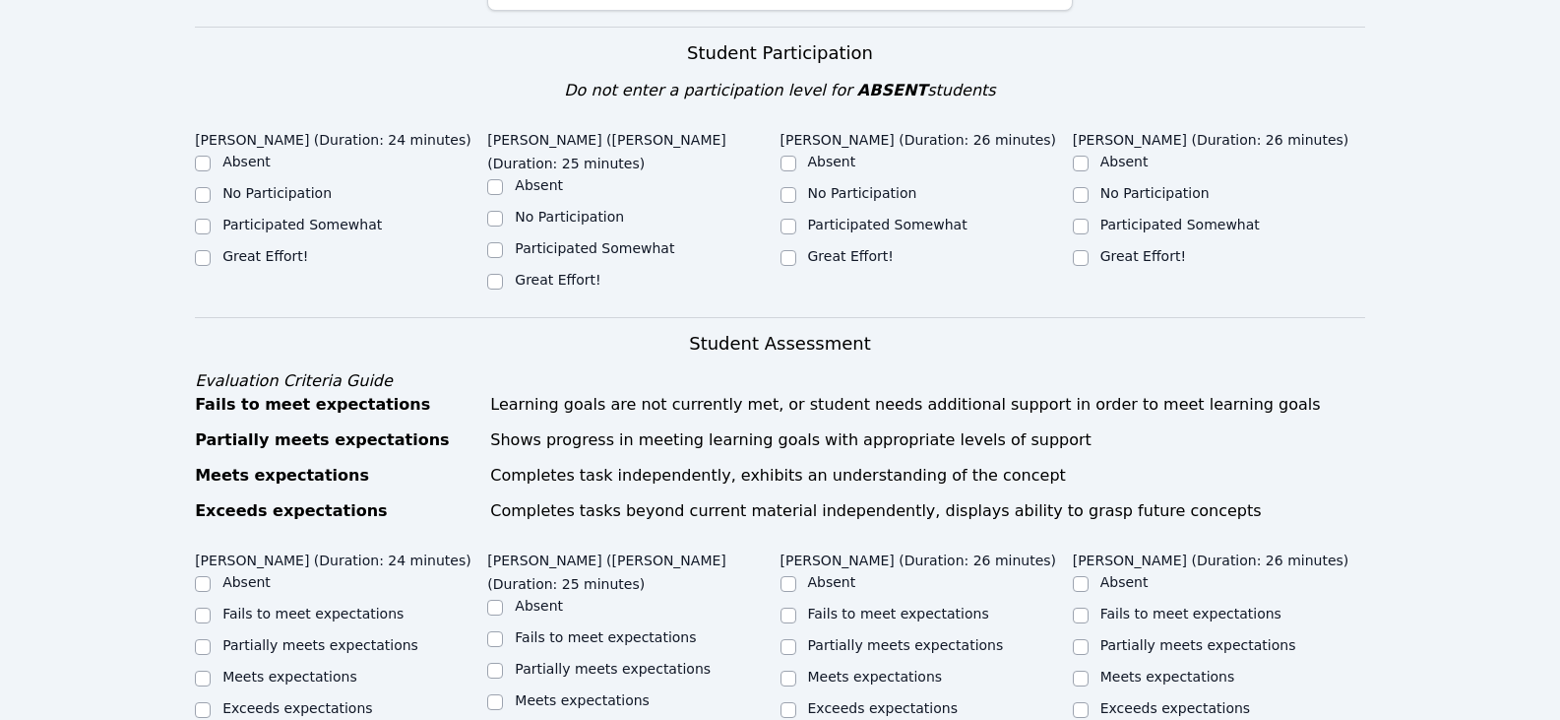
click at [879, 248] on label "Great Effort!" at bounding box center [851, 256] width 86 height 16
click at [796, 250] on input "Great Effort!" at bounding box center [789, 258] width 16 height 16
checkbox input "true"
click at [1123, 248] on label "Great Effort!" at bounding box center [1144, 256] width 86 height 16
click at [1089, 250] on input "Great Effort!" at bounding box center [1081, 258] width 16 height 16
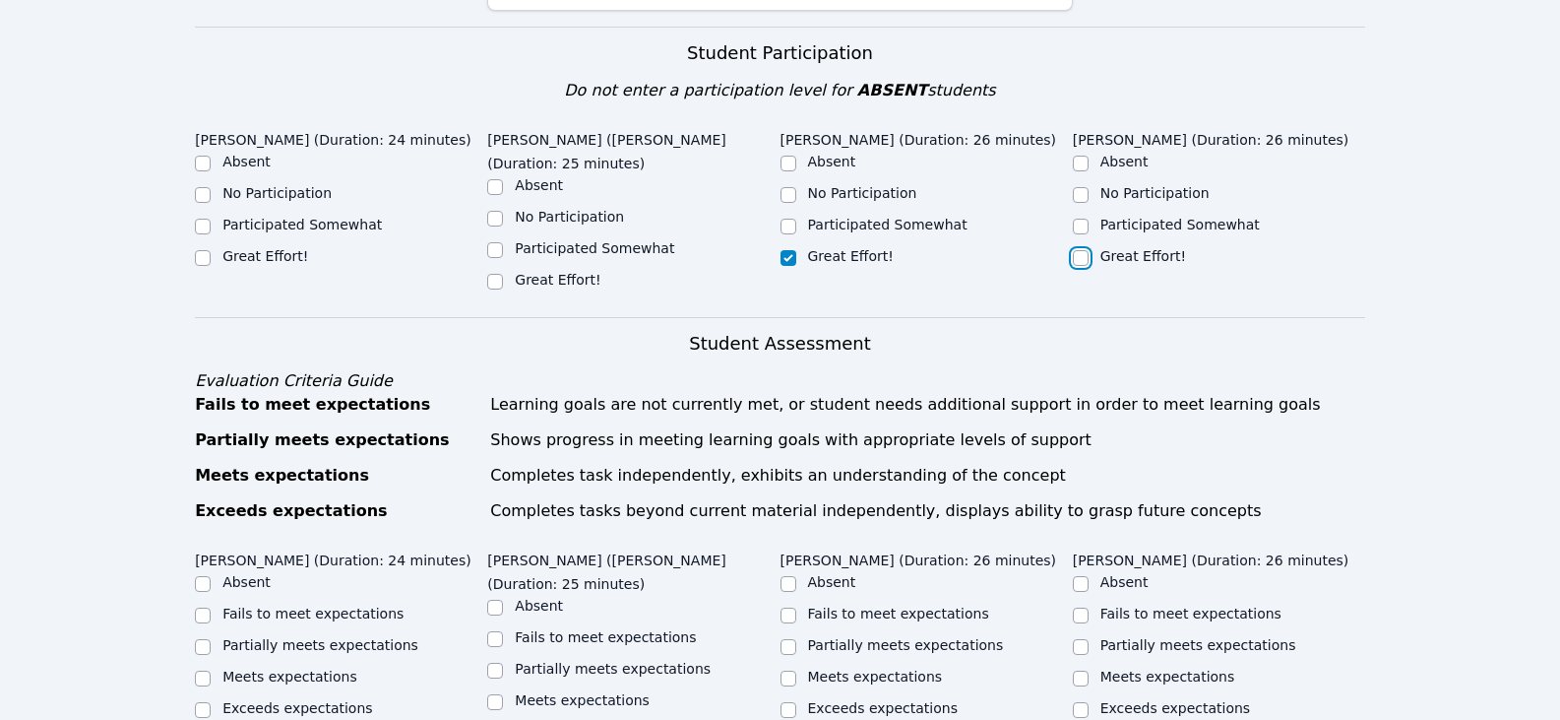
checkbox input "true"
click at [526, 272] on label "Great Effort!" at bounding box center [558, 280] width 86 height 16
click at [503, 274] on input "Great Effort!" at bounding box center [495, 282] width 16 height 16
checkbox input "true"
click at [247, 248] on label "Great Effort!" at bounding box center [265, 256] width 86 height 16
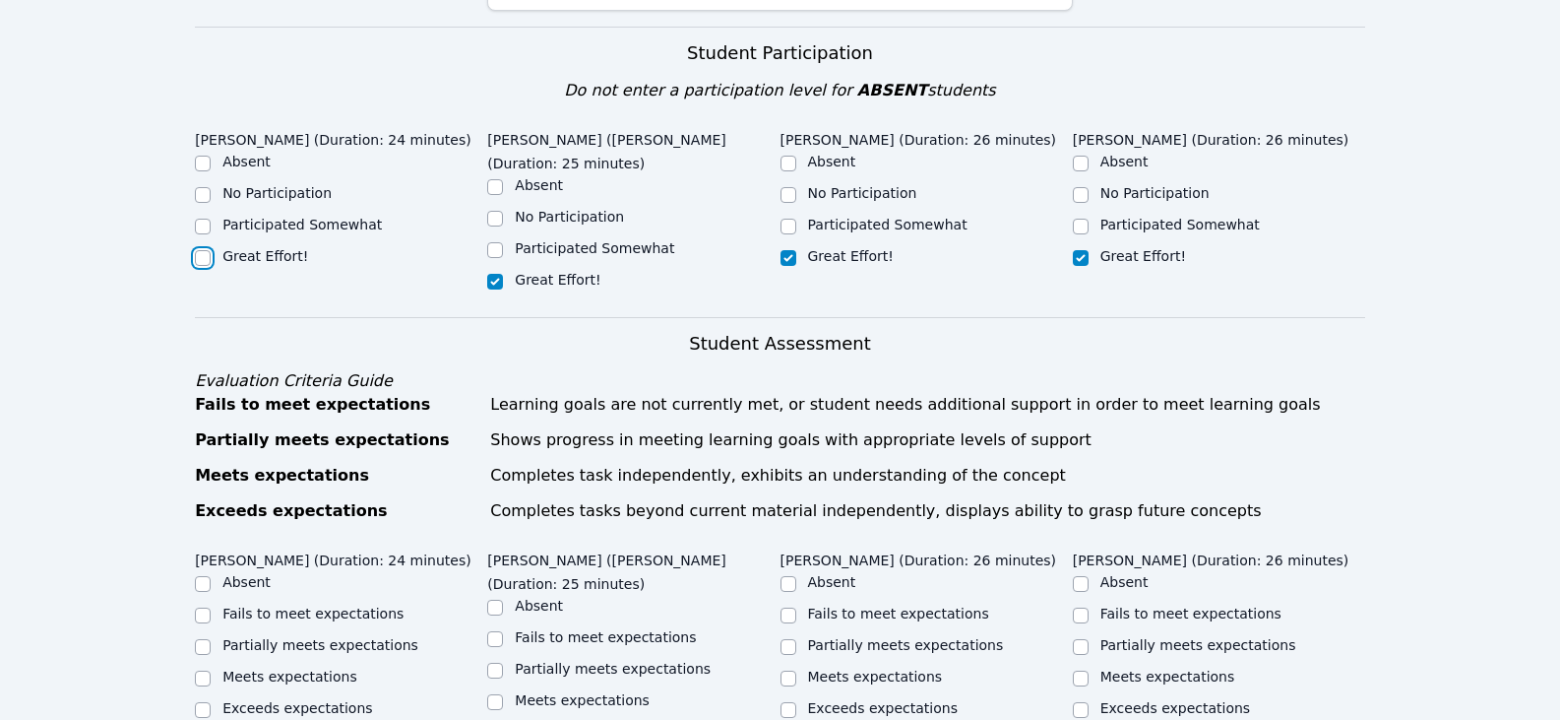
click at [211, 250] on input "Great Effort!" at bounding box center [203, 258] width 16 height 16
checkbox input "true"
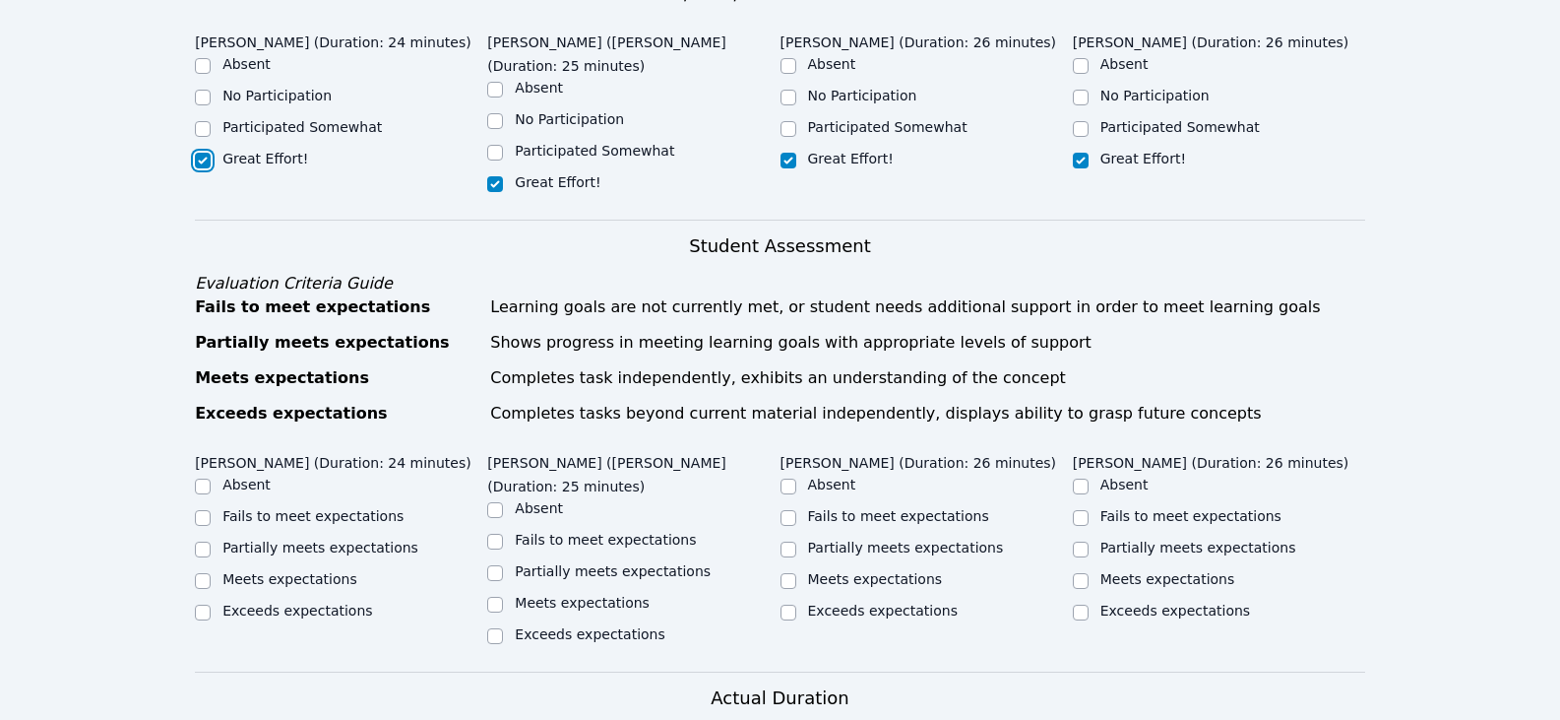
scroll to position [787, 0]
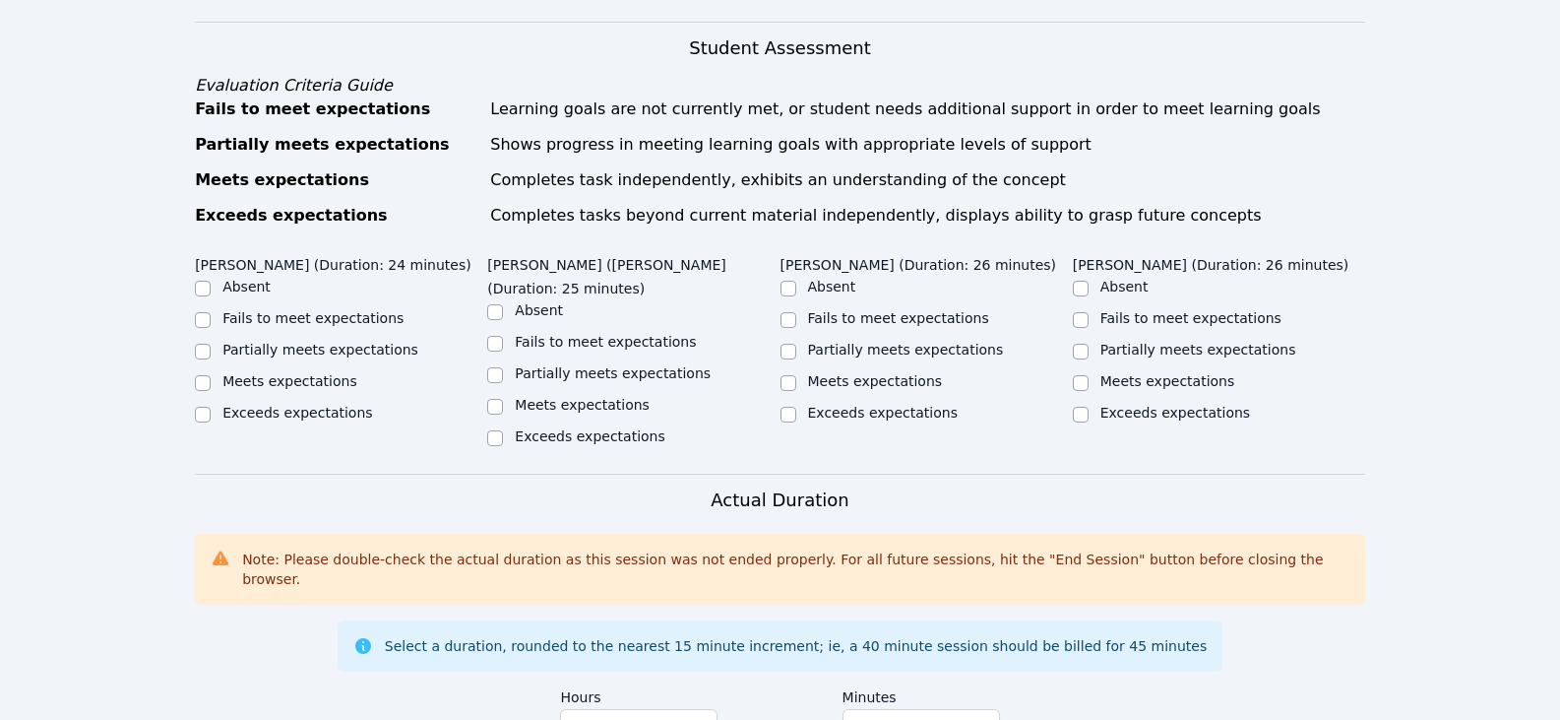
click at [315, 342] on label "Partially meets expectations" at bounding box center [320, 350] width 196 height 16
click at [211, 344] on input "Partially meets expectations" at bounding box center [203, 352] width 16 height 16
checkbox input "true"
click at [614, 365] on label "Partially meets expectations" at bounding box center [613, 373] width 196 height 16
click at [503, 367] on input "Partially meets expectations" at bounding box center [495, 375] width 16 height 16
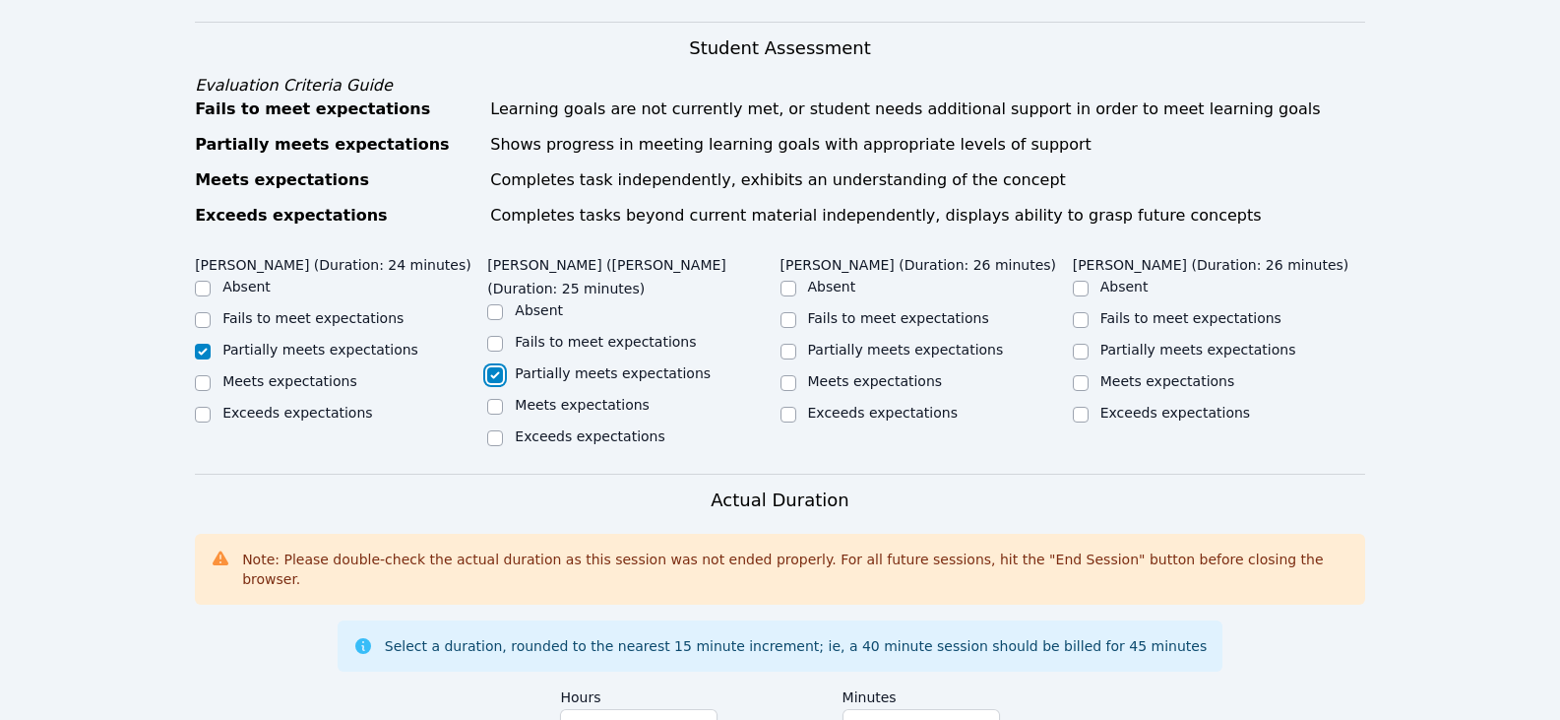
checkbox input "true"
click at [1109, 328] on ul "Absent Fails to meet expectations Partially meets expectations Meets expectatio…" at bounding box center [1219, 352] width 292 height 150
click at [1110, 373] on label "Meets expectations" at bounding box center [1168, 381] width 135 height 16
click at [1089, 375] on input "Meets expectations" at bounding box center [1081, 383] width 16 height 16
checkbox input "true"
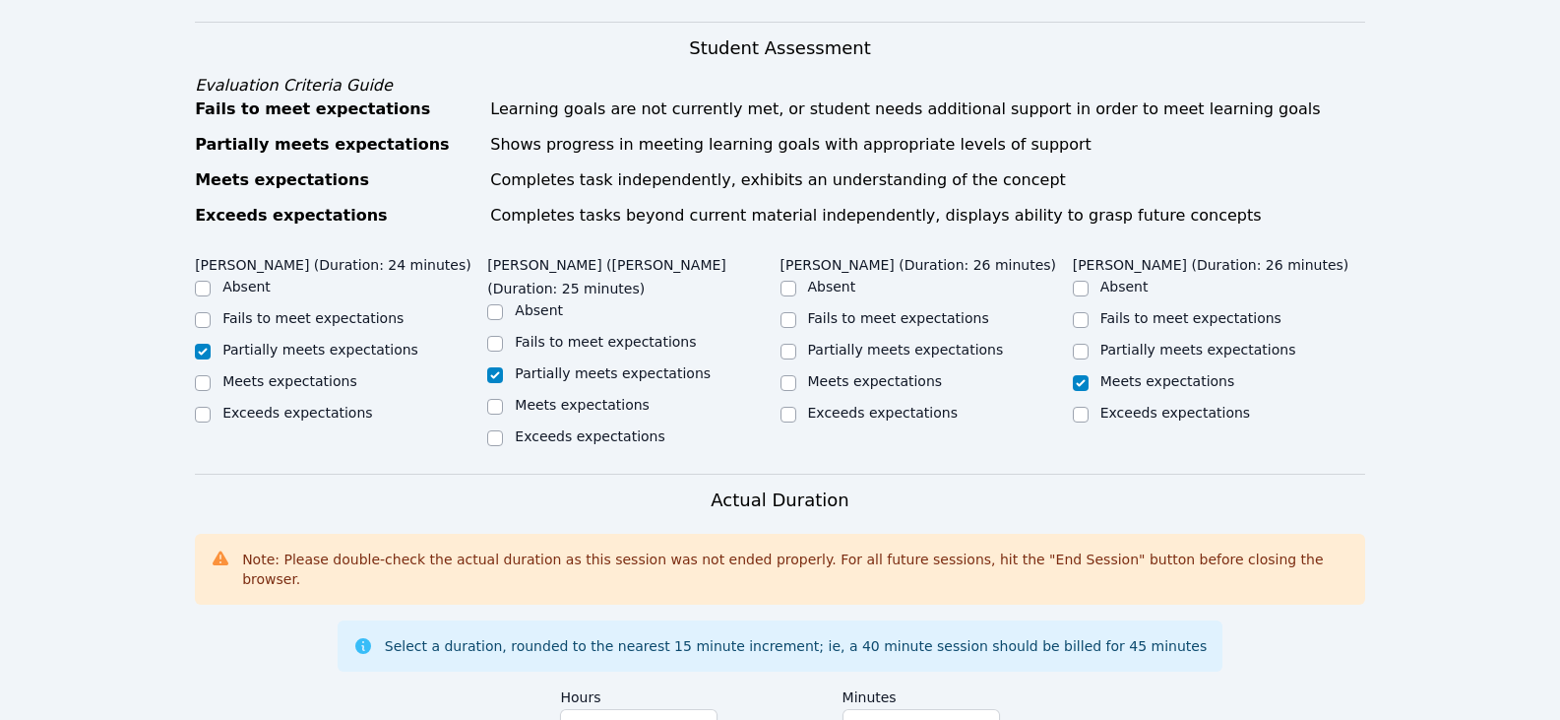
click at [843, 342] on label "Partially meets expectations" at bounding box center [906, 350] width 196 height 16
click at [796, 344] on input "Partially meets expectations" at bounding box center [789, 352] width 16 height 16
checkbox input "true"
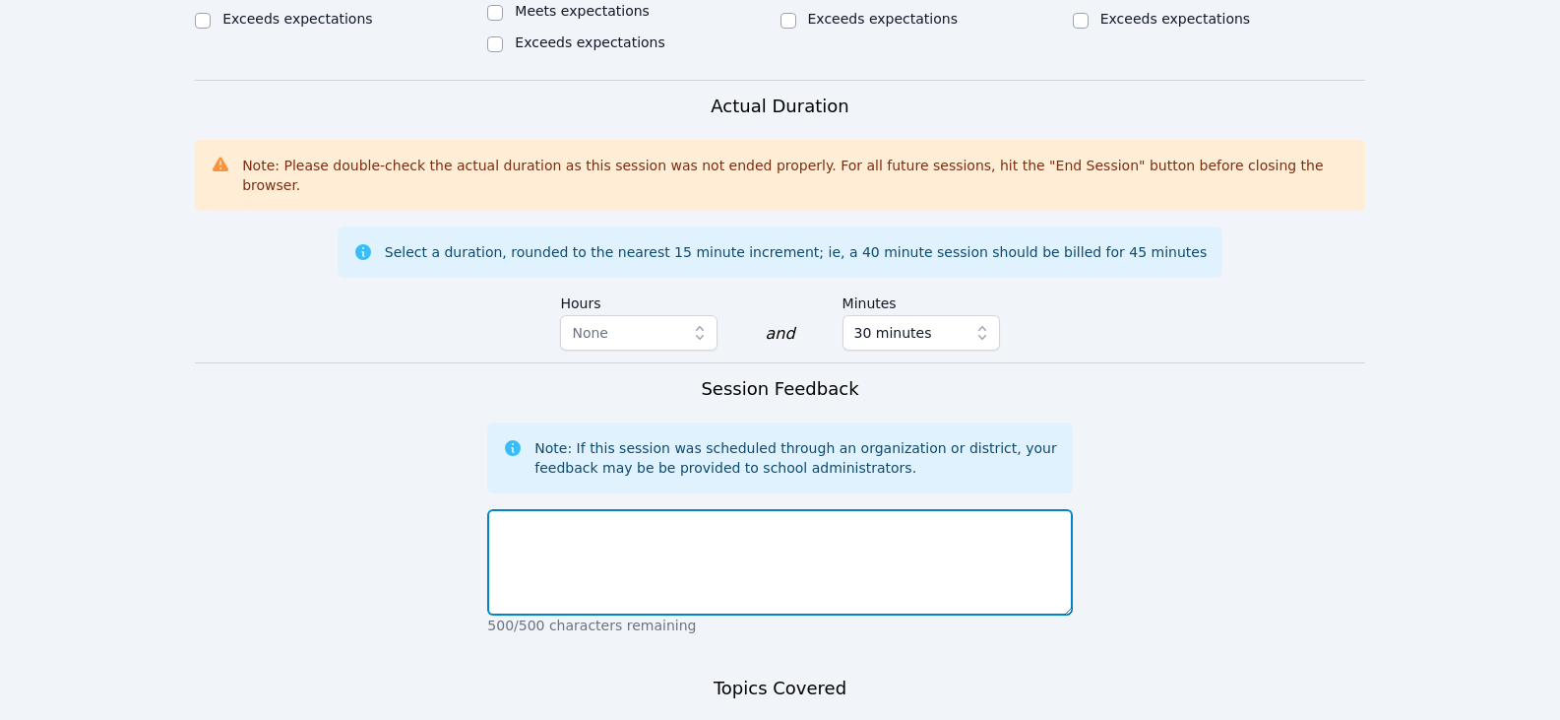
click at [885, 509] on textarea at bounding box center [779, 562] width 585 height 106
click at [928, 509] on textarea "Adrian worked on finding missing addends and" at bounding box center [779, 562] width 585 height 106
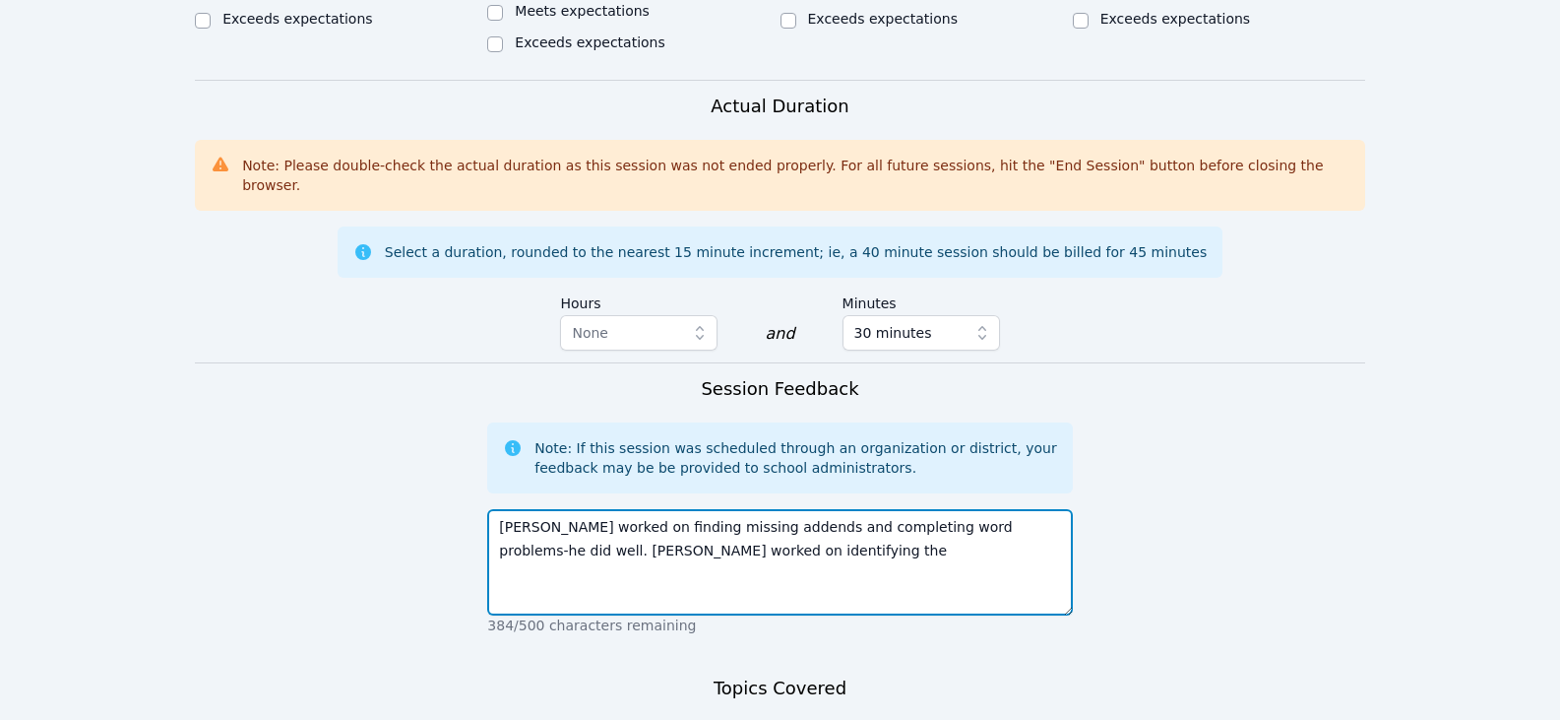
click at [785, 509] on textarea "Adrian worked on finding missing addends and completing word problems-he did we…" at bounding box center [779, 562] width 585 height 106
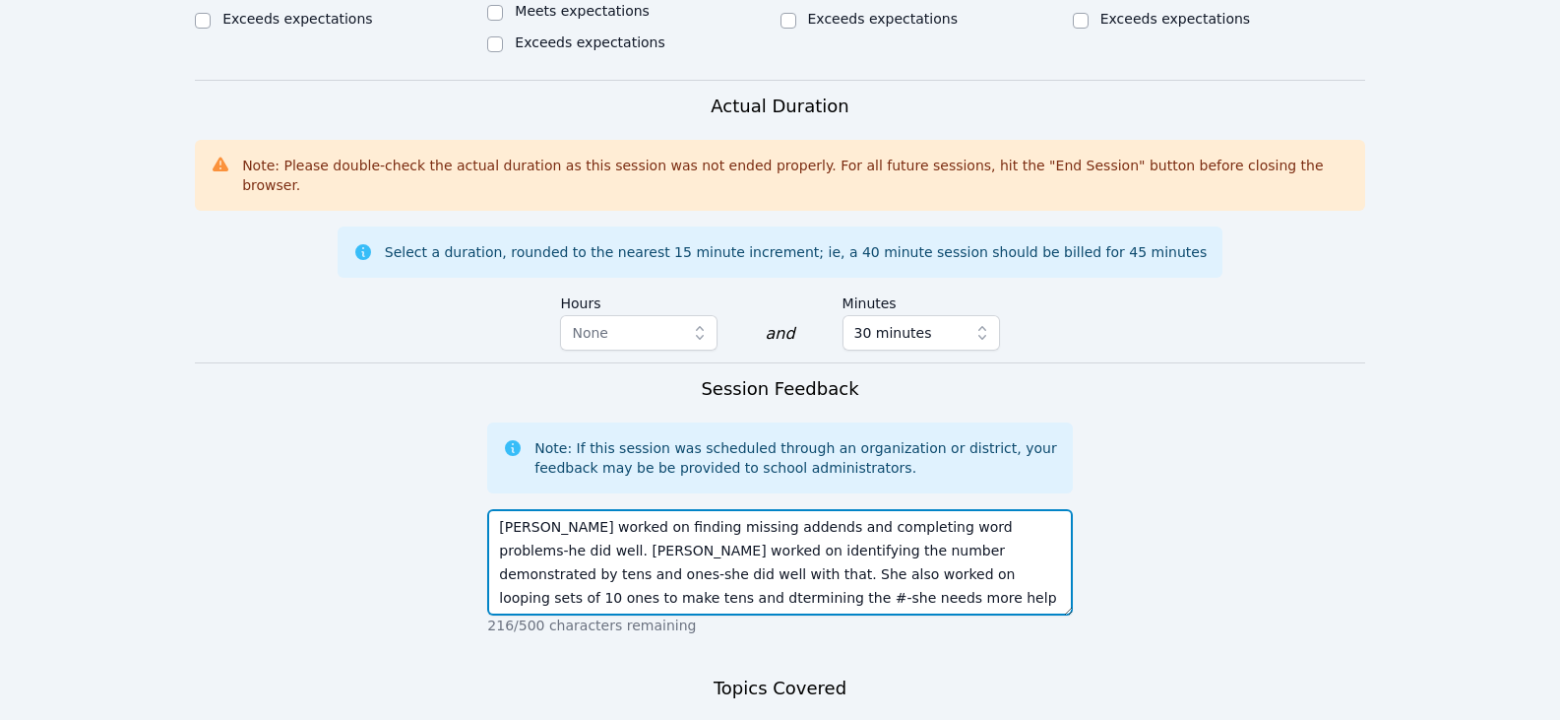
click at [850, 509] on textarea "Adrian worked on finding missing addends and completing word problems-he did we…" at bounding box center [779, 562] width 585 height 106
click at [717, 509] on textarea "Adrian worked on finding missing addends and completing word problems-he did we…" at bounding box center [779, 562] width 585 height 106
drag, startPoint x: 703, startPoint y: 462, endPoint x: 654, endPoint y: 466, distance: 49.4
click at [654, 509] on textarea "Adrian worked on finding missing addends and completing word problems-he did we…" at bounding box center [779, 562] width 585 height 106
drag, startPoint x: 818, startPoint y: 491, endPoint x: 877, endPoint y: 486, distance: 59.3
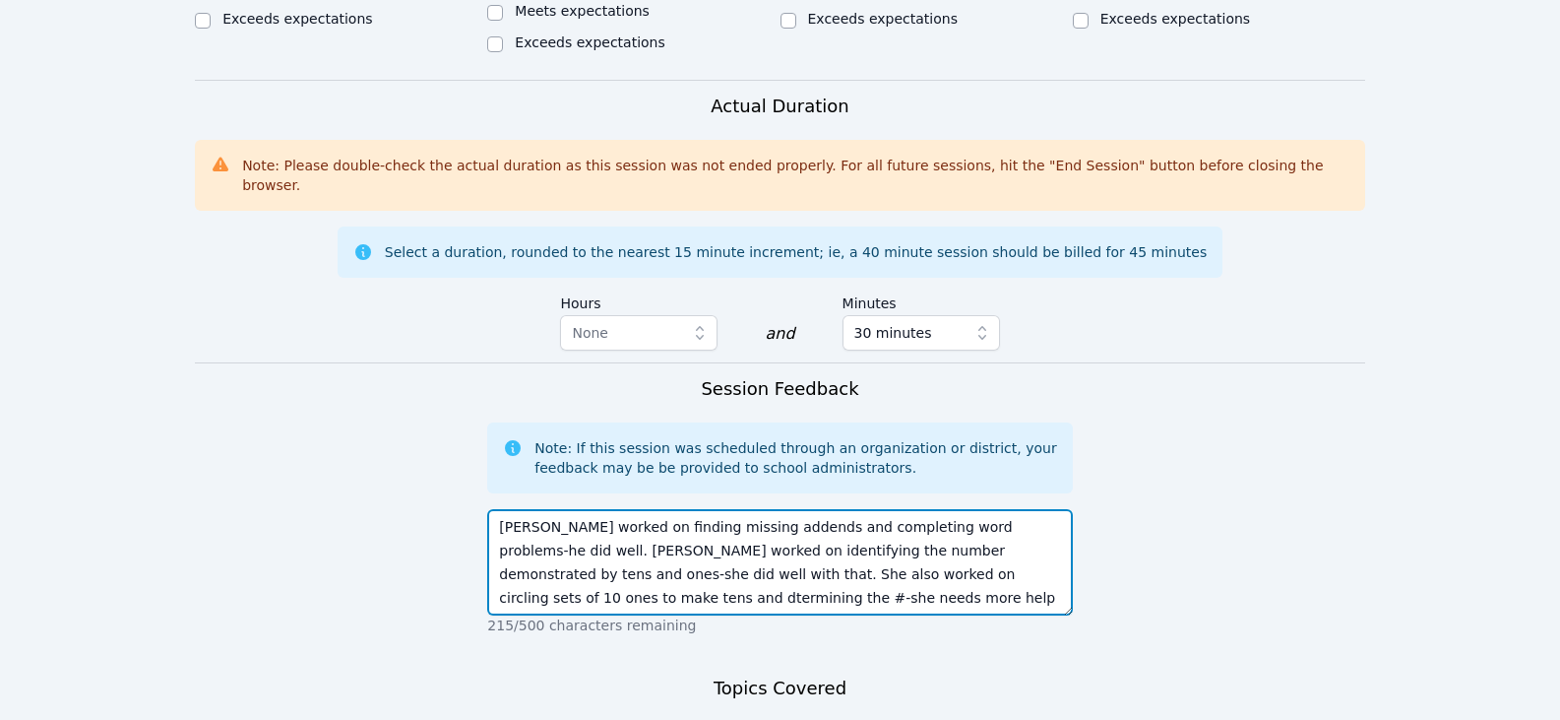
click at [818, 509] on textarea "Adrian worked on finding missing addends and completing word problems-he did we…" at bounding box center [779, 562] width 585 height 106
click at [752, 509] on textarea "Adrian worked on finding missing addends and completing word problems-he did we…" at bounding box center [779, 562] width 585 height 106
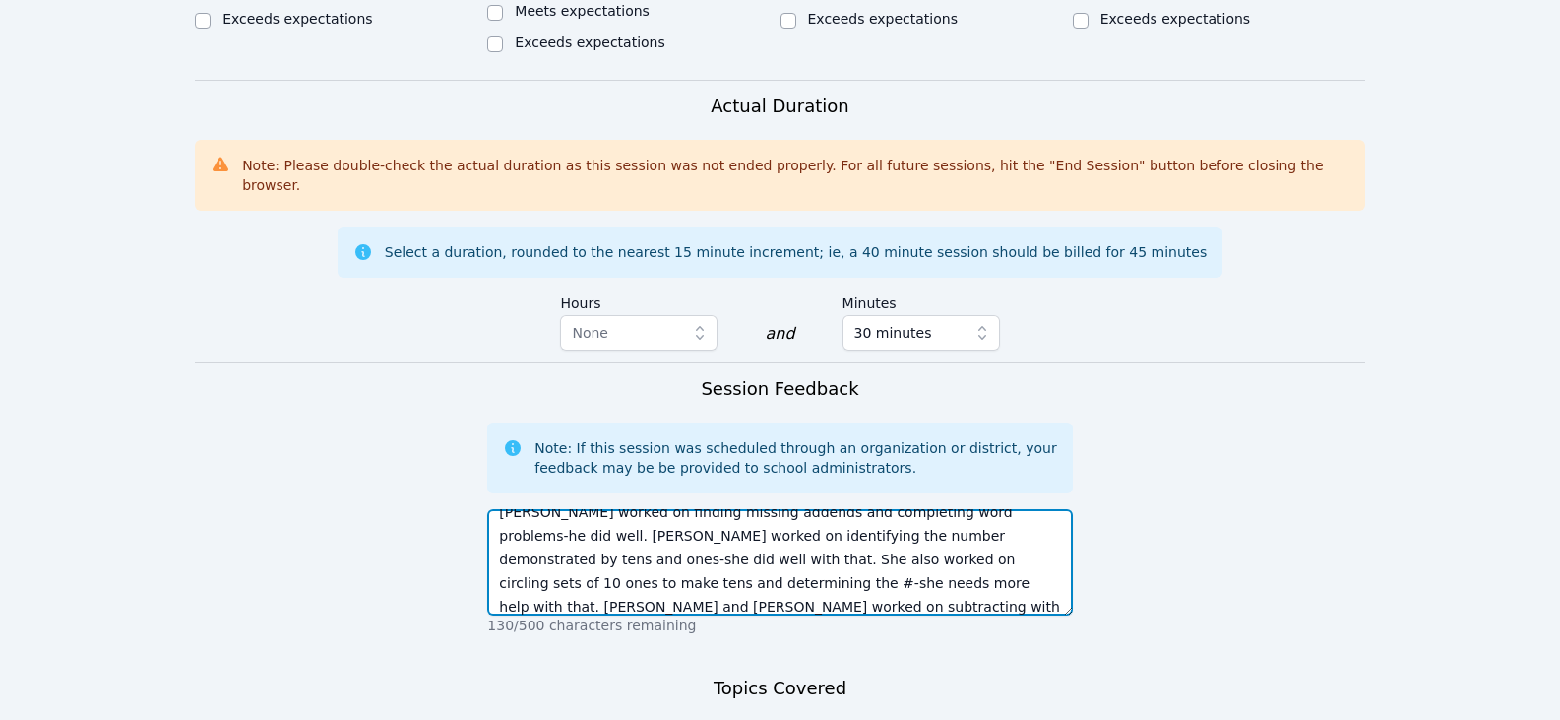
type textarea "Adrian worked on finding missing addends and completing word problems-he did we…"
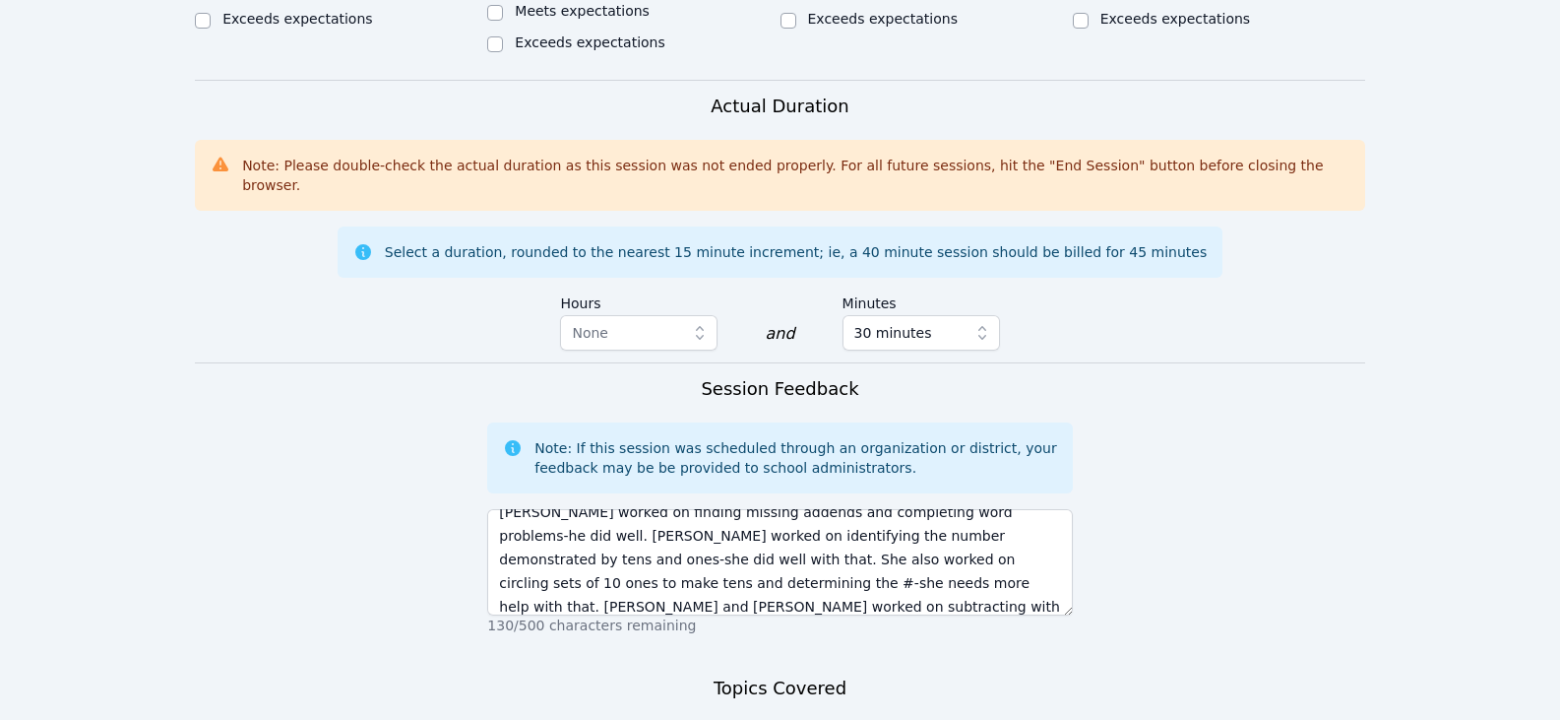
drag, startPoint x: 615, startPoint y: 678, endPoint x: 473, endPoint y: 667, distance: 142.2
click at [473, 667] on form "Student Participation Do not enter a participation level for ABSENT students Au…" at bounding box center [780, 146] width 1170 height 1617
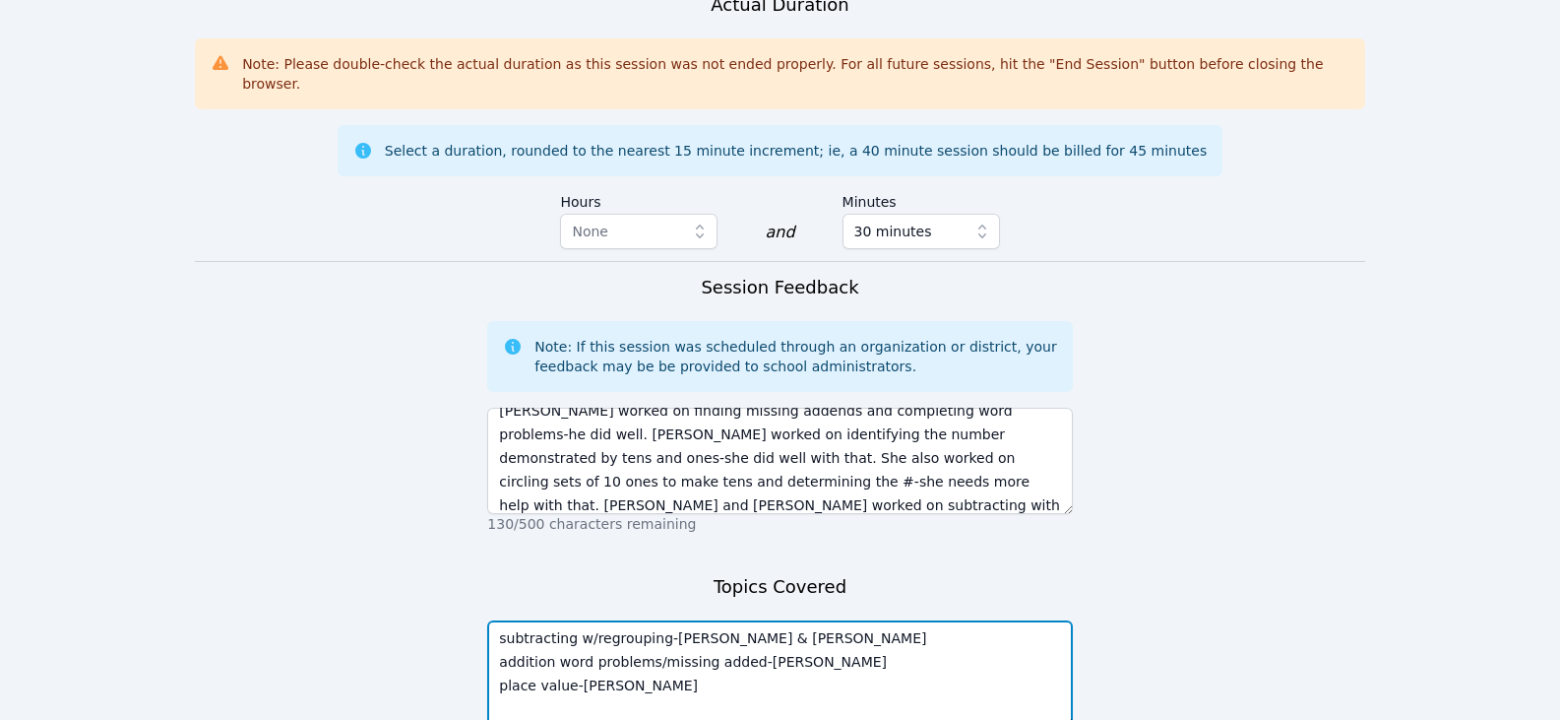
scroll to position [1357, 0]
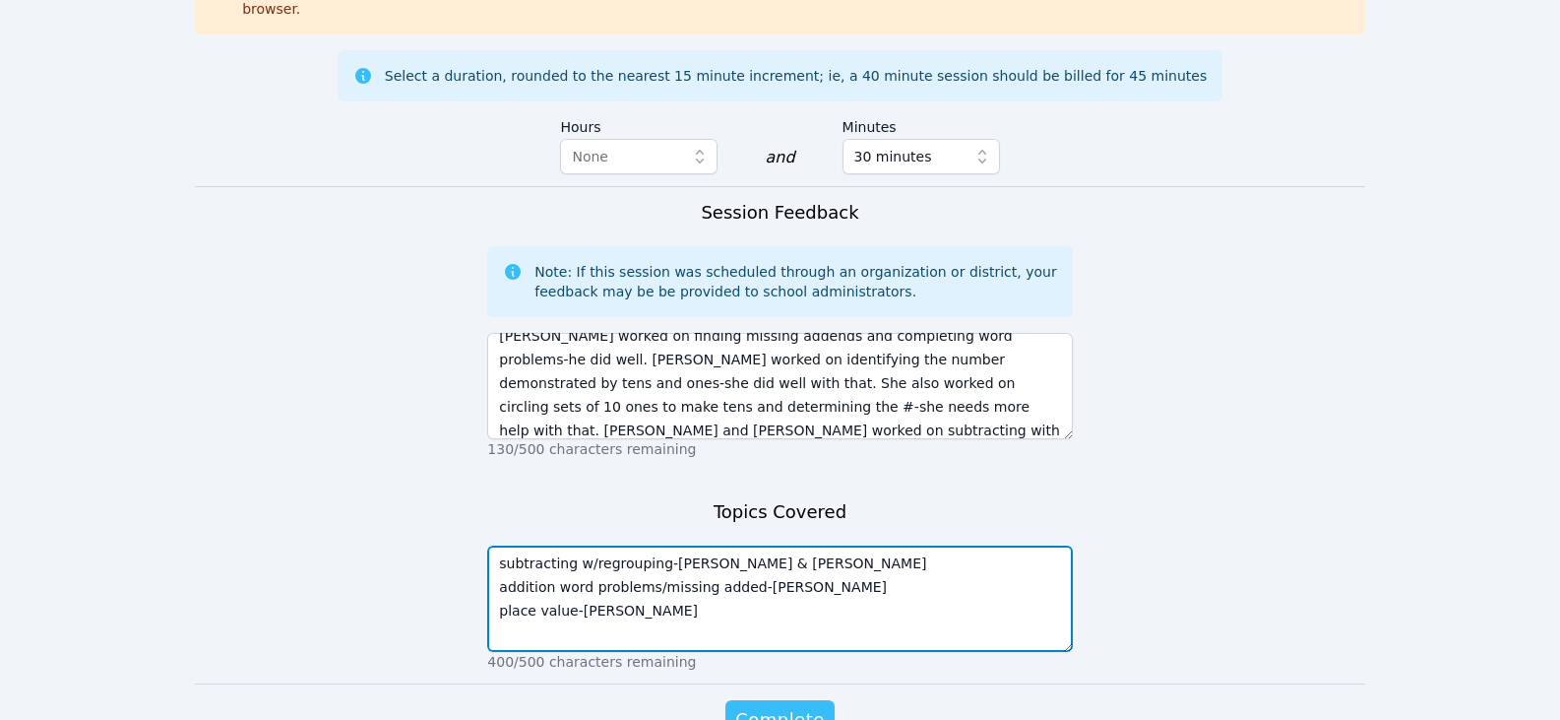
type textarea "subtracting w/regrouping-Jose & Audry addition word problems/missing added-Adri…"
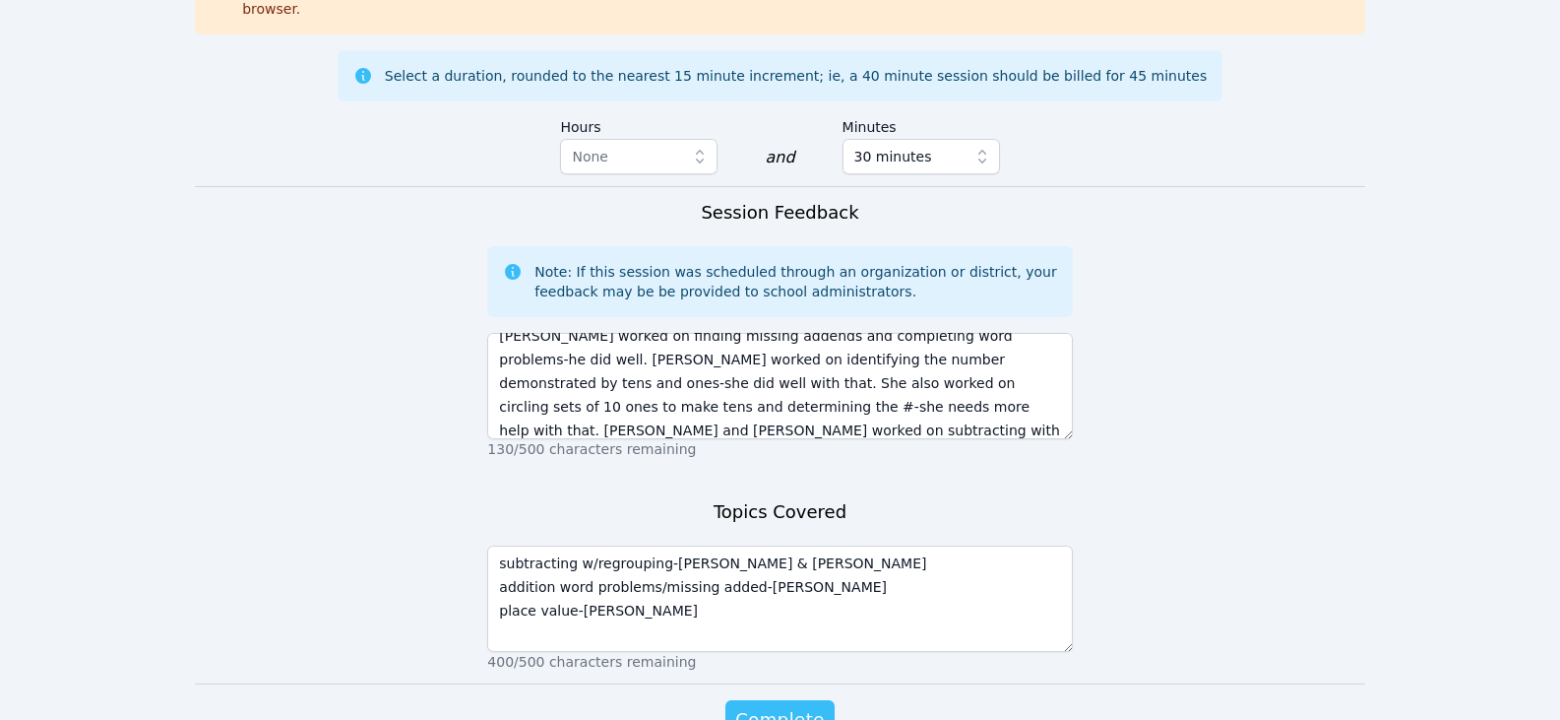
click at [779, 706] on span "Complete" at bounding box center [779, 720] width 89 height 28
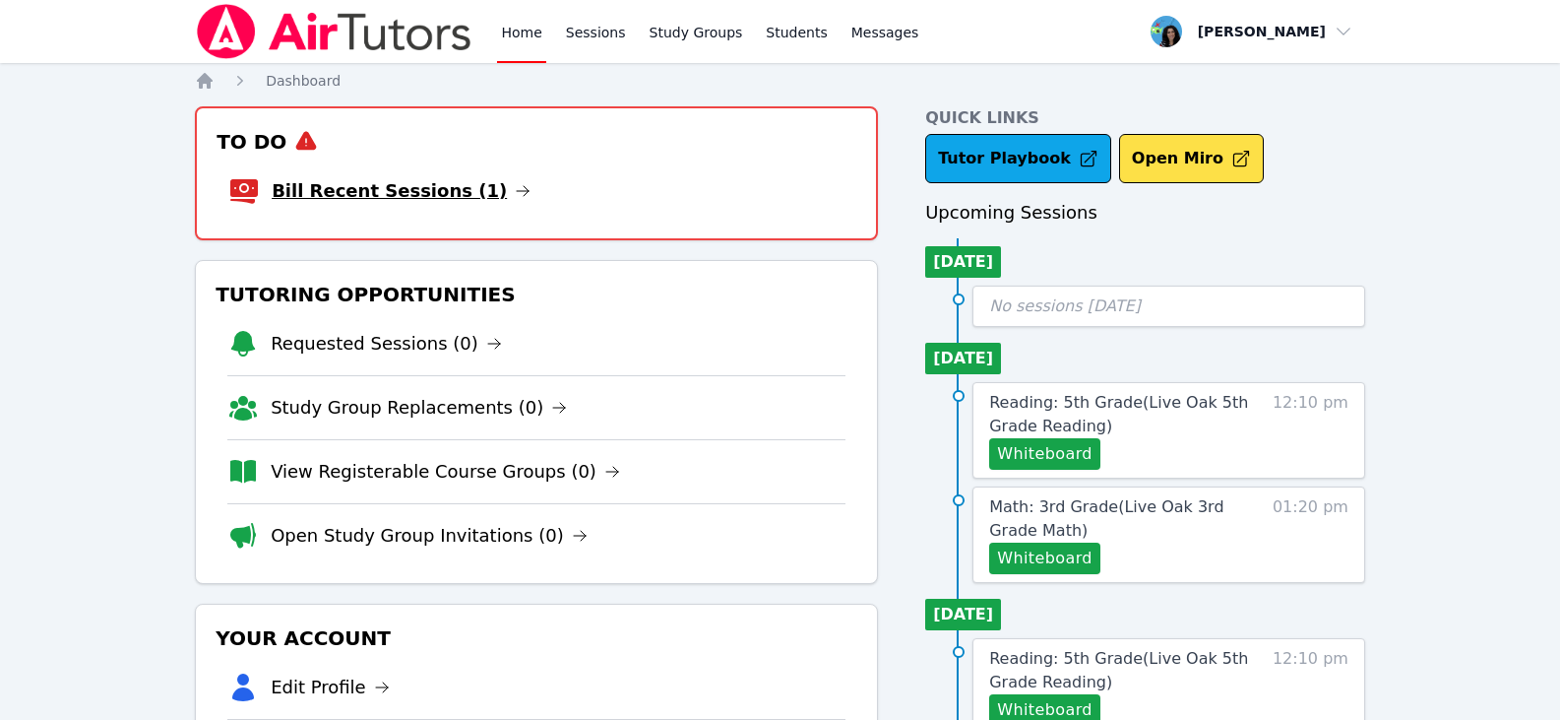
click at [515, 189] on icon at bounding box center [523, 191] width 16 height 16
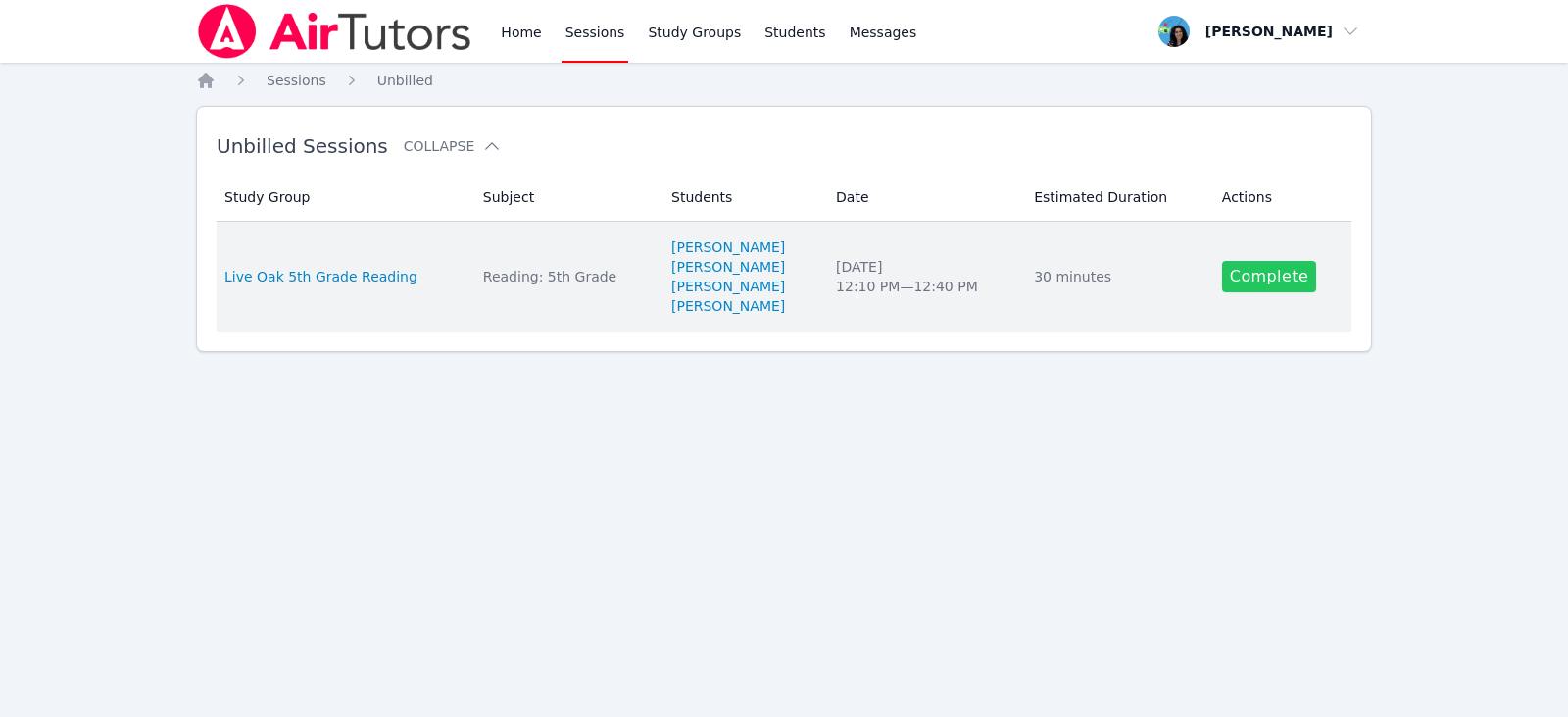
click at [1277, 273] on link "Complete" at bounding box center [1268, 276] width 94 height 31
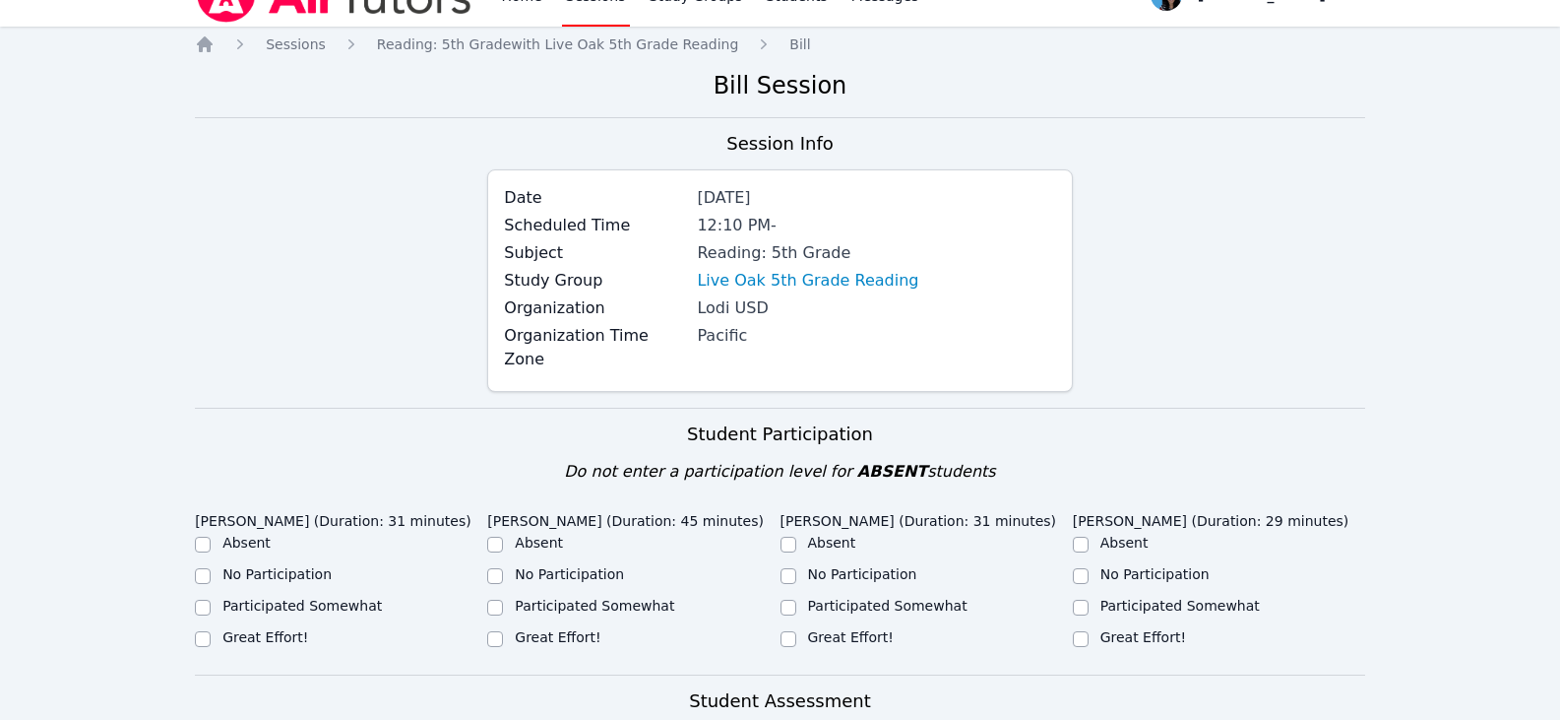
scroll to position [98, 0]
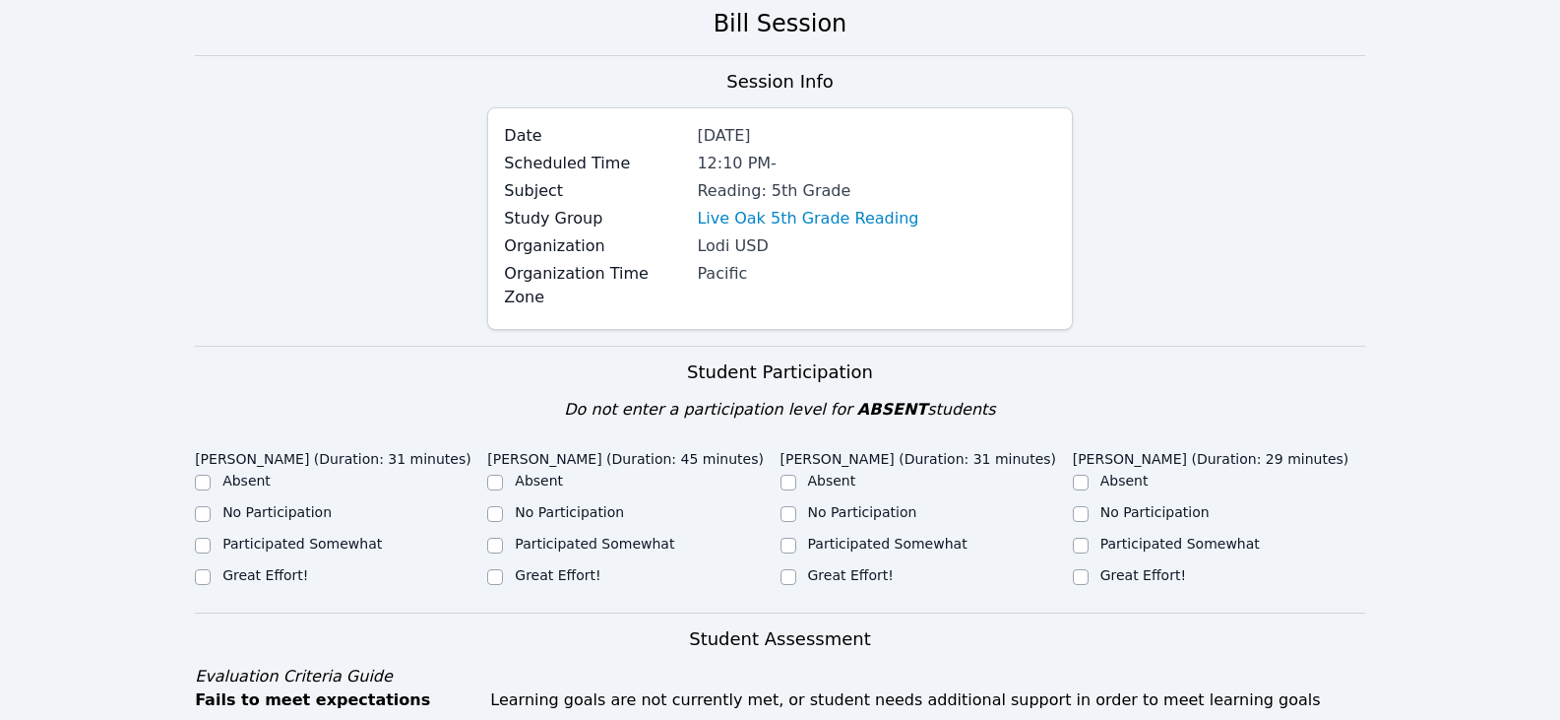
click at [260, 567] on label "Great Effort!" at bounding box center [265, 575] width 86 height 16
click at [211, 569] on input "Great Effort!" at bounding box center [203, 577] width 16 height 16
checkbox input "true"
click at [566, 567] on label "Great Effort!" at bounding box center [558, 575] width 86 height 16
click at [503, 569] on input "Great Effort!" at bounding box center [495, 577] width 16 height 16
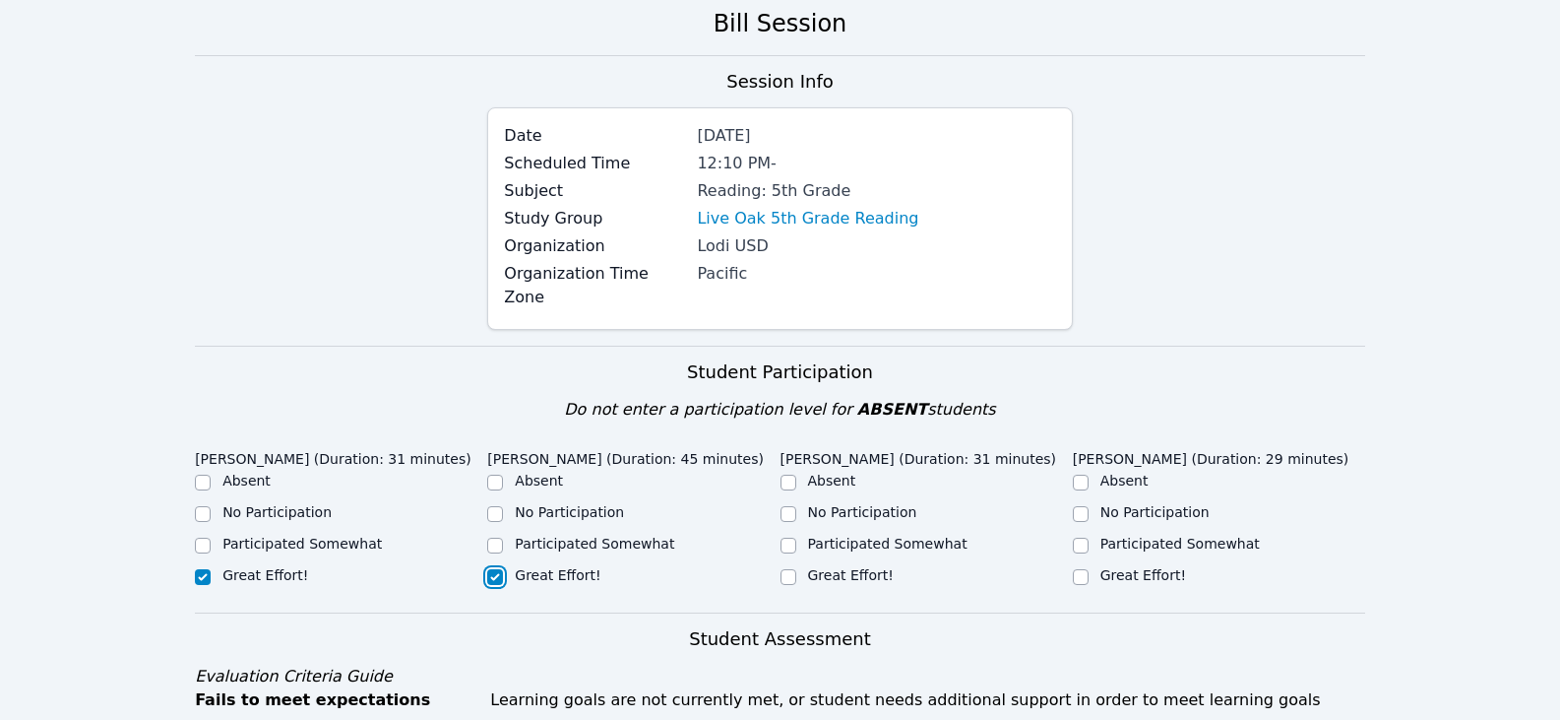
checkbox input "true"
click at [833, 567] on label "Great Effort!" at bounding box center [851, 575] width 86 height 16
click at [796, 569] on input "Great Effort!" at bounding box center [789, 577] width 16 height 16
checkbox input "true"
click at [1170, 567] on label "Great Effort!" at bounding box center [1144, 575] width 86 height 16
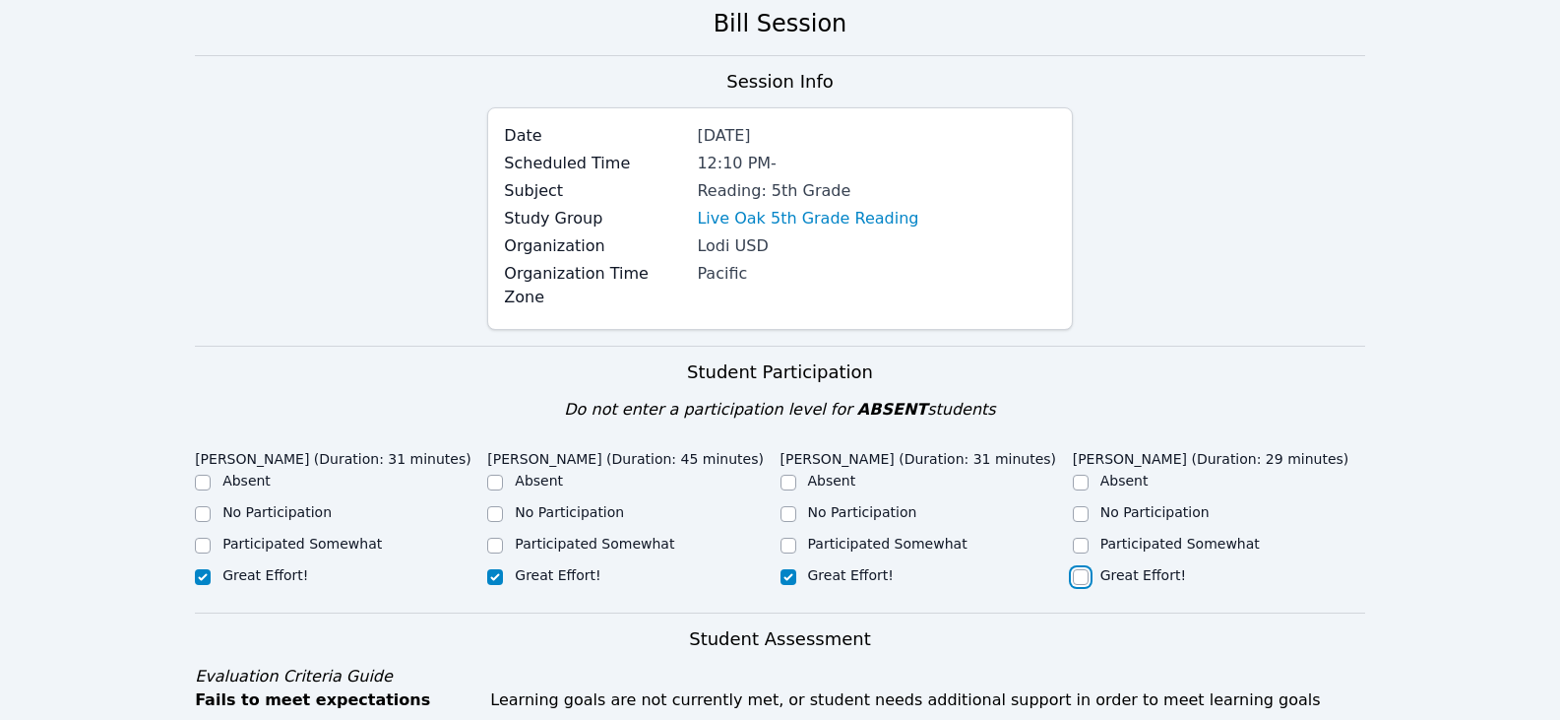
click at [1089, 569] on input "Great Effort!" at bounding box center [1081, 577] width 16 height 16
checkbox input "true"
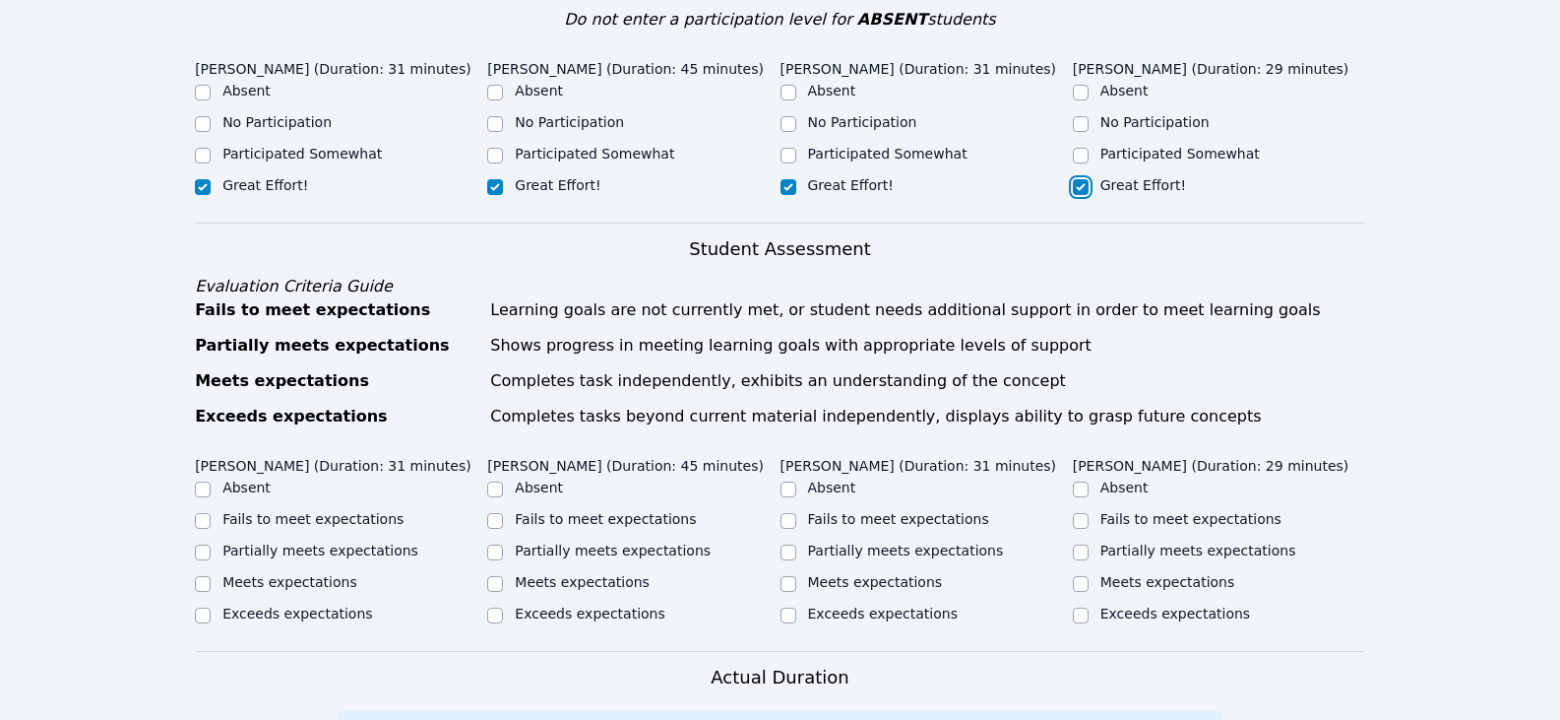
scroll to position [591, 0]
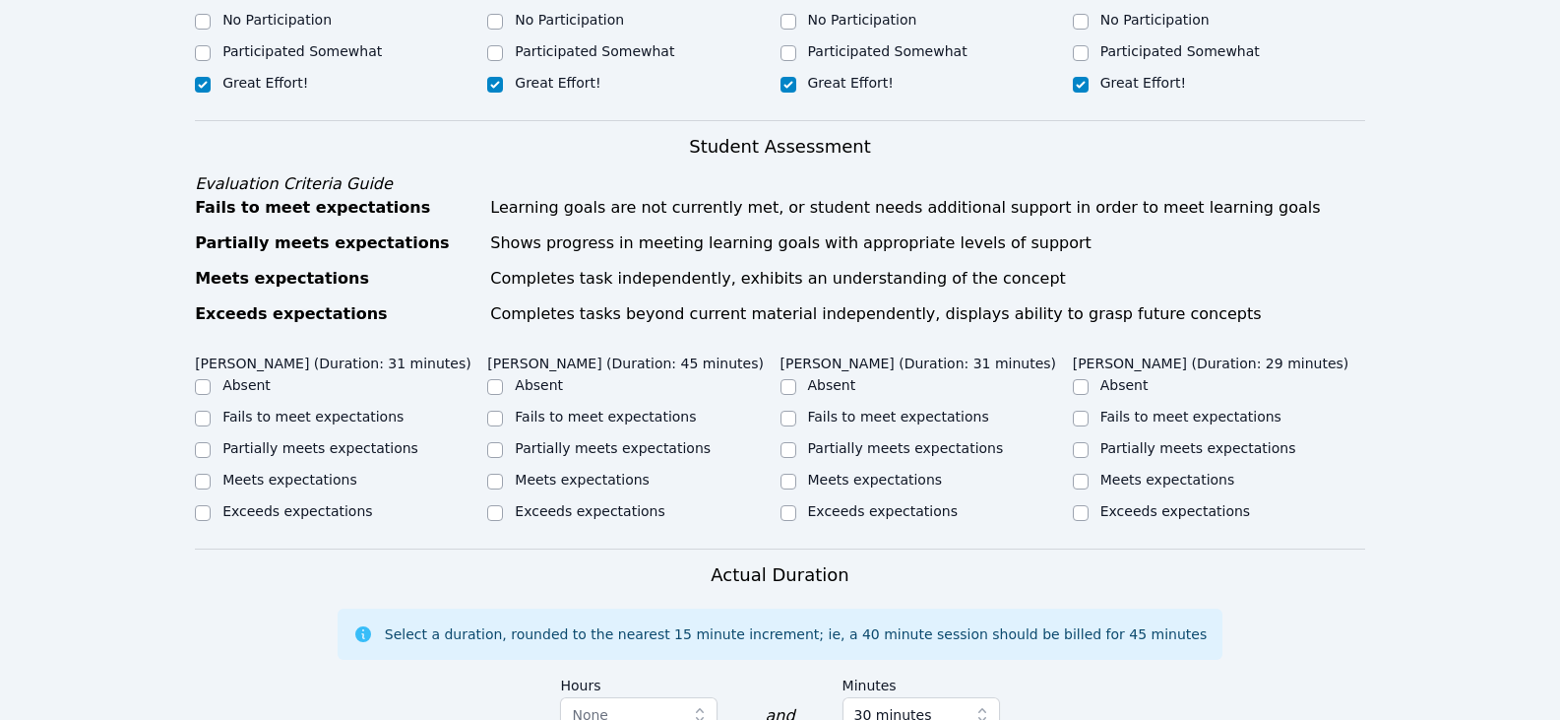
click at [366, 440] on label "Partially meets expectations" at bounding box center [320, 448] width 196 height 16
click at [211, 442] on input "Partially meets expectations" at bounding box center [203, 450] width 16 height 16
checkbox input "true"
click at [789, 473] on input "Meets expectations" at bounding box center [789, 481] width 16 height 16
checkbox input "true"
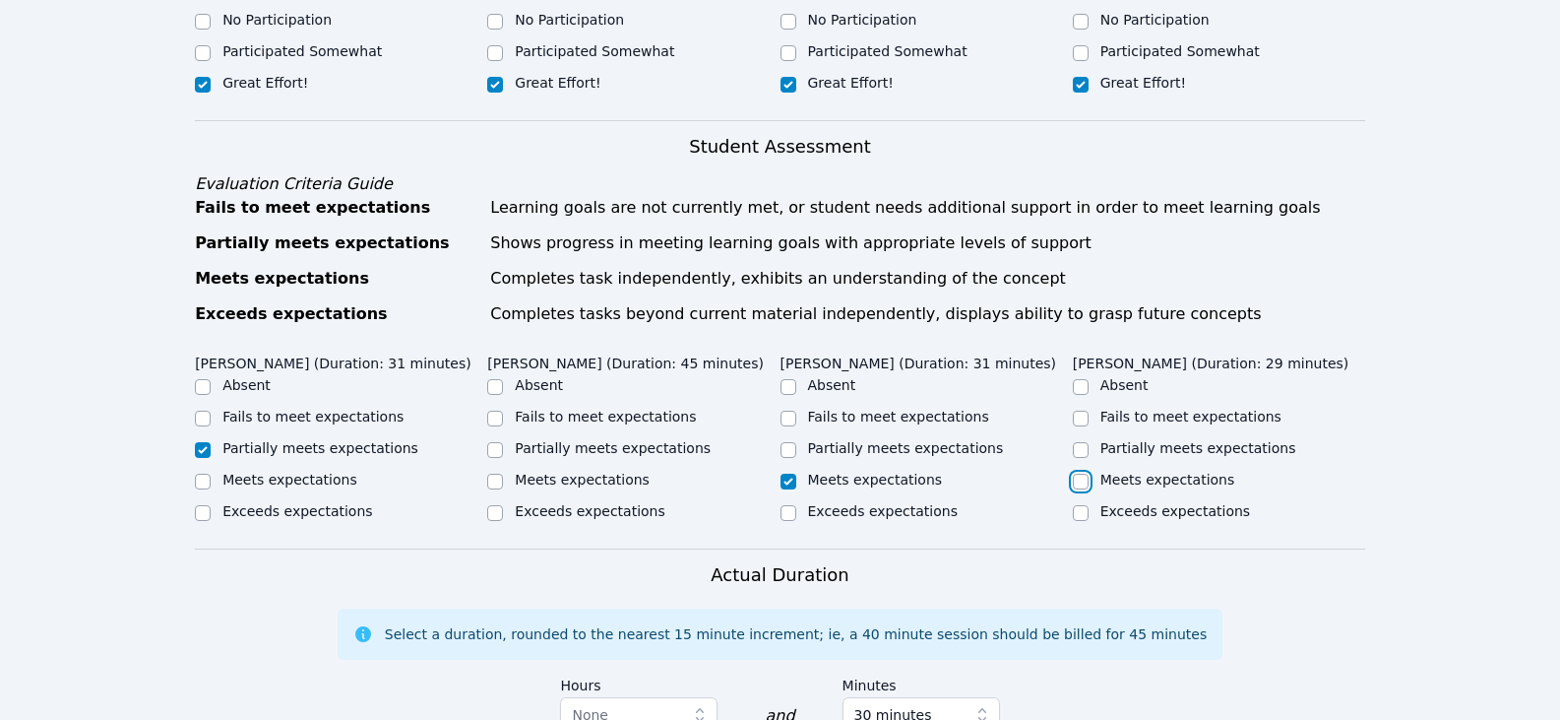
click at [1074, 473] on input "Meets expectations" at bounding box center [1081, 481] width 16 height 16
checkbox input "true"
click at [503, 473] on input "Meets expectations" at bounding box center [495, 481] width 16 height 16
checkbox input "true"
click at [208, 473] on input "Meets expectations" at bounding box center [203, 481] width 16 height 16
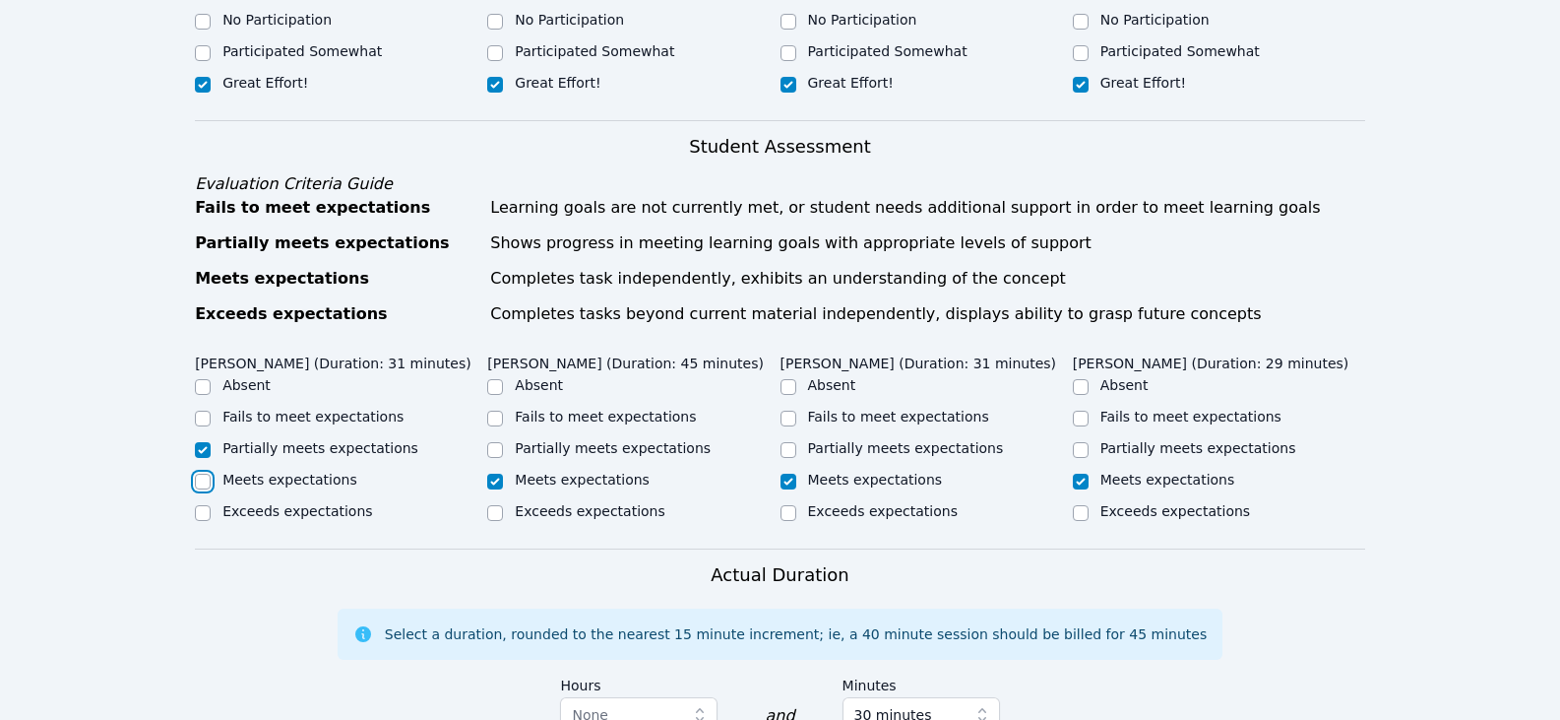
checkbox input "true"
checkbox input "false"
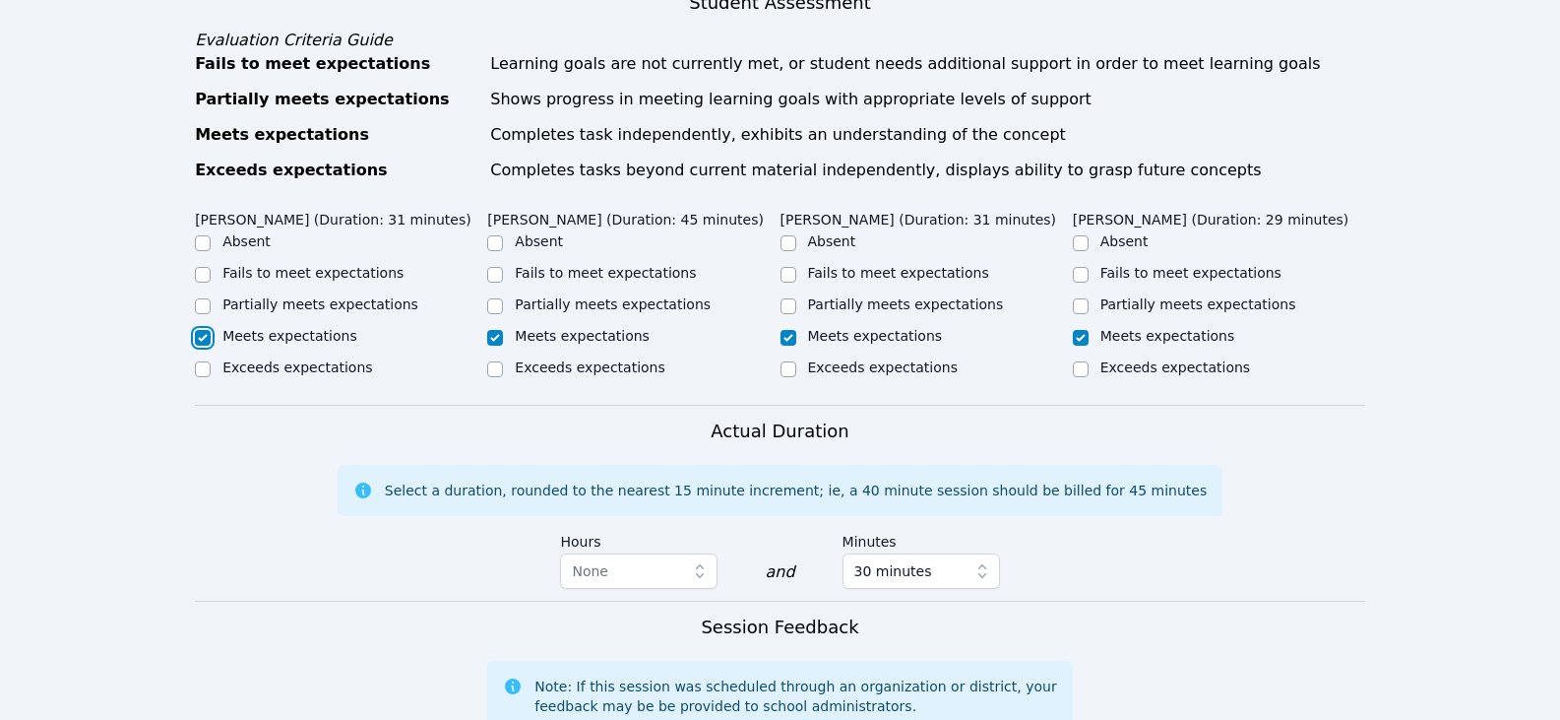
scroll to position [1083, 0]
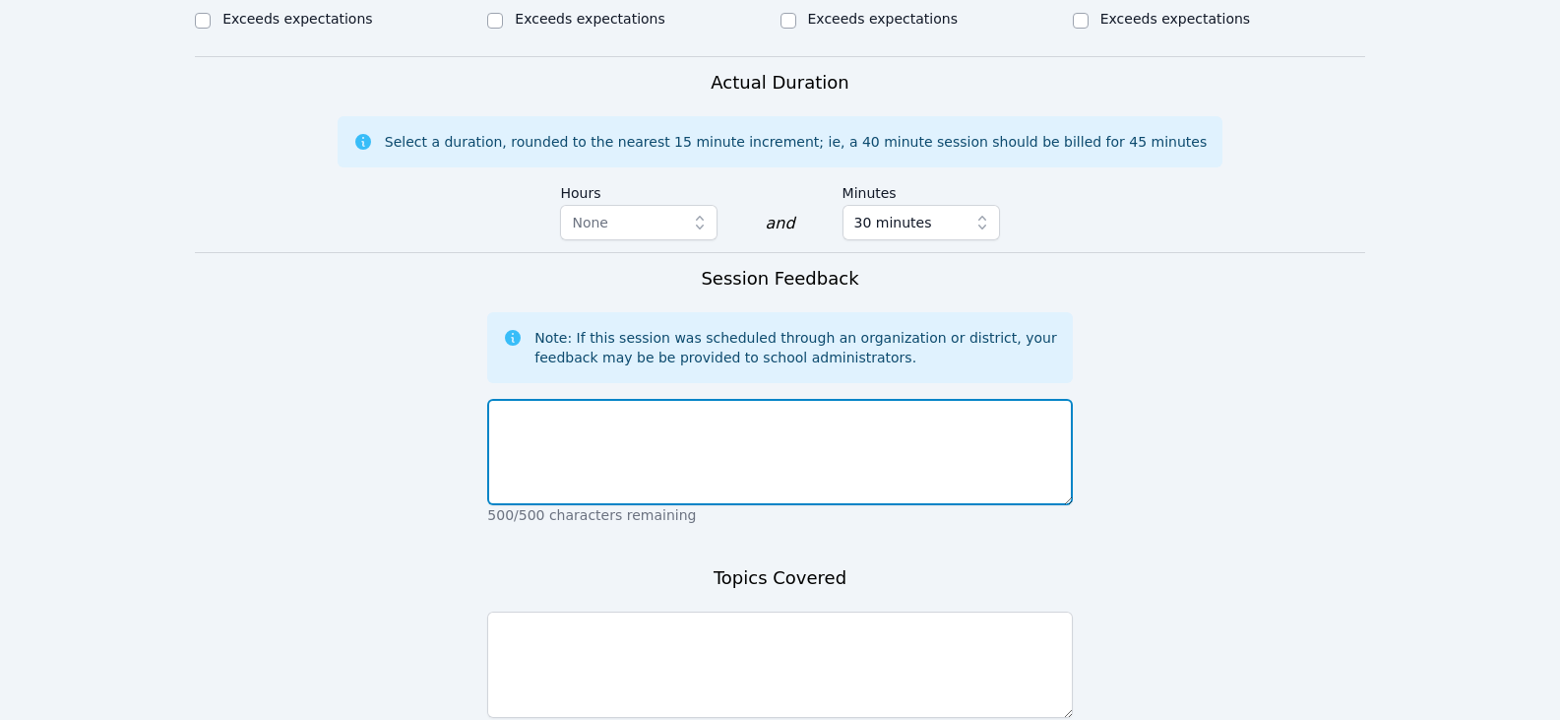
click at [521, 464] on textarea at bounding box center [779, 452] width 585 height 106
click at [733, 435] on textarea "Students took turns reading" at bounding box center [779, 452] width 585 height 106
drag, startPoint x: 675, startPoint y: 391, endPoint x: 758, endPoint y: 396, distance: 82.8
click at [758, 399] on textarea "Students took turns reading the wonder" at bounding box center [779, 452] width 585 height 106
click at [878, 406] on textarea "Students took turns reading from "Wonder"." at bounding box center [779, 452] width 585 height 106
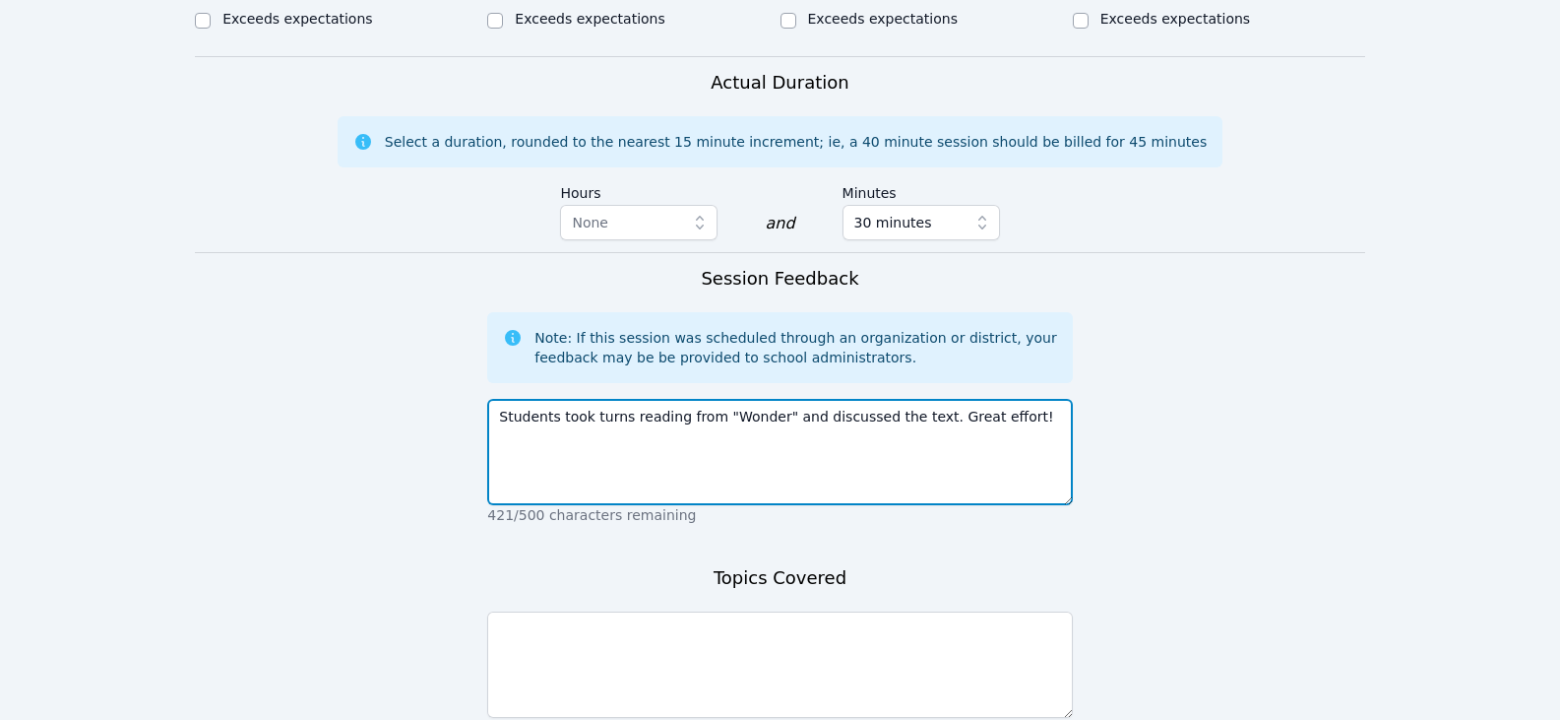
type textarea "Students took turns reading from "Wonder" and discussed the text. Great effort!"
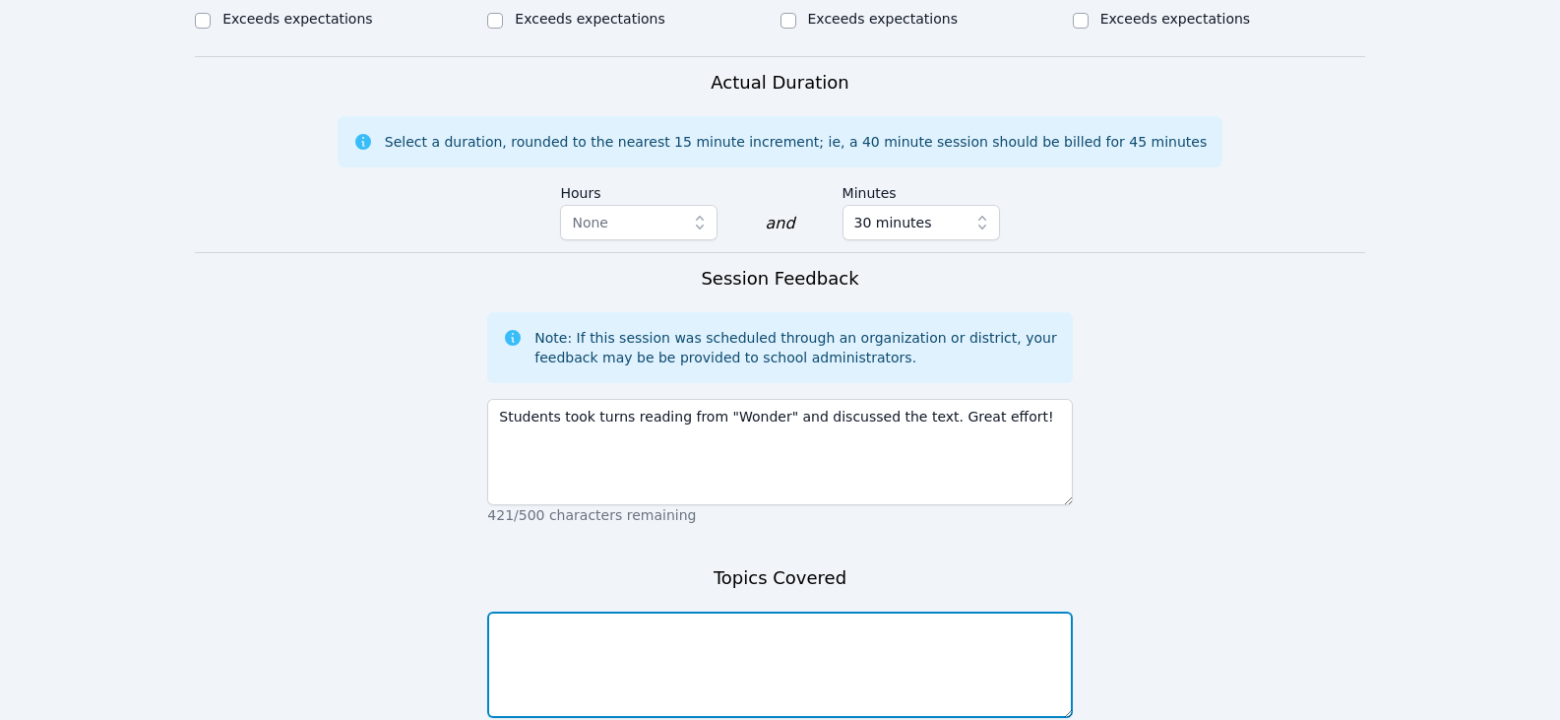
click at [611, 624] on textarea at bounding box center [779, 664] width 585 height 106
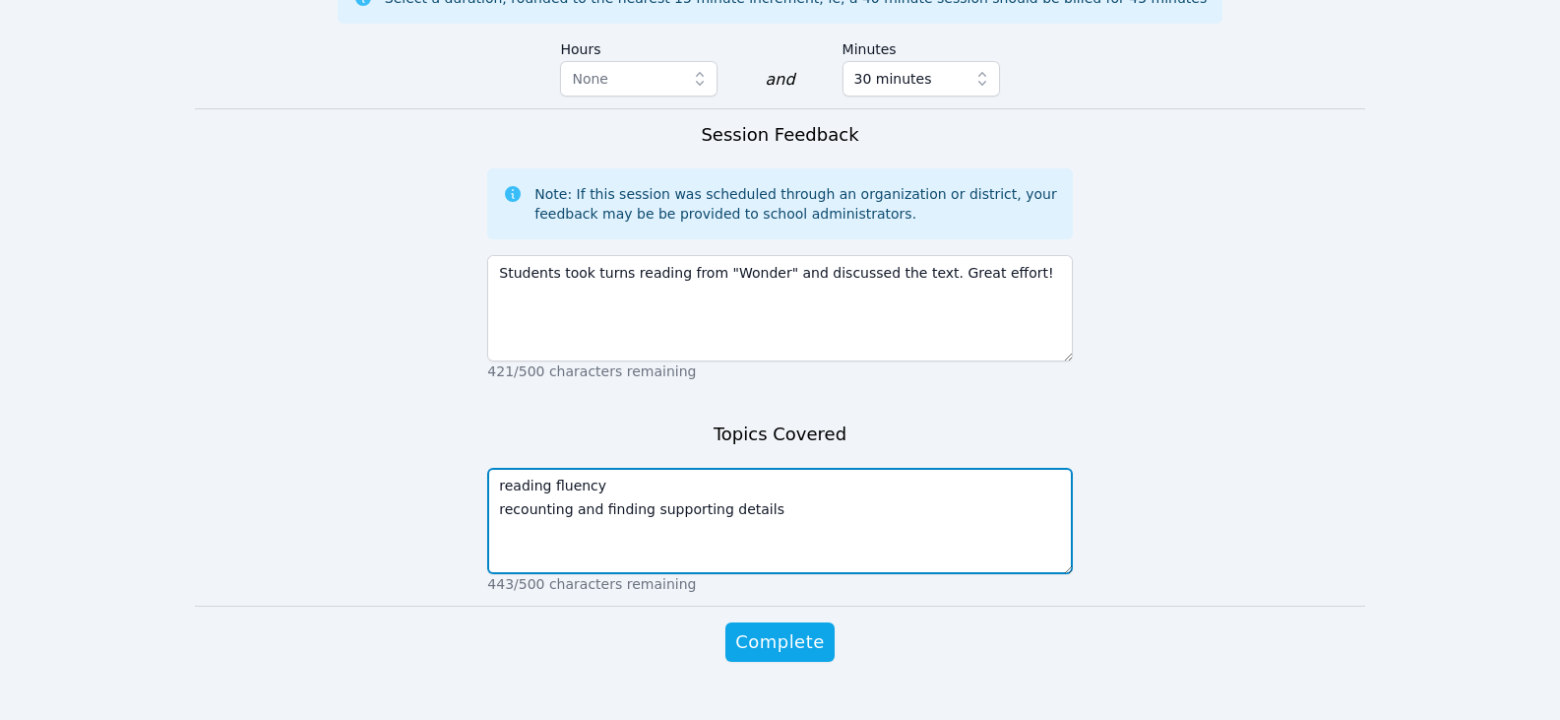
scroll to position [1239, 0]
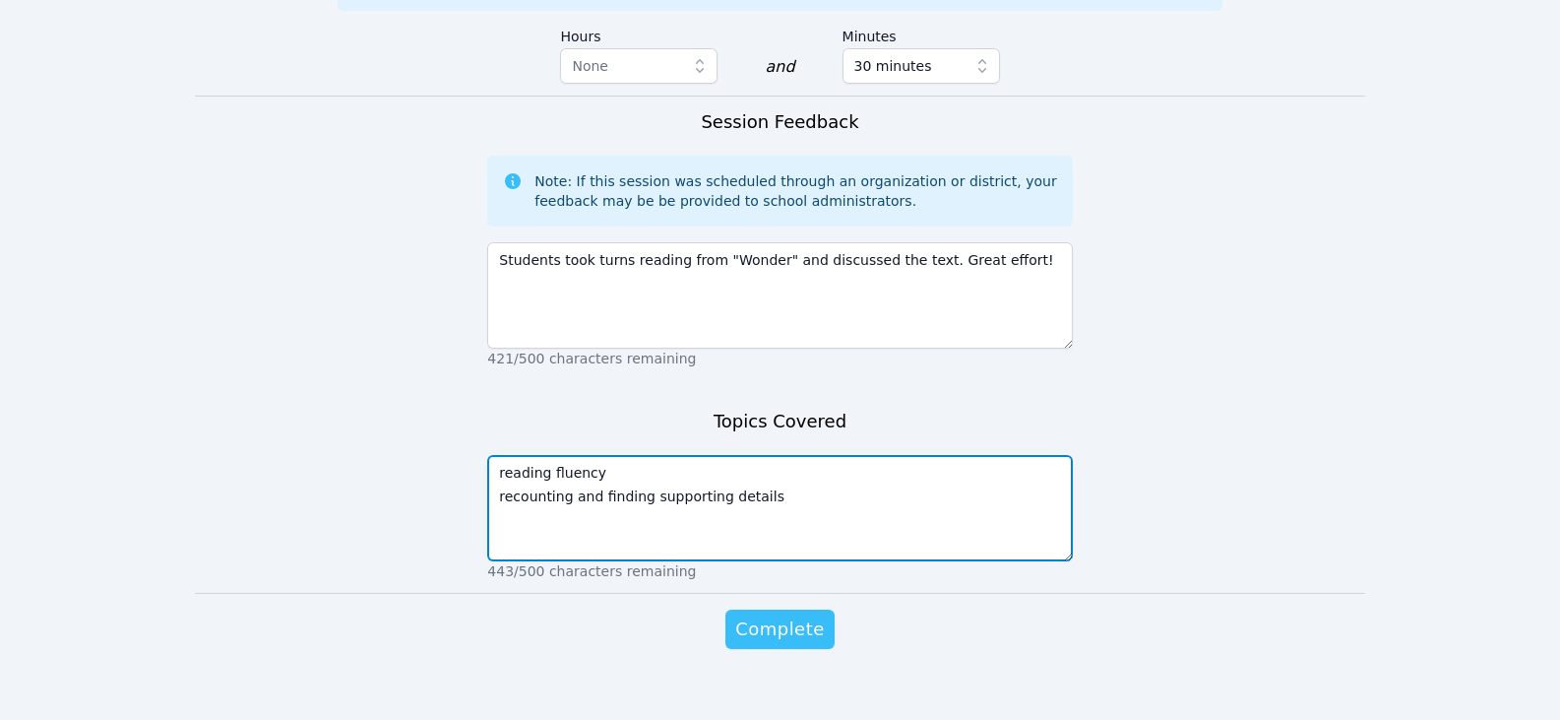
type textarea "reading fluency recounting and finding supporting details"
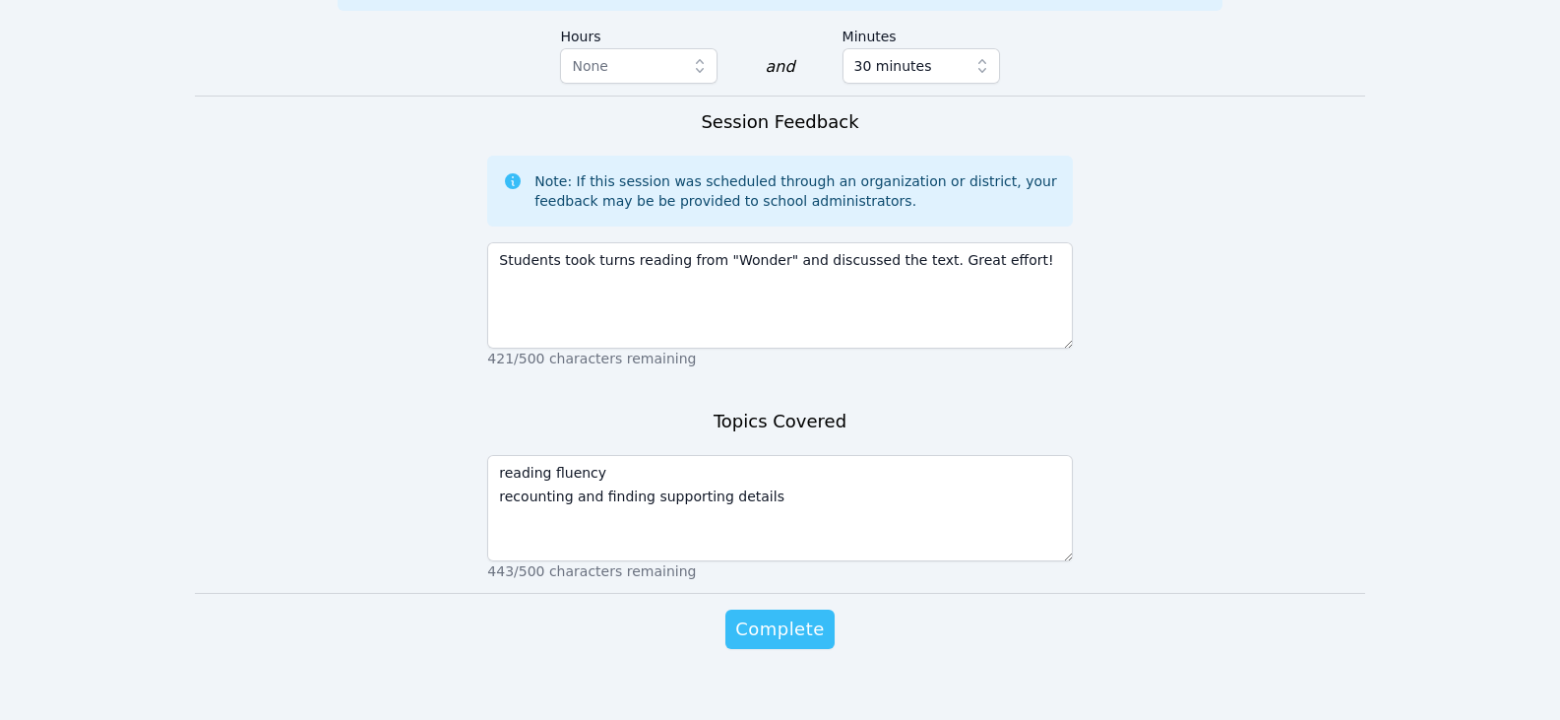
click at [776, 615] on span "Complete" at bounding box center [779, 629] width 89 height 28
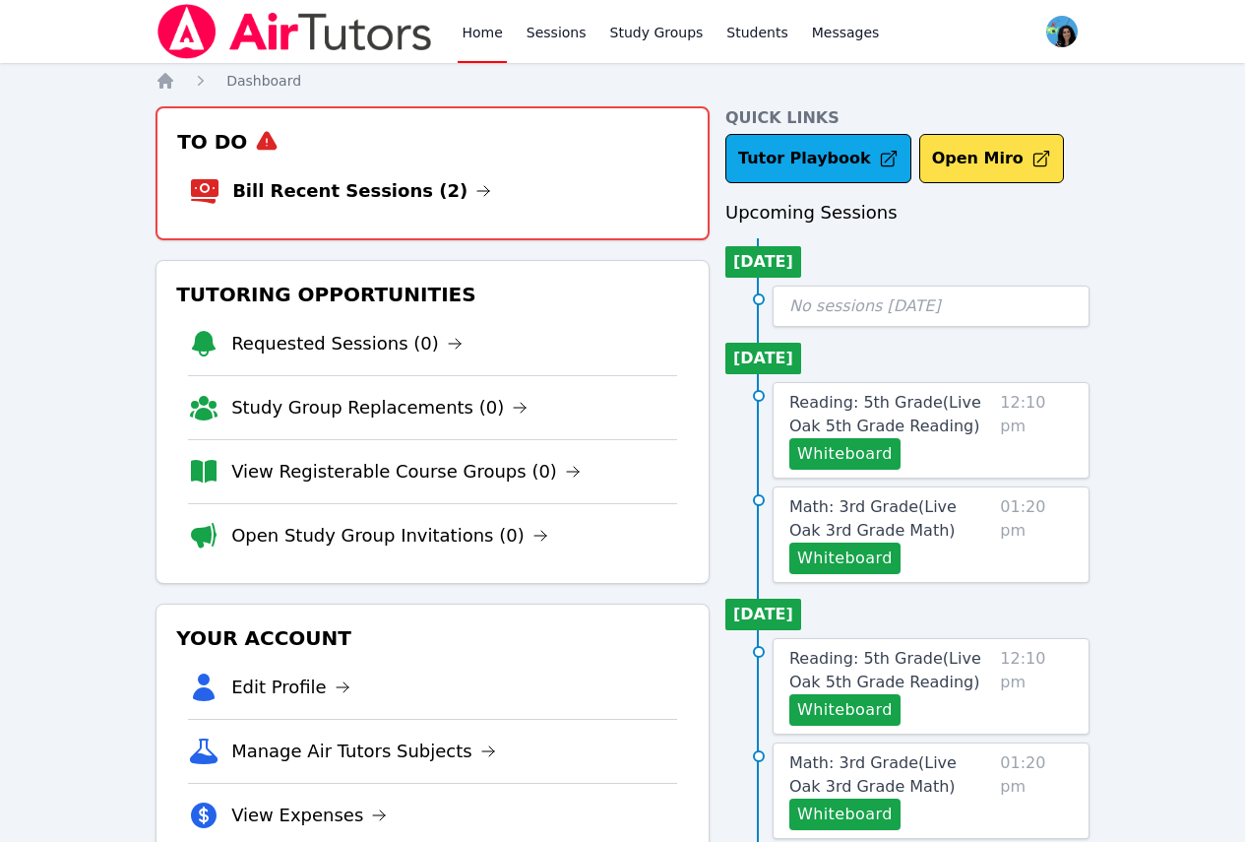
drag, startPoint x: 426, startPoint y: 189, endPoint x: 437, endPoint y: 190, distance: 10.9
click at [475, 189] on icon at bounding box center [483, 191] width 16 height 16
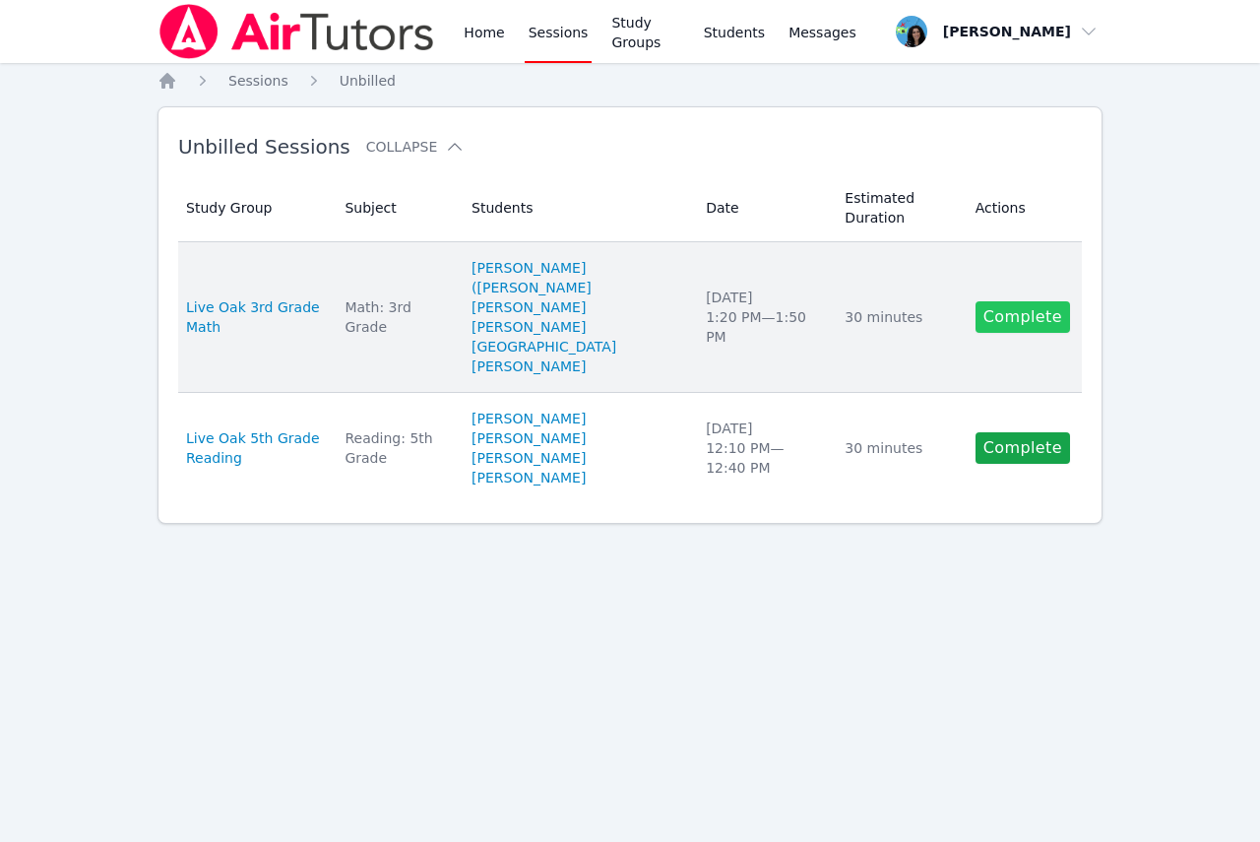
click at [1001, 301] on link "Complete" at bounding box center [1022, 316] width 94 height 31
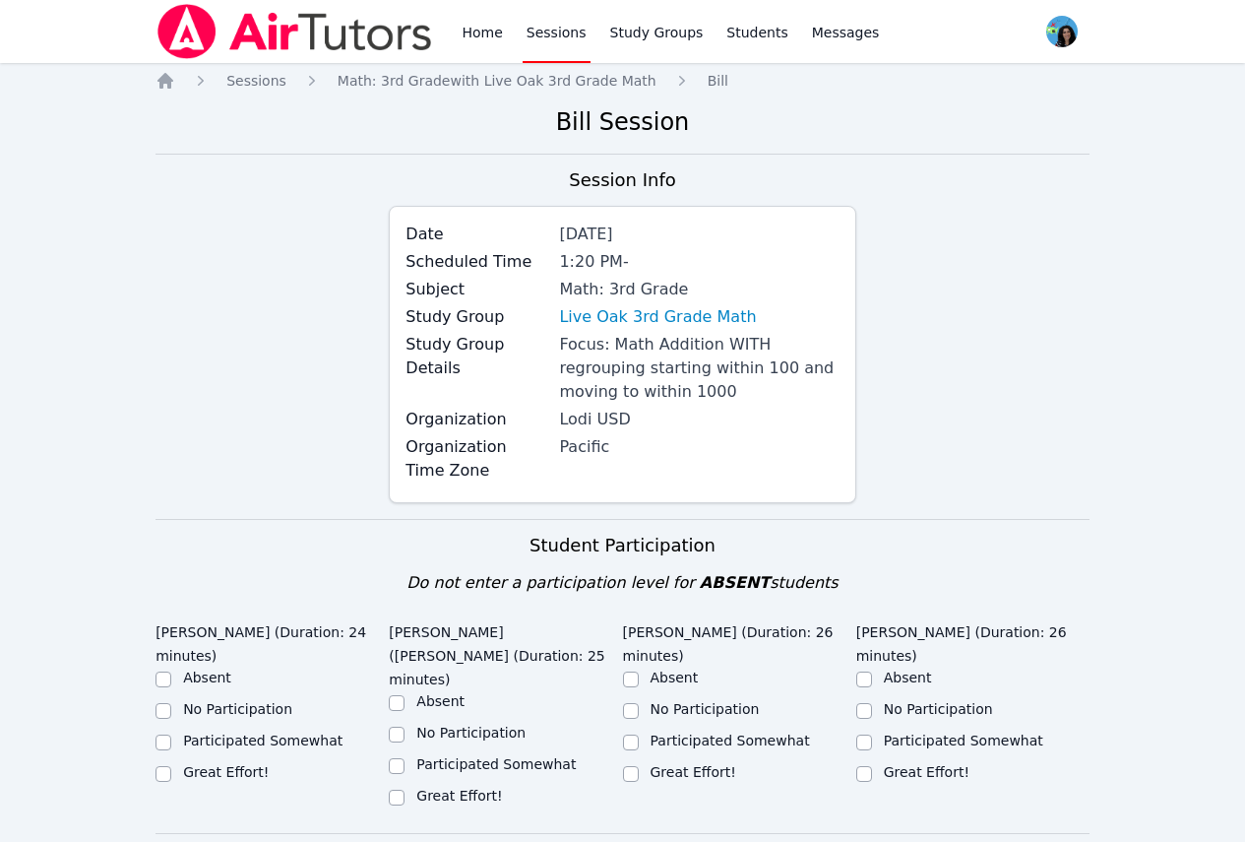
scroll to position [98, 0]
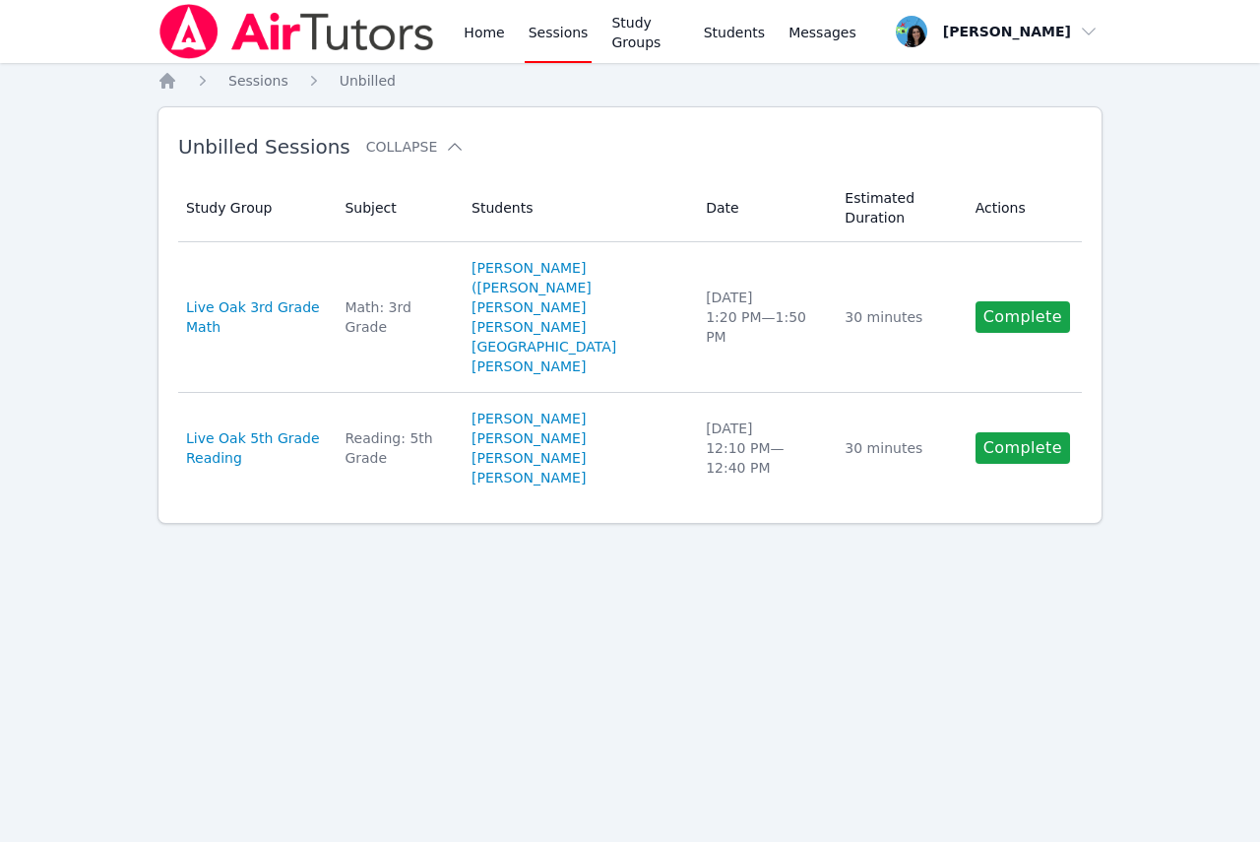
drag, startPoint x: 283, startPoint y: 283, endPoint x: 361, endPoint y: 280, distance: 78.8
click at [283, 297] on span "Live Oak 3rd Grade Math" at bounding box center [253, 316] width 135 height 39
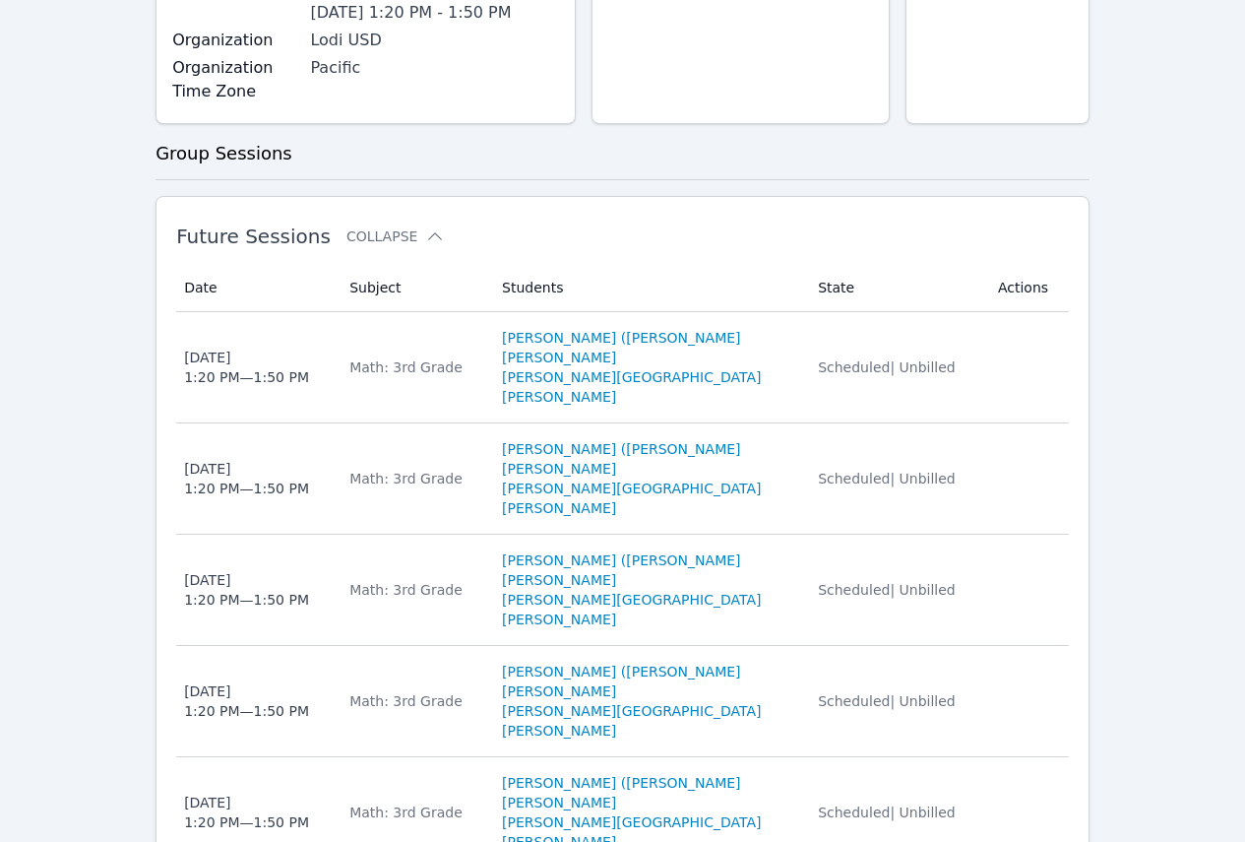
scroll to position [295, 0]
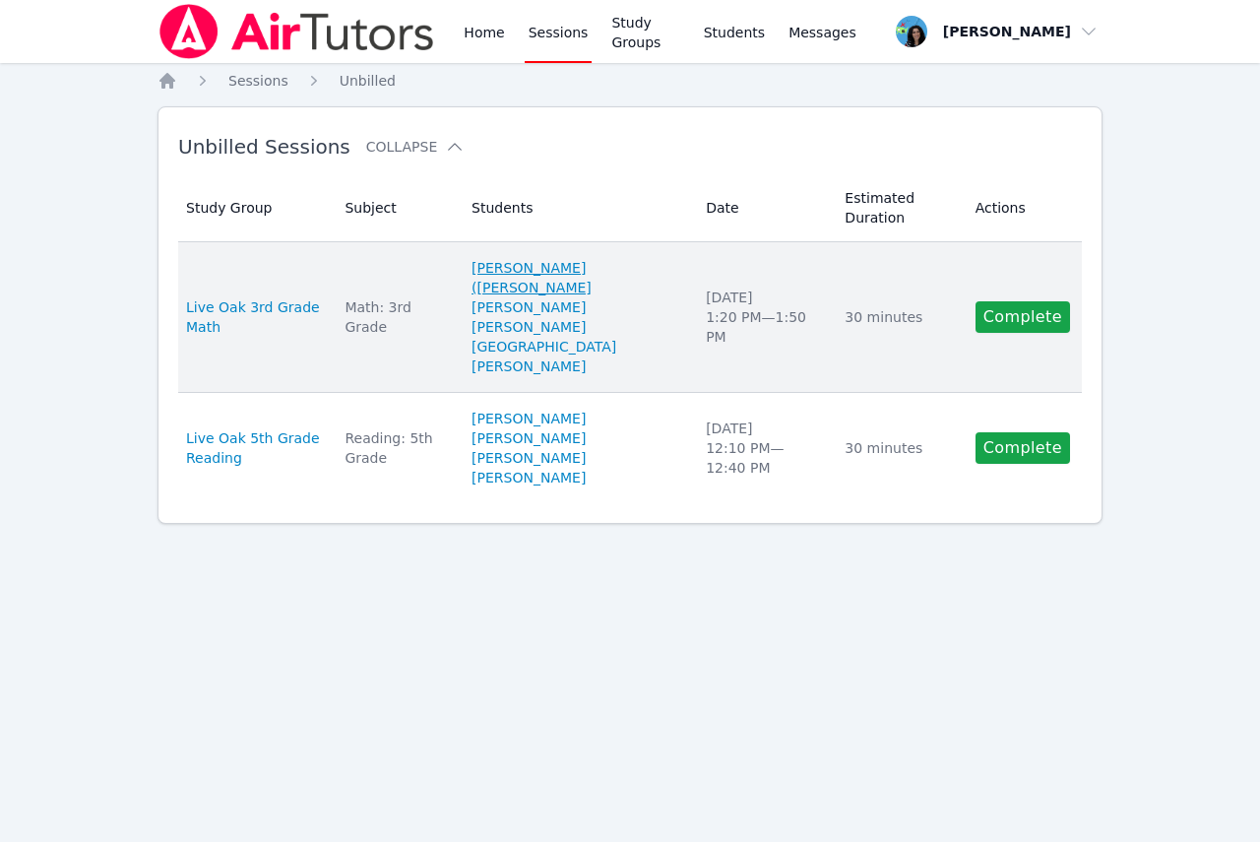
click at [557, 258] on link "[PERSON_NAME] ([PERSON_NAME]" at bounding box center [577, 277] width 211 height 39
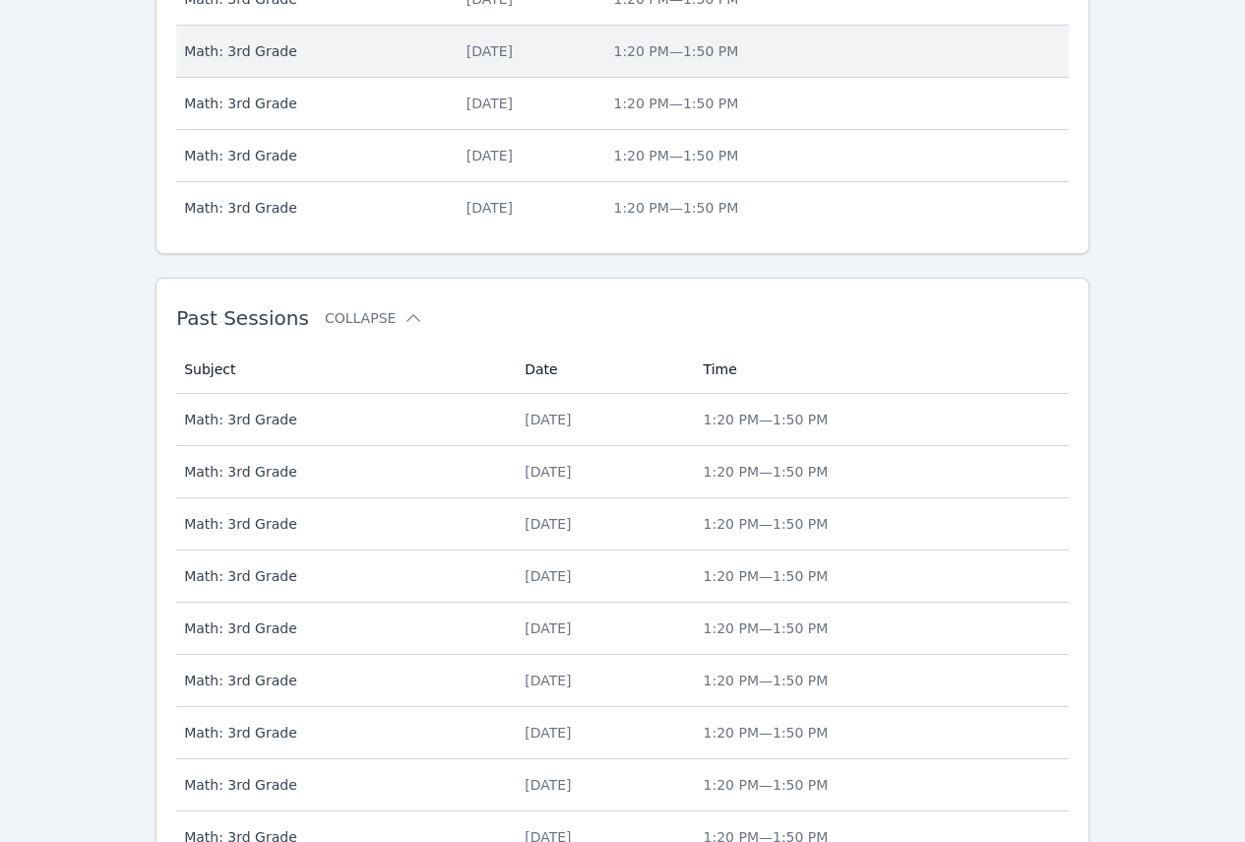
scroll to position [897, 0]
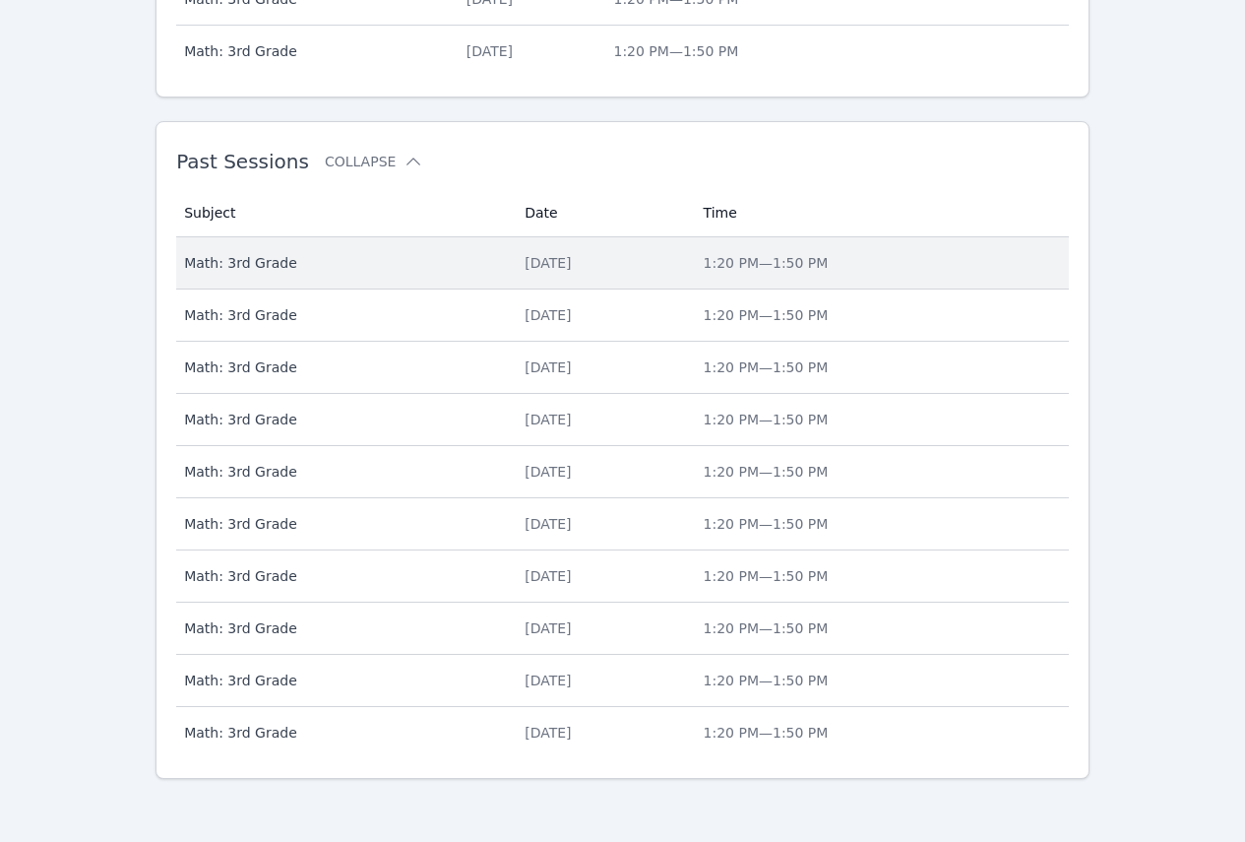
click at [262, 264] on span "Math: 3rd Grade" at bounding box center [342, 263] width 317 height 20
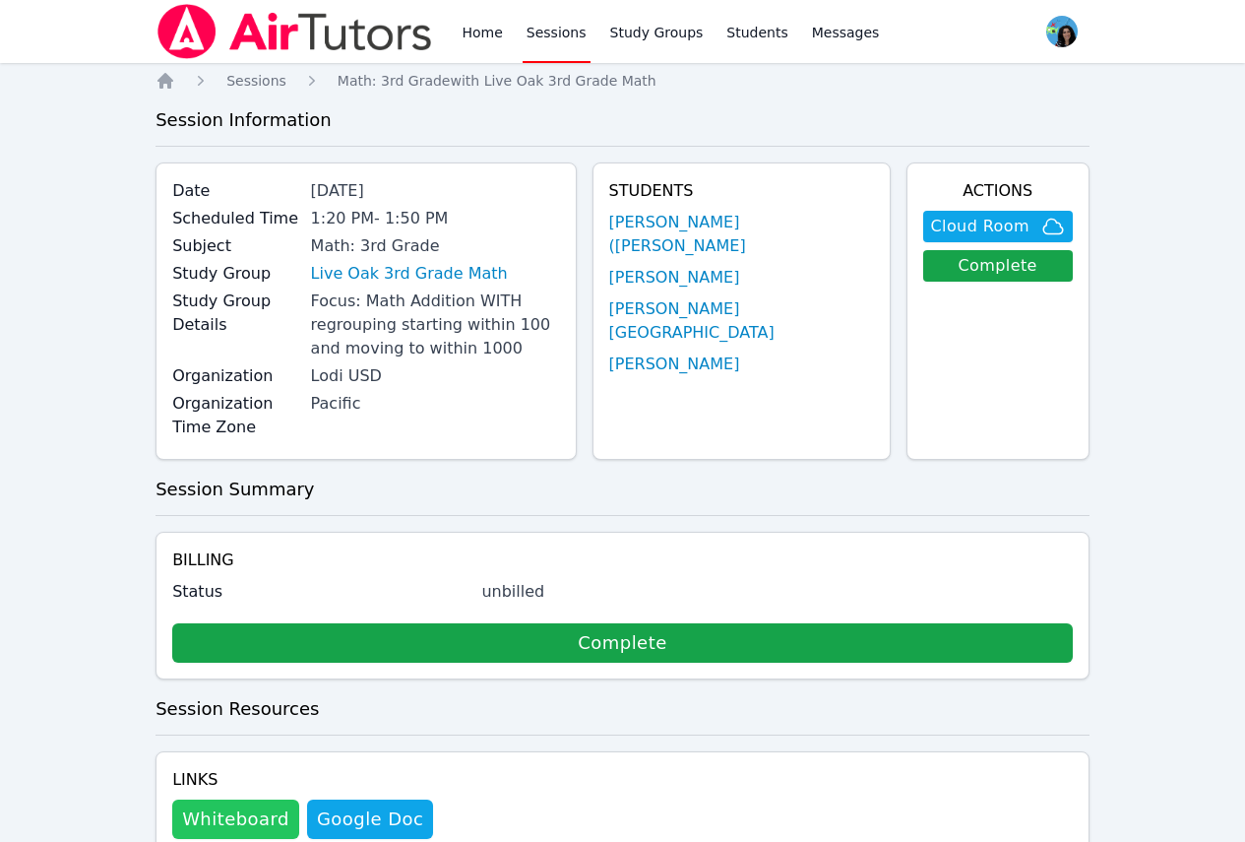
click at [233, 701] on button "Whiteboard" at bounding box center [235, 818] width 127 height 39
click at [468, 34] on link "Home" at bounding box center [482, 31] width 48 height 63
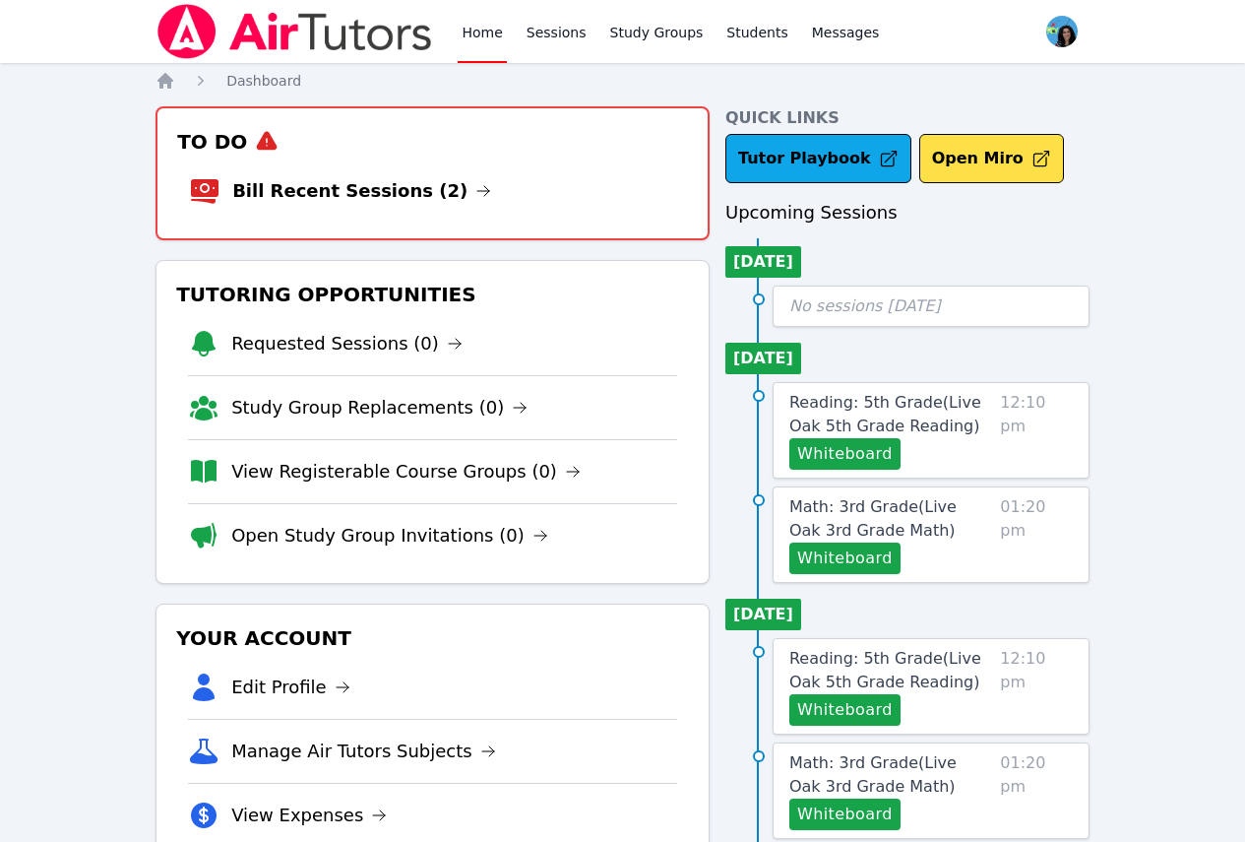
click at [470, 32] on link "Home" at bounding box center [482, 31] width 48 height 63
click at [476, 21] on link "Home" at bounding box center [482, 31] width 48 height 63
click at [475, 188] on icon at bounding box center [483, 191] width 16 height 16
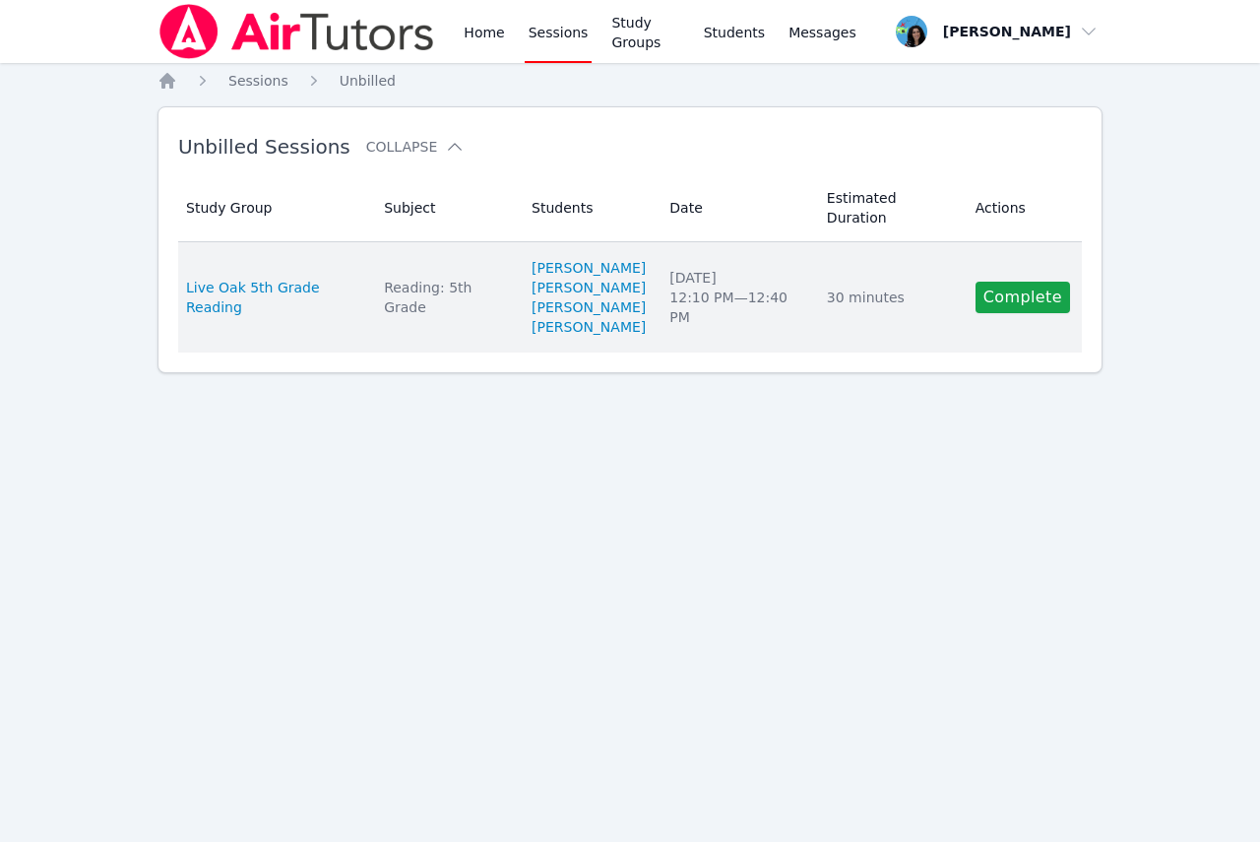
click at [360, 278] on div "Live Oak 5th Grade Reading" at bounding box center [273, 297] width 174 height 39
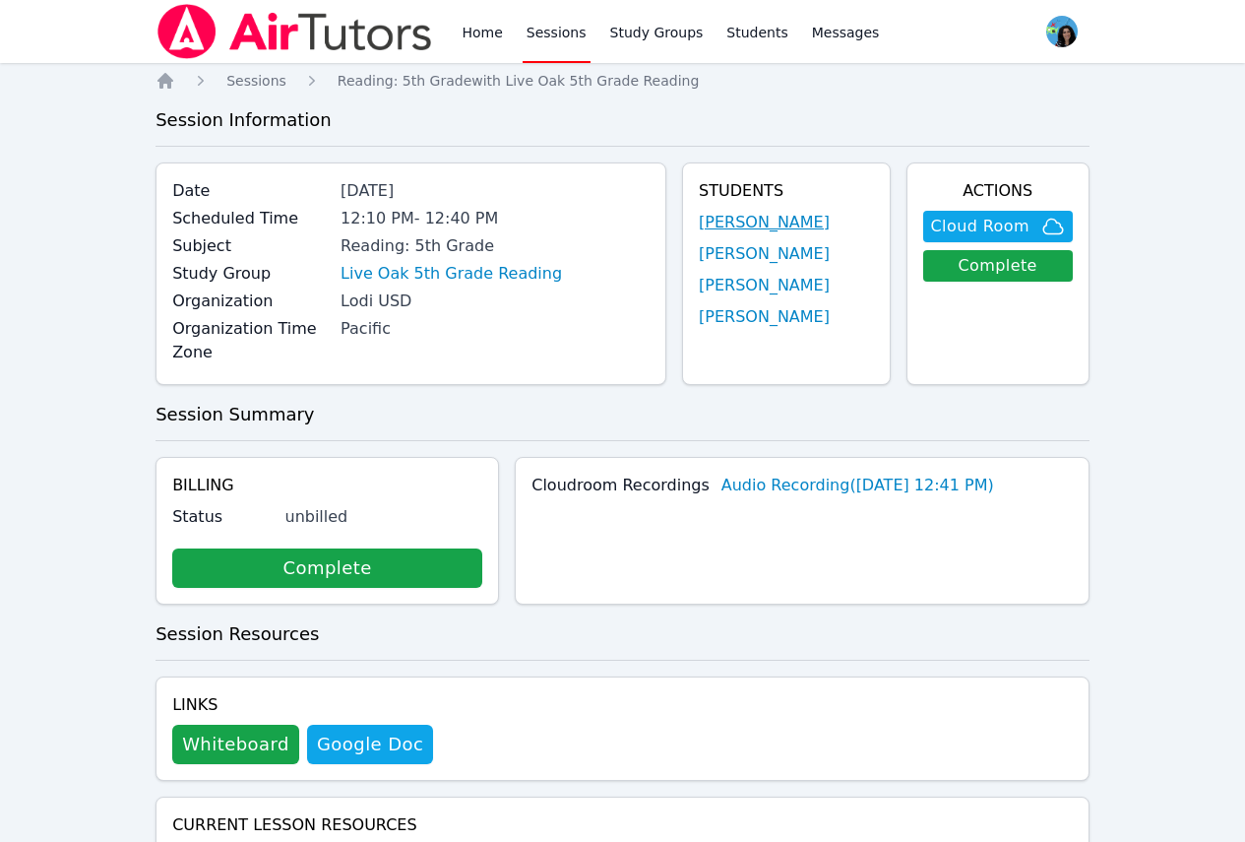
click at [787, 231] on link "[PERSON_NAME]" at bounding box center [764, 223] width 131 height 24
click at [215, 701] on button "Whiteboard" at bounding box center [235, 743] width 127 height 39
